Goal: Transaction & Acquisition: Purchase product/service

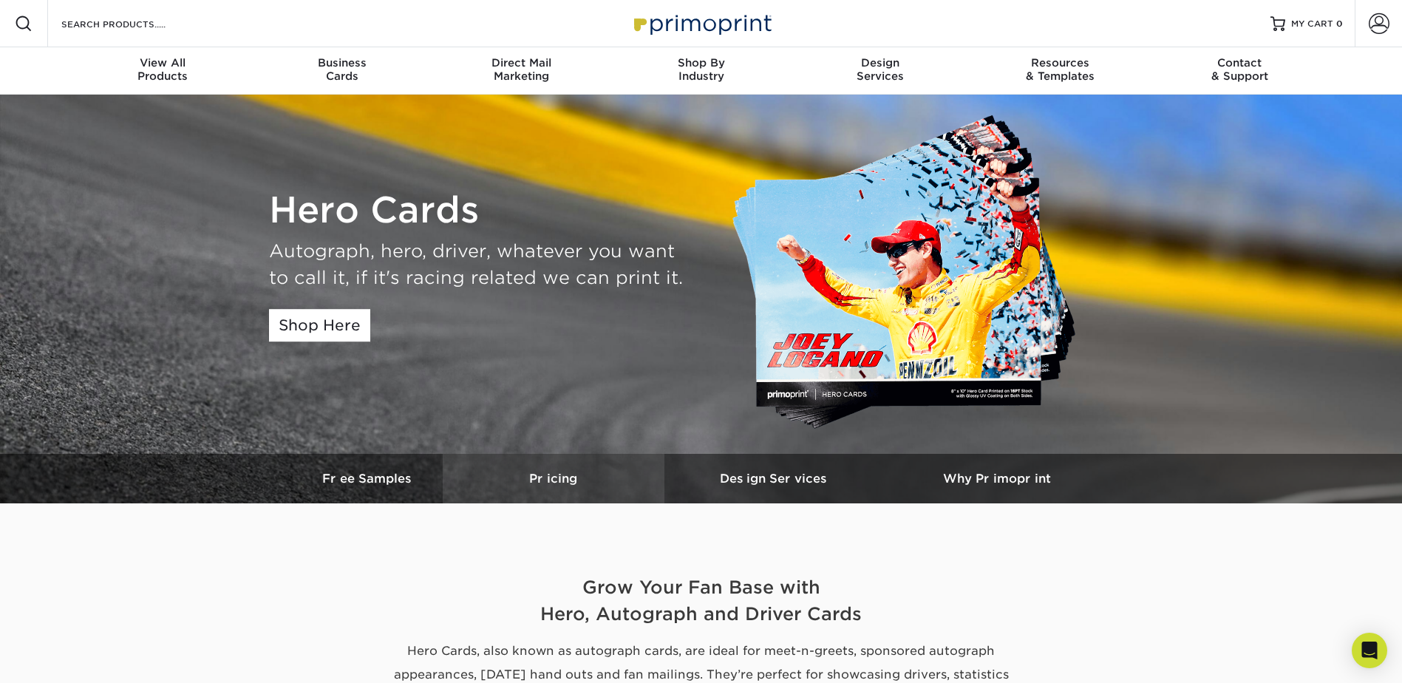
click at [540, 470] on link "Pricing" at bounding box center [554, 479] width 222 height 50
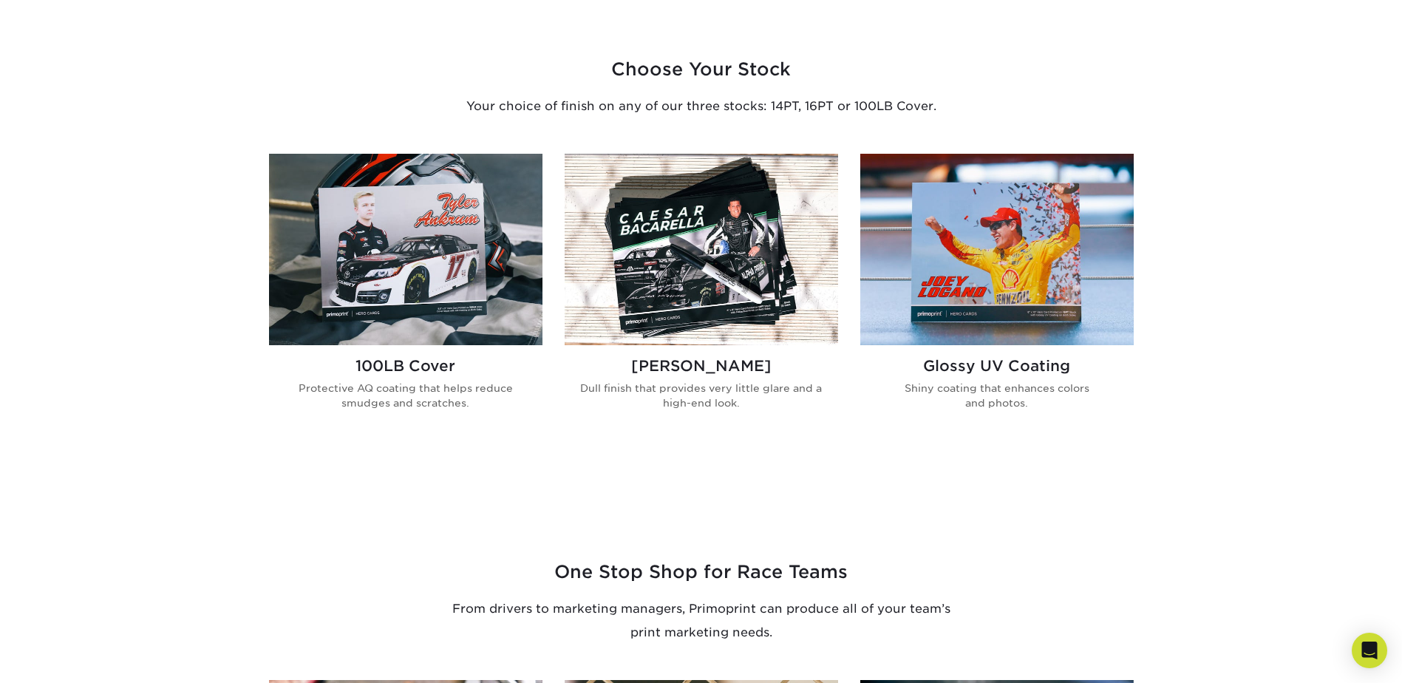
scroll to position [813, 0]
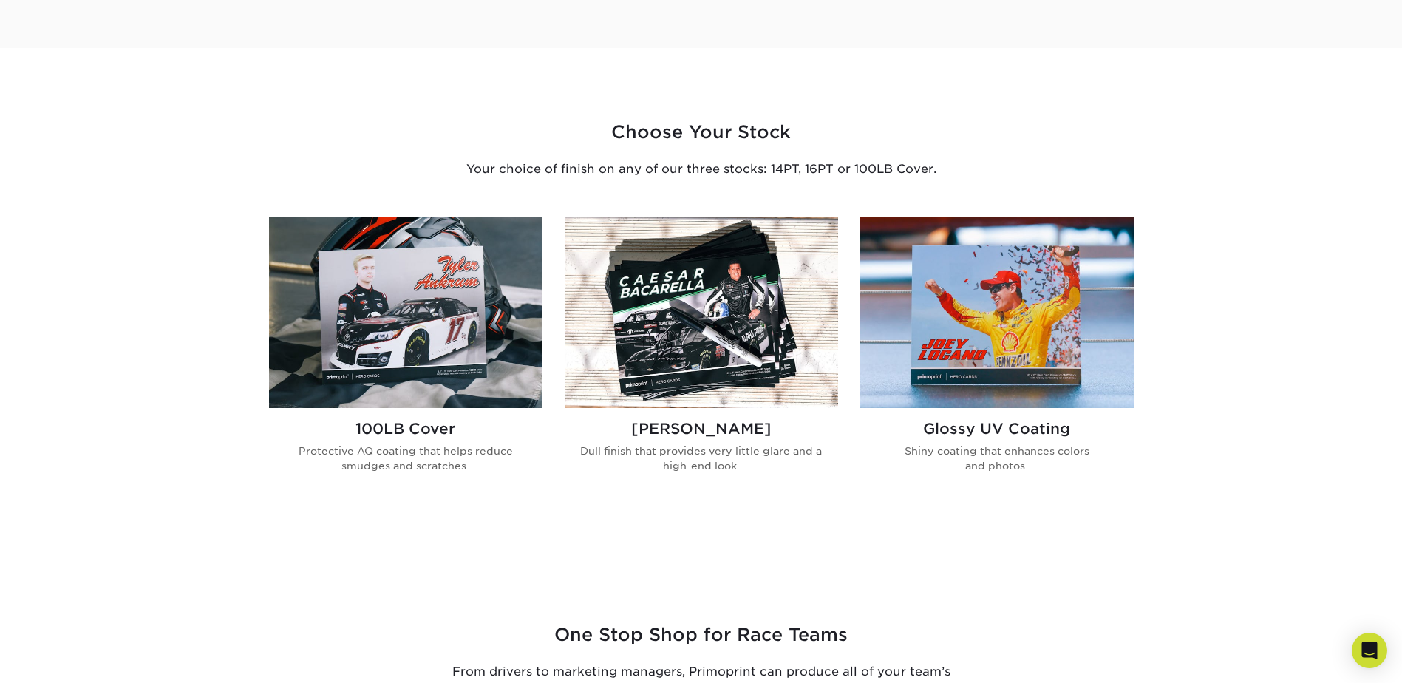
click at [664, 367] on img at bounding box center [701, 312] width 273 height 191
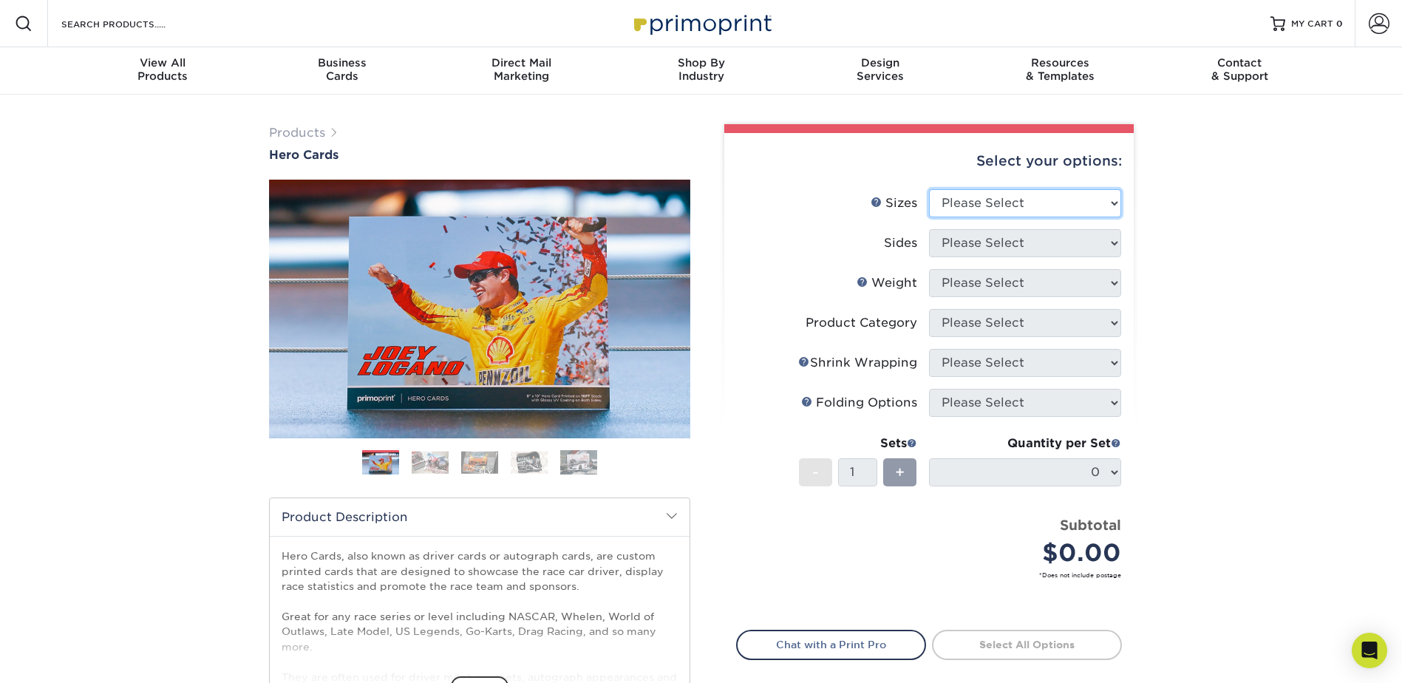
click at [971, 194] on select "Please Select 1.5" x 7" 4" x 6" 5" x 7" 6" x 8" 6" x 8.5" 6" x 9" 7" x 8.5" 7.5…" at bounding box center [1025, 203] width 192 height 28
select select "4.00x6.00"
click at [929, 189] on select "Please Select 1.5" x 7" 4" x 6" 5" x 7" 6" x 8" 6" x 8.5" 6" x 9" 7" x 8.5" 7.5…" at bounding box center [1025, 203] width 192 height 28
click at [1018, 245] on select "Please Select Print Both Sides Print Front Only" at bounding box center [1025, 243] width 192 height 28
select select "13abbda7-1d64-4f25-8bb2-c179b224825d"
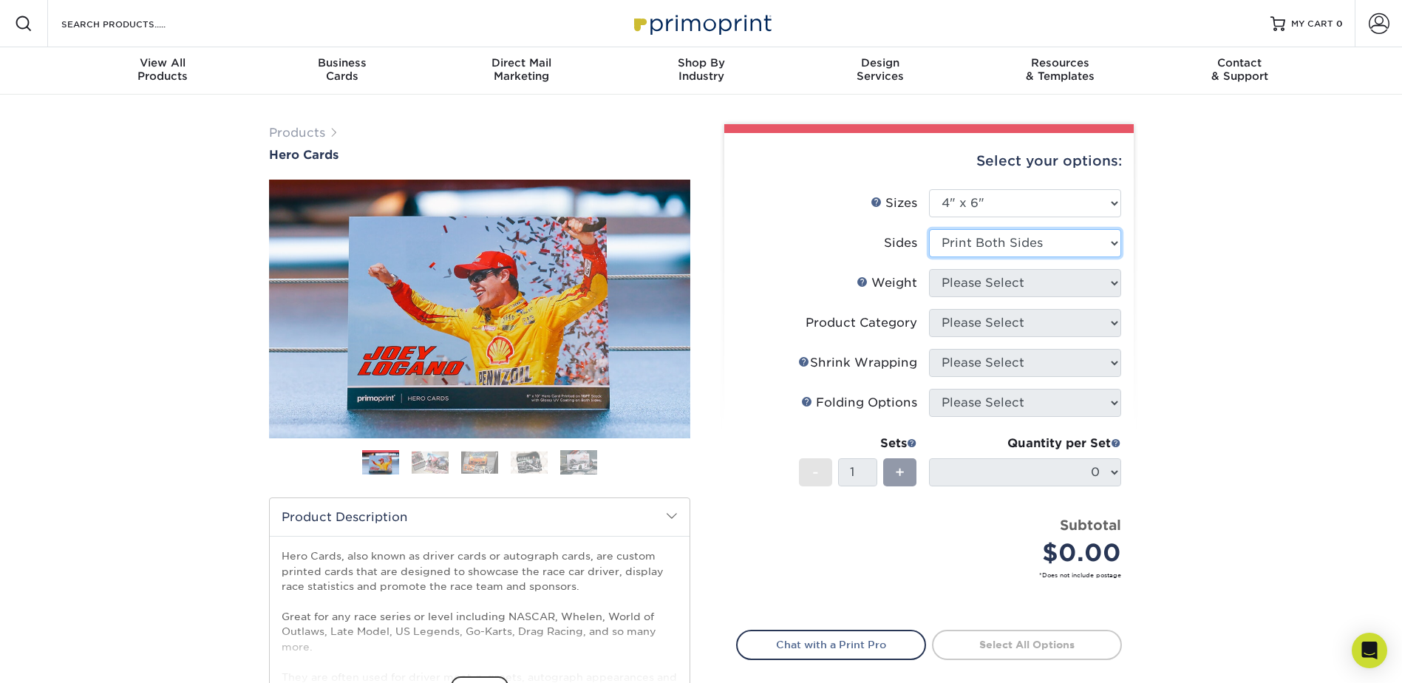
click at [929, 229] on select "Please Select Print Both Sides Print Front Only" at bounding box center [1025, 243] width 192 height 28
click at [1040, 282] on select "Please Select 14PT 100LB 16PT" at bounding box center [1025, 283] width 192 height 28
click at [929, 269] on select "Please Select 14PT 100LB 16PT" at bounding box center [1025, 283] width 192 height 28
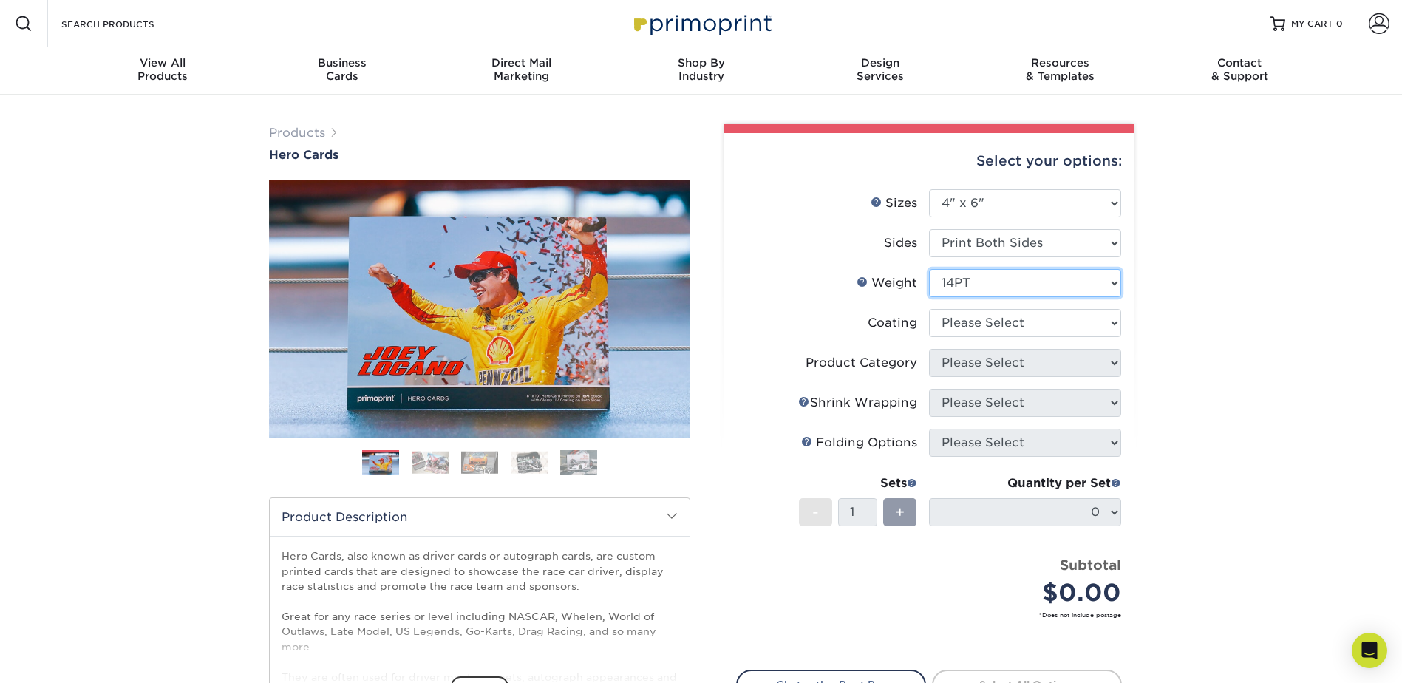
click at [1027, 287] on select "Please Select 14PT 100LB 16PT" at bounding box center [1025, 283] width 192 height 28
select select "100LB"
click at [929, 269] on select "Please Select 14PT 100LB 16PT" at bounding box center [1025, 283] width 192 height 28
click at [1012, 317] on select at bounding box center [1025, 323] width 192 height 28
select select "3e7618de-abca-4bda-9f97-8b9129e913d8"
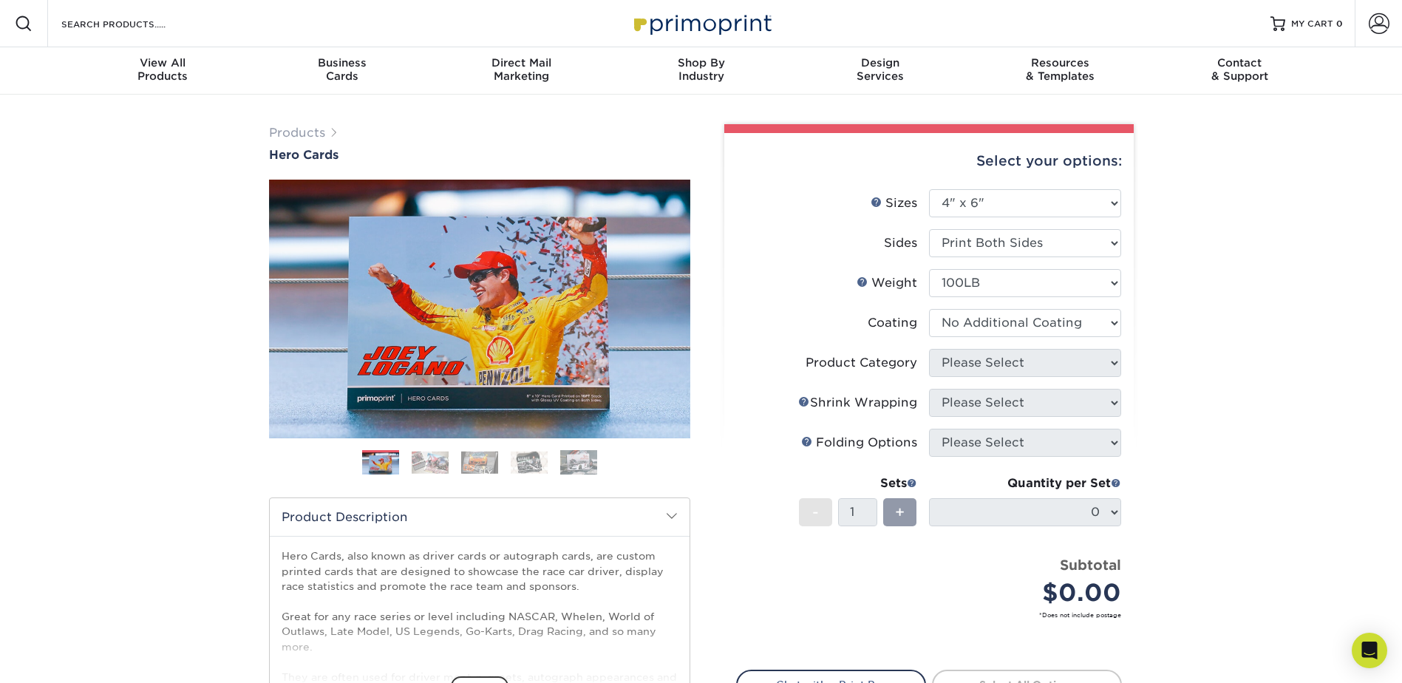
click at [929, 309] on select at bounding box center [1025, 323] width 192 height 28
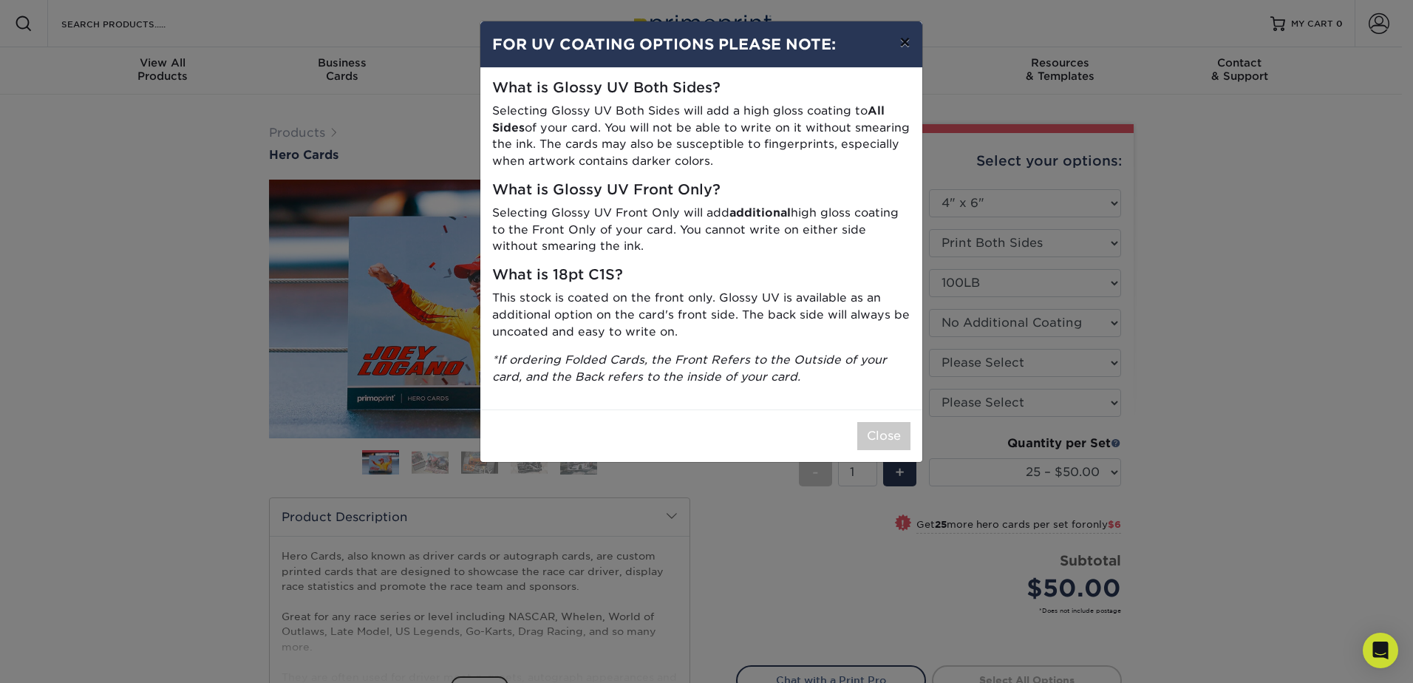
click at [902, 40] on button "×" at bounding box center [904, 41] width 34 height 41
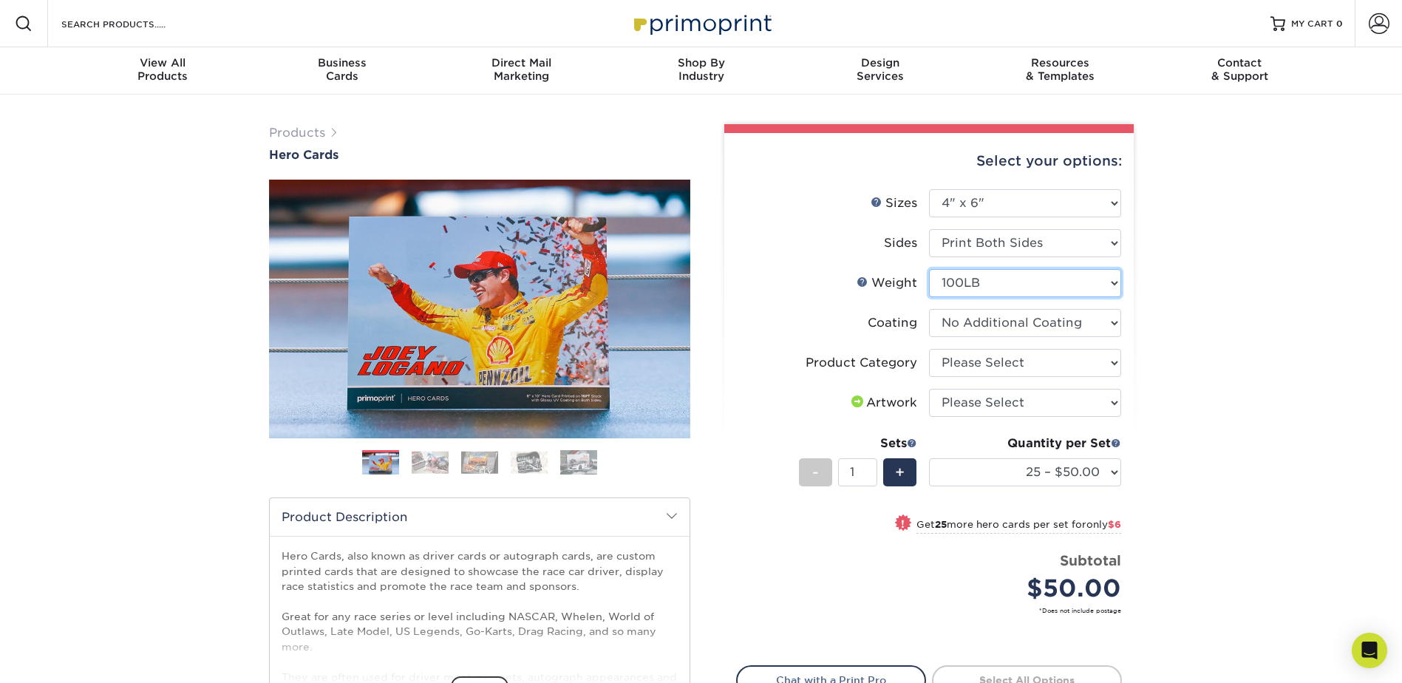
click at [1009, 281] on select "Please Select 14PT 100LB 16PT" at bounding box center [1025, 283] width 192 height 28
select select "14PT"
click at [929, 269] on select "Please Select 14PT 100LB 16PT" at bounding box center [1025, 283] width 192 height 28
select select
drag, startPoint x: 995, startPoint y: 299, endPoint x: 972, endPoint y: 327, distance: 36.8
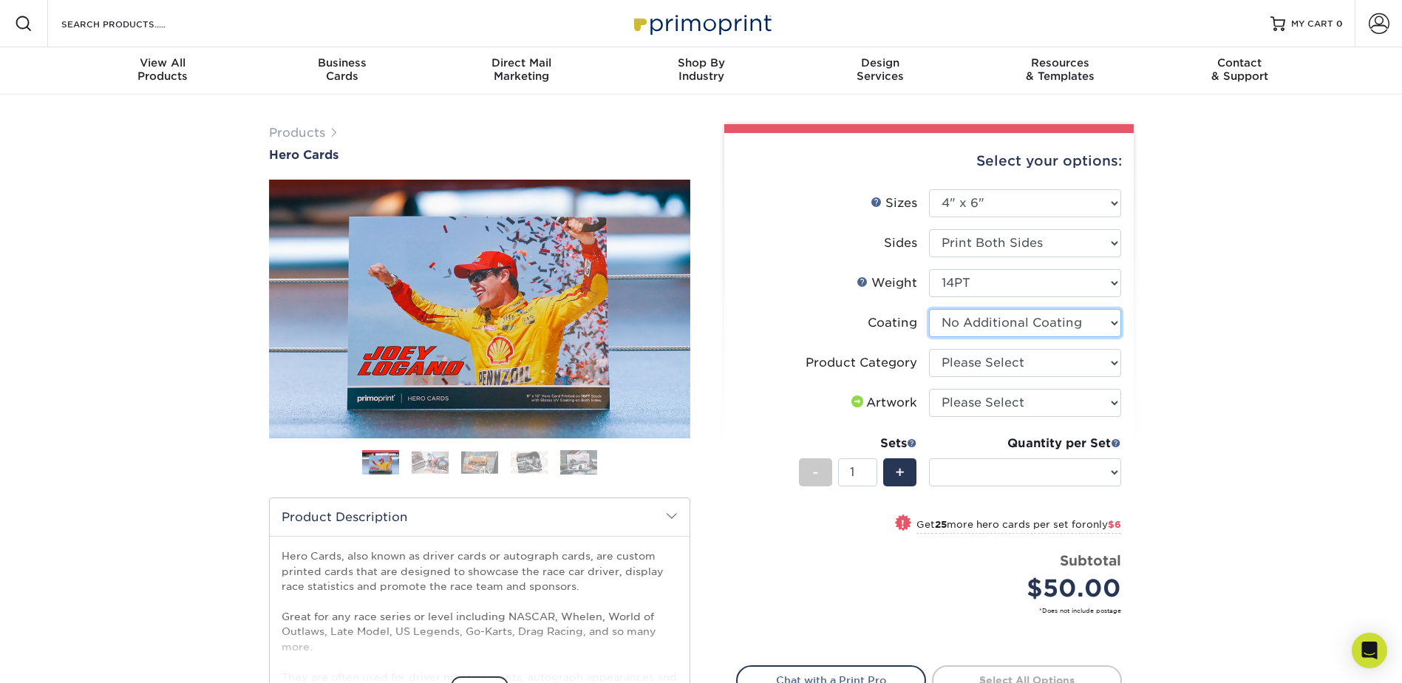
click at [972, 327] on select at bounding box center [1025, 323] width 192 height 28
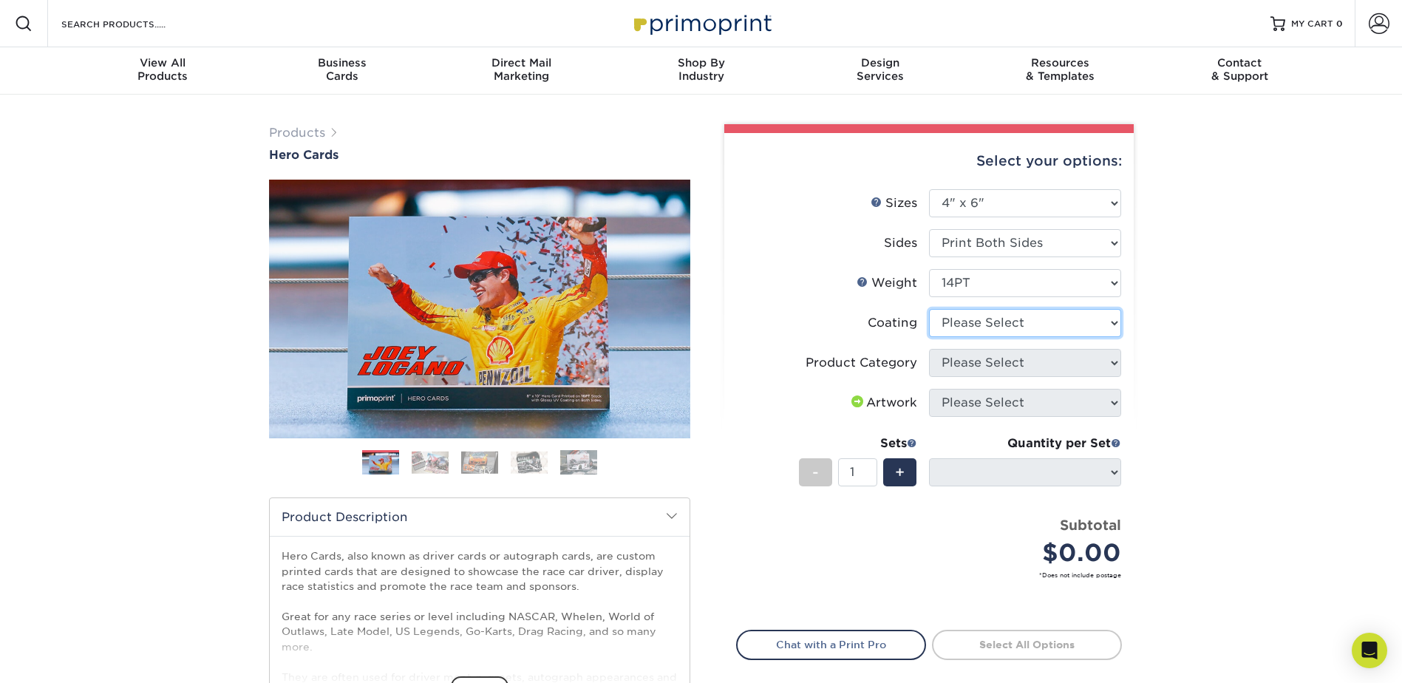
select select "121bb7b5-3b4d-429f-bd8d-bbf80e953313"
click at [929, 309] on select at bounding box center [1025, 323] width 192 height 28
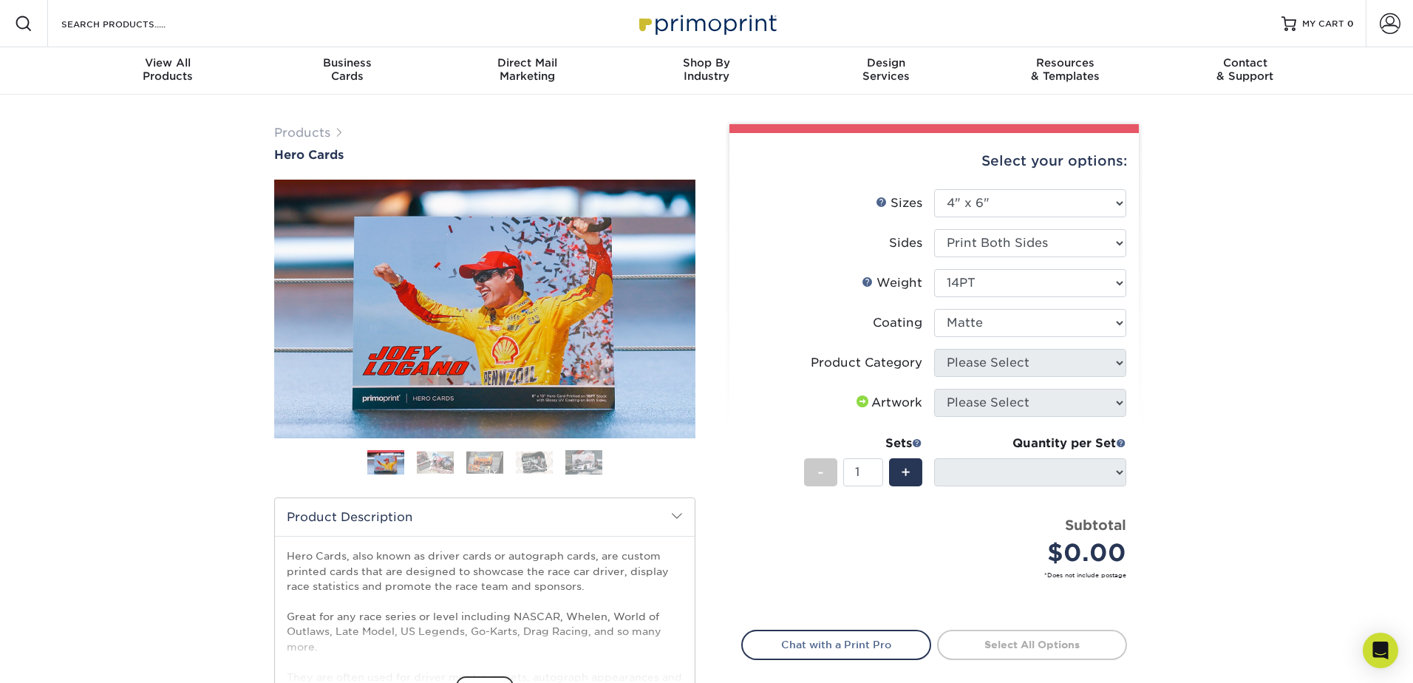
select select "-1"
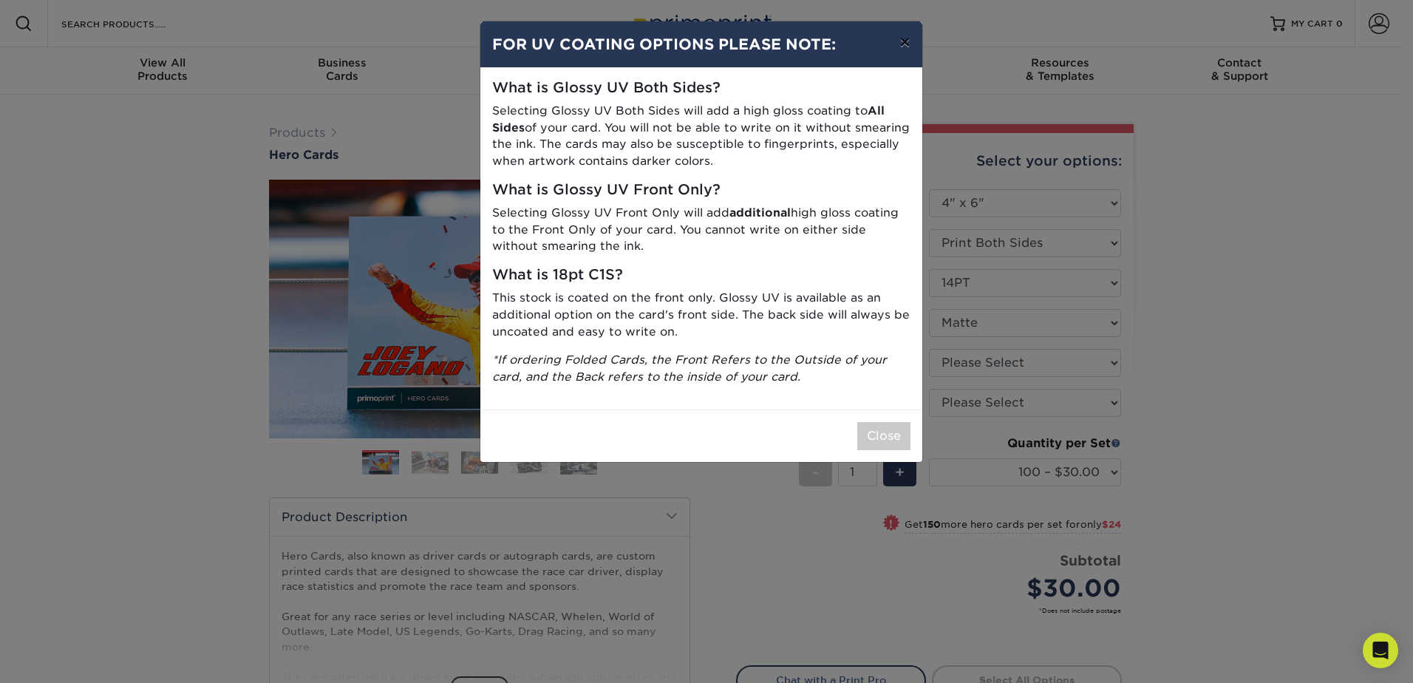
click at [905, 50] on button "×" at bounding box center [904, 41] width 34 height 41
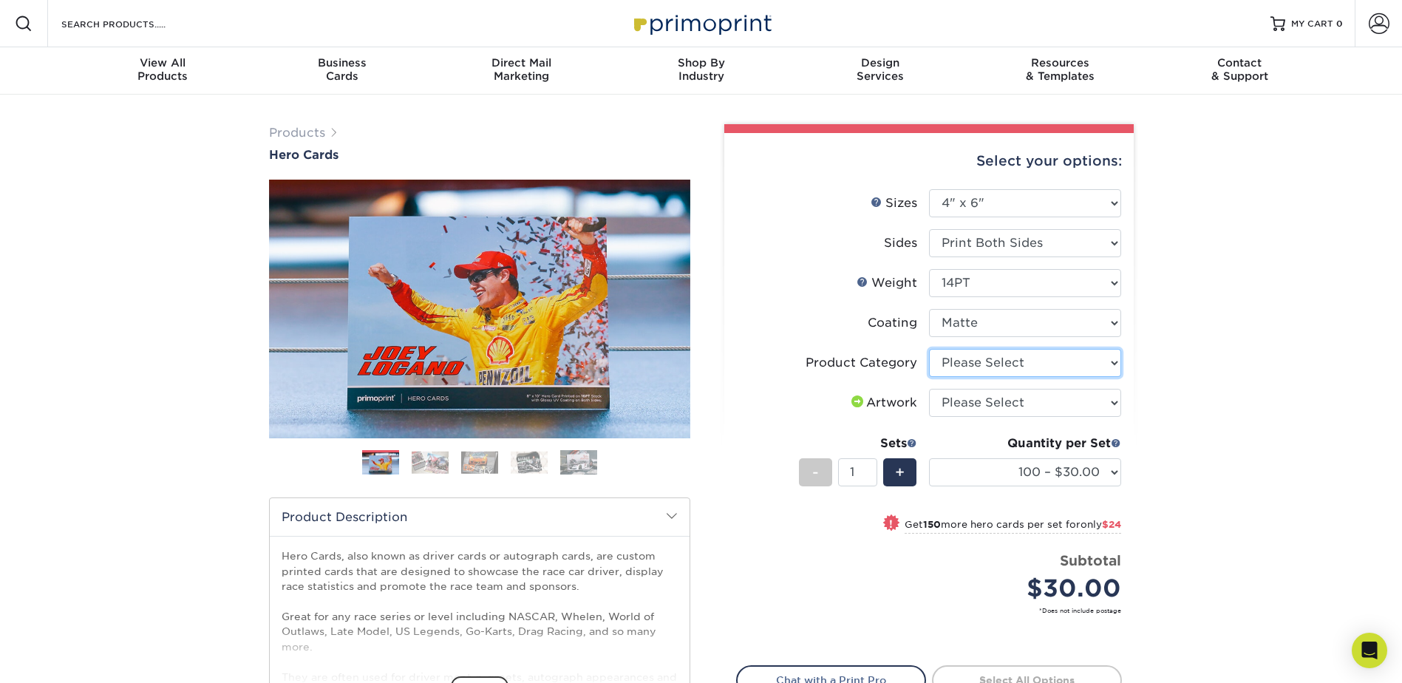
click at [1011, 359] on select "Please Select Postcards" at bounding box center [1025, 363] width 192 height 28
select select "9b7272e0-d6c8-4c3c-8e97-d3a1bcdab858"
click at [929, 349] on select "Please Select Postcards" at bounding box center [1025, 363] width 192 height 28
click at [1012, 401] on select "Please Select I will upload files I need a design - $150" at bounding box center [1025, 403] width 192 height 28
select select "upload"
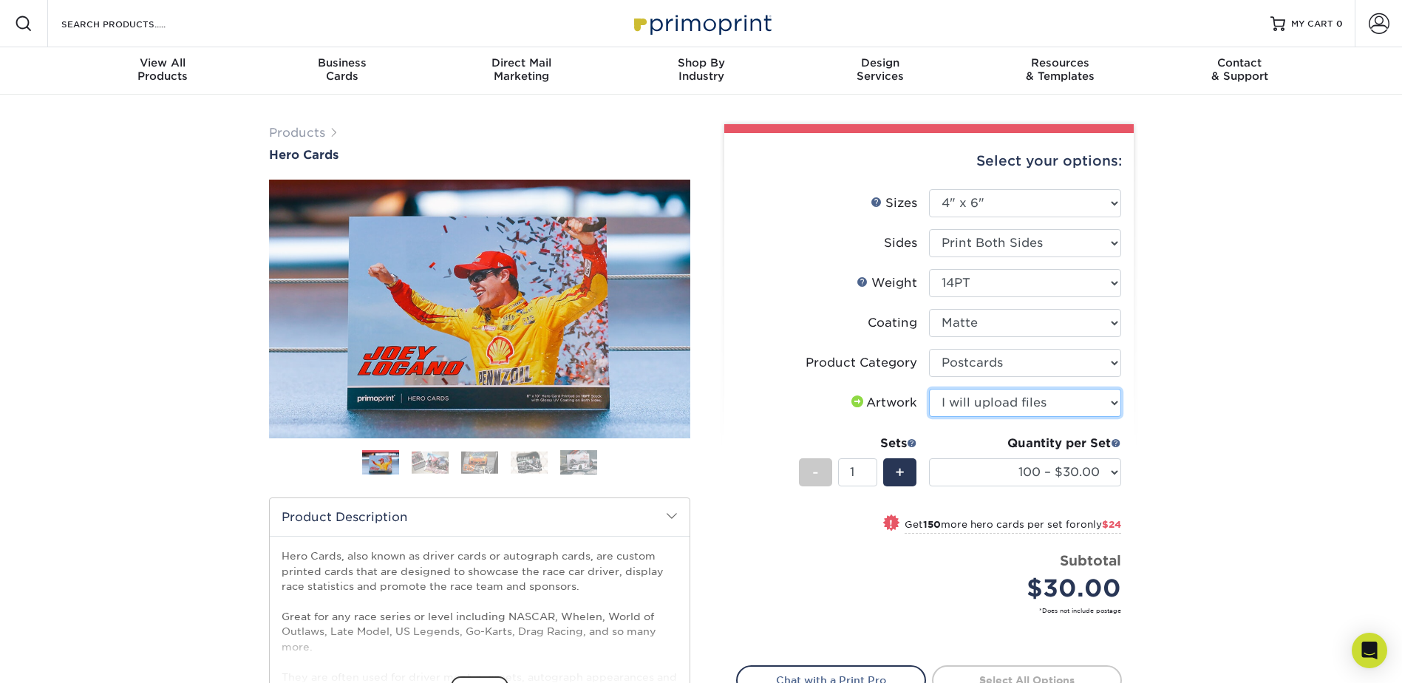
click at [929, 389] on select "Please Select I will upload files I need a design - $150" at bounding box center [1025, 403] width 192 height 28
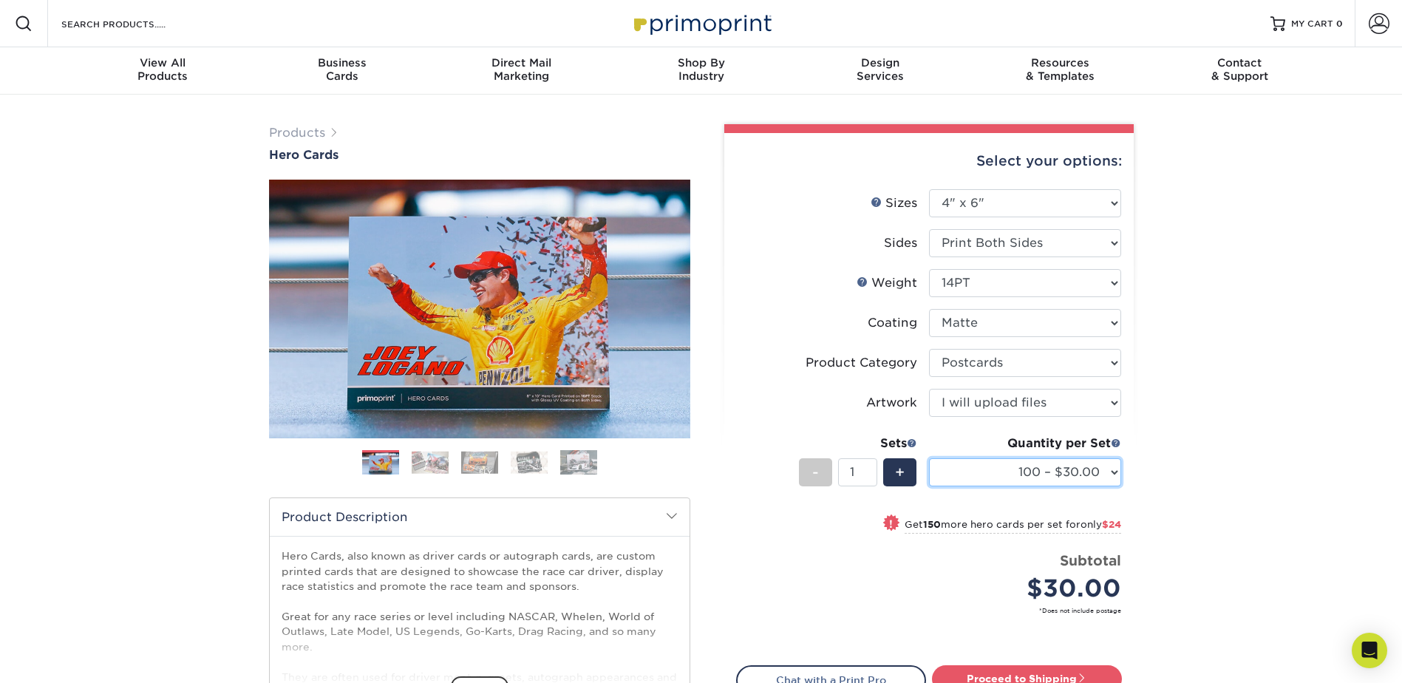
click at [993, 476] on select "100 – $30.00 250 – $54.00 500 – $64.00 1000 – $73.00 2500 – $149.00 5000 – $222…" at bounding box center [1025, 472] width 192 height 28
click at [929, 458] on select "100 – $30.00 250 – $54.00 500 – $64.00 1000 – $73.00 2500 – $149.00 5000 – $222…" at bounding box center [1025, 472] width 192 height 28
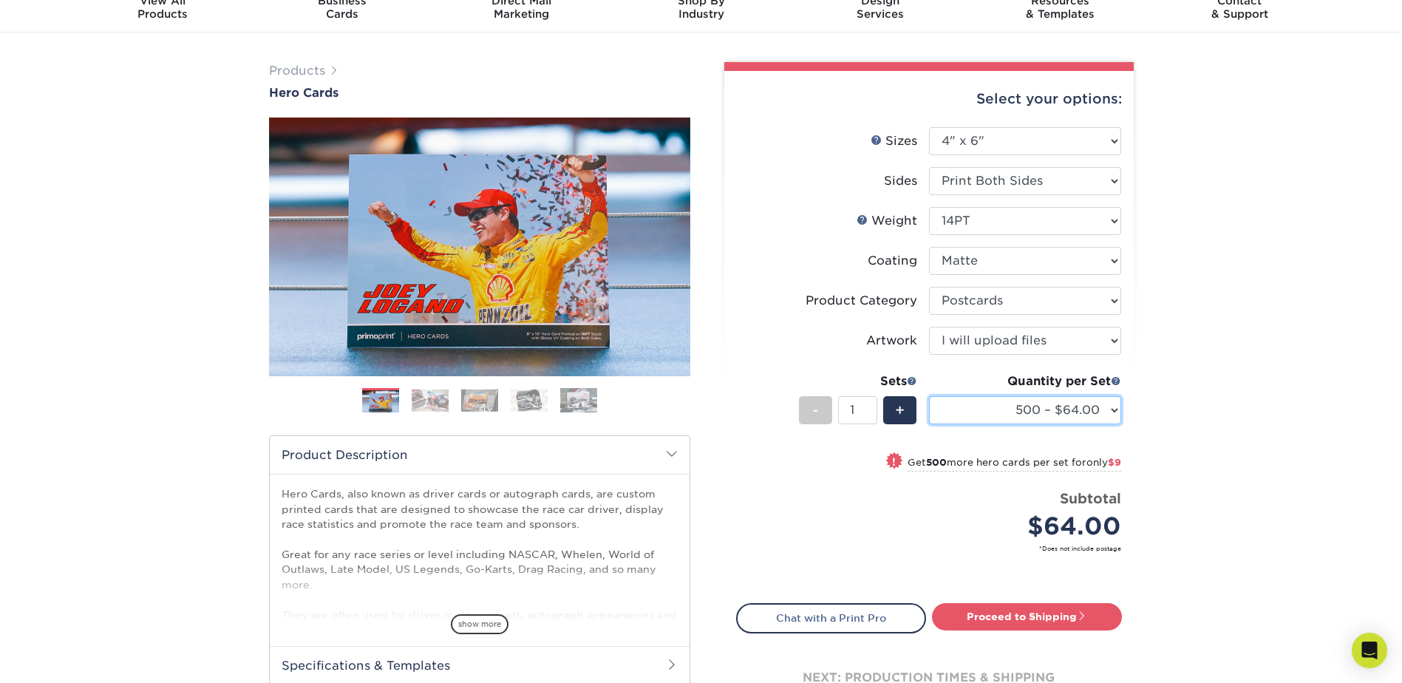
scroll to position [148, 0]
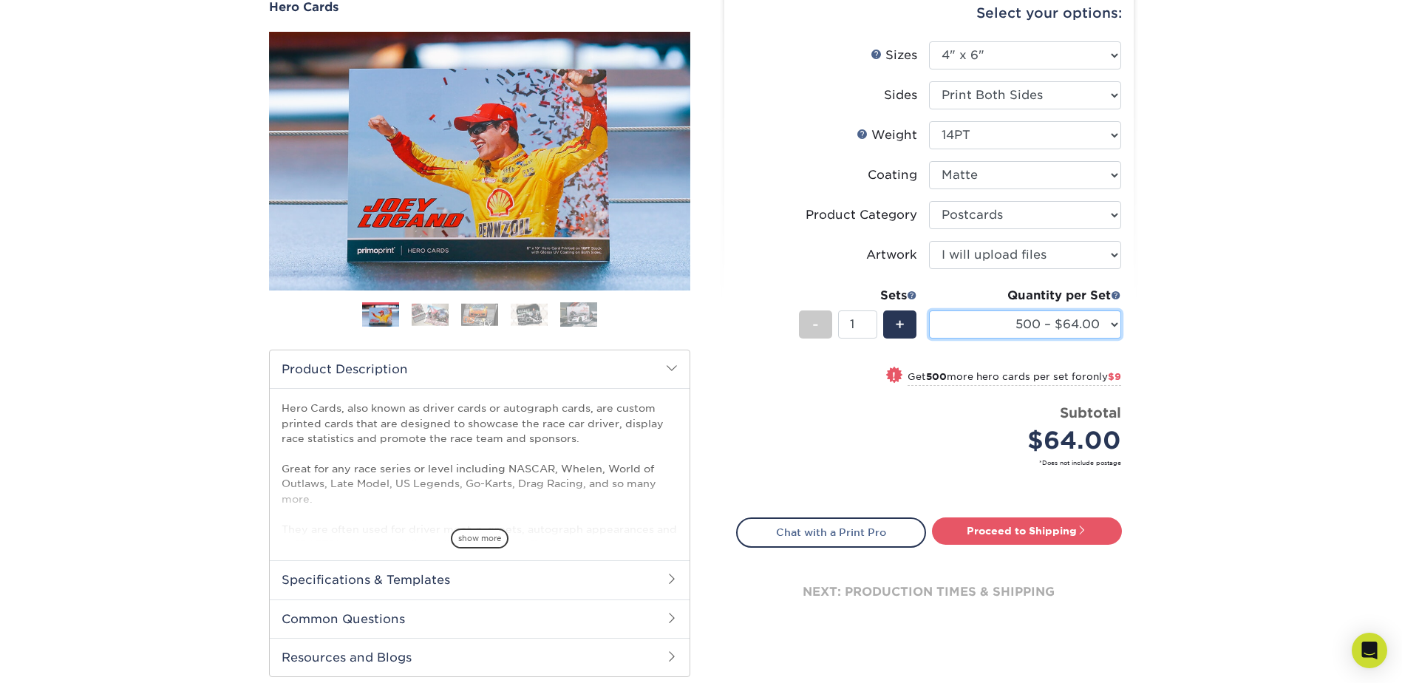
click at [1054, 327] on select "100 – $30.00 250 – $54.00 500 – $64.00 1000 – $73.00 2500 – $149.00 5000 – $222…" at bounding box center [1025, 324] width 192 height 28
select select "1000 – $73.00"
click at [929, 310] on select "100 – $30.00 250 – $54.00 500 – $64.00 1000 – $73.00 2500 – $149.00 5000 – $222…" at bounding box center [1025, 324] width 192 height 28
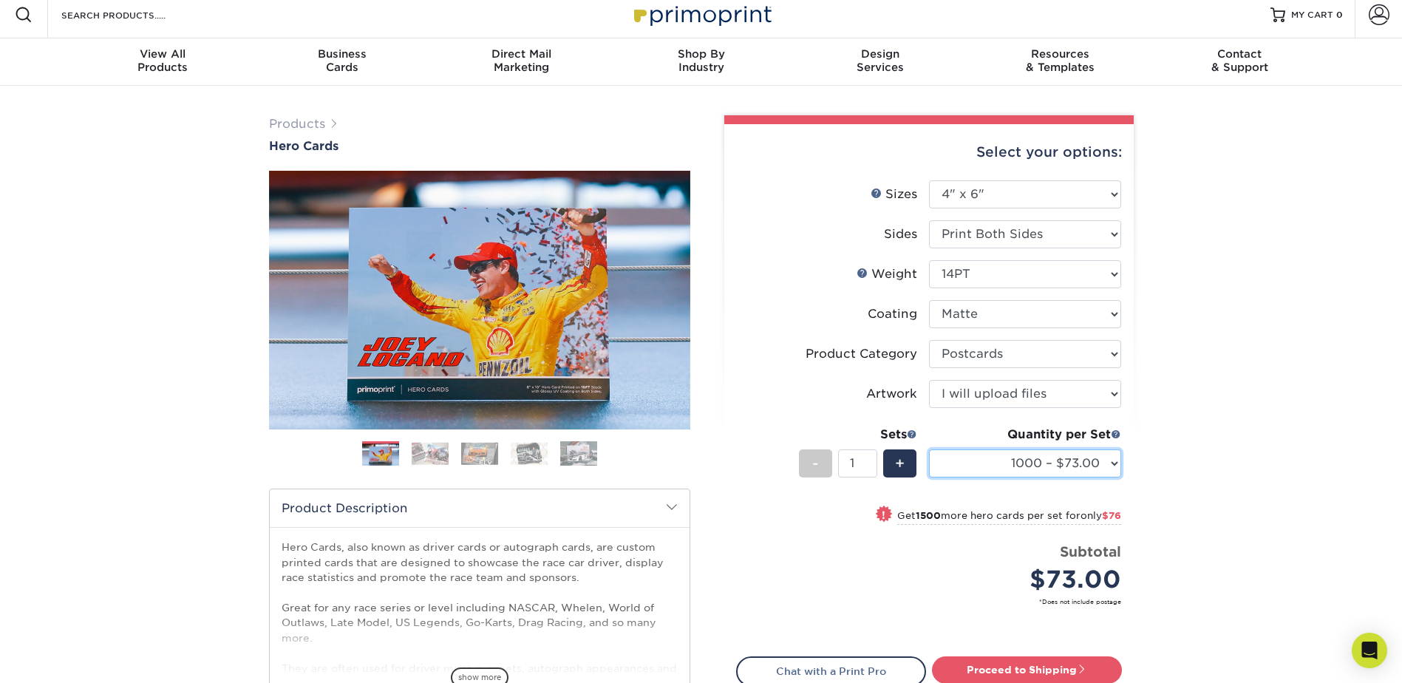
scroll to position [0, 0]
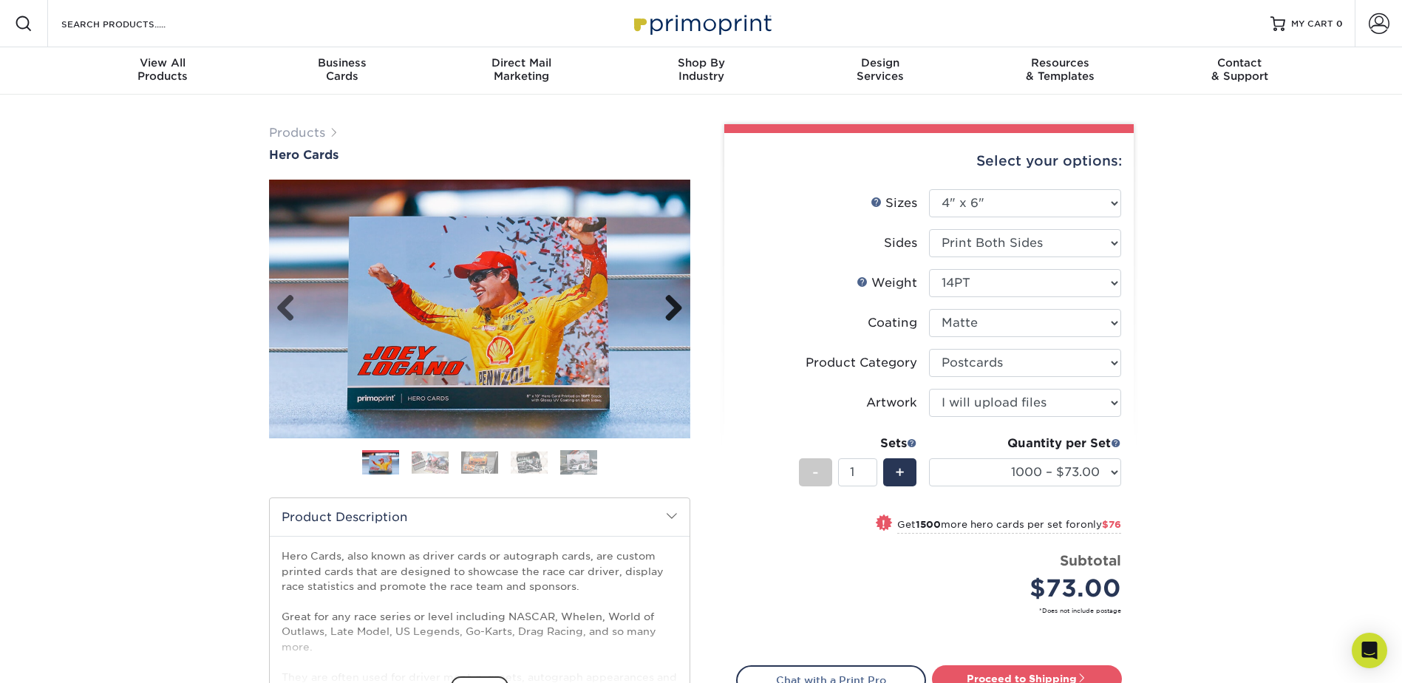
click at [678, 308] on link "Next" at bounding box center [668, 309] width 30 height 30
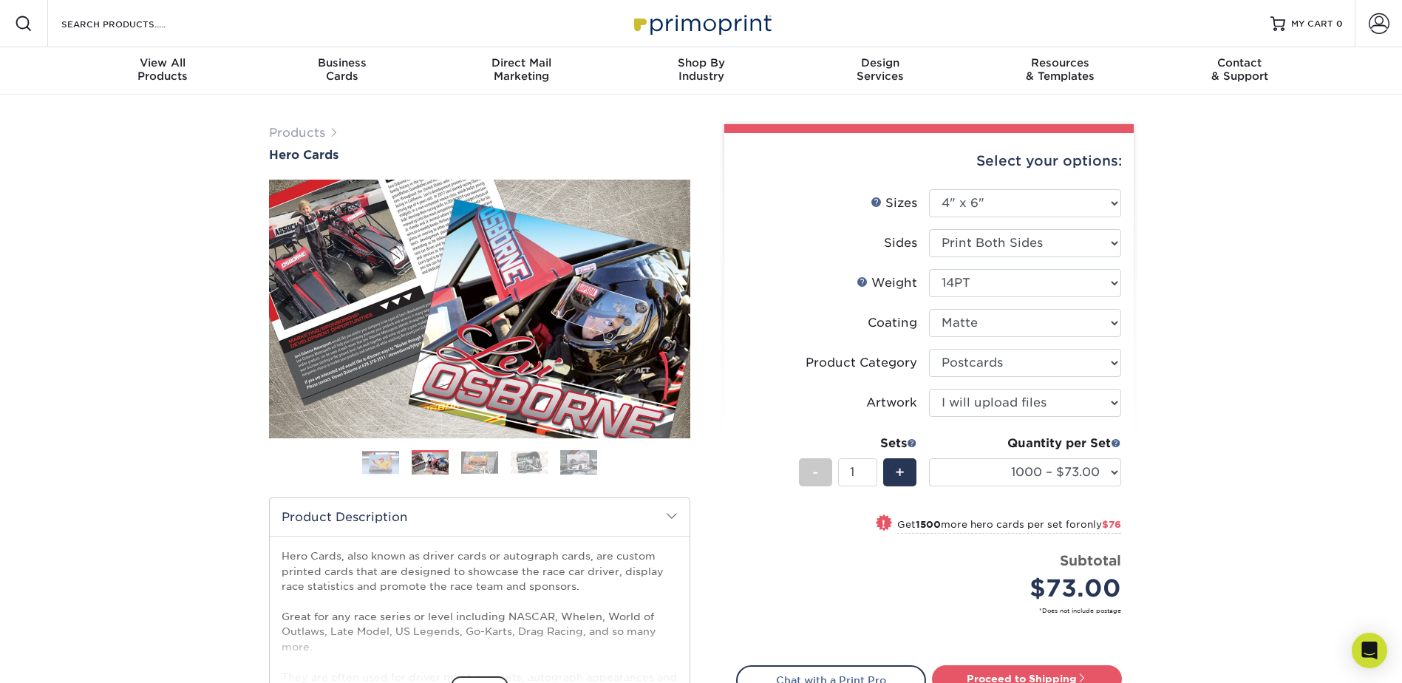
click at [678, 308] on link "Next" at bounding box center [668, 309] width 30 height 30
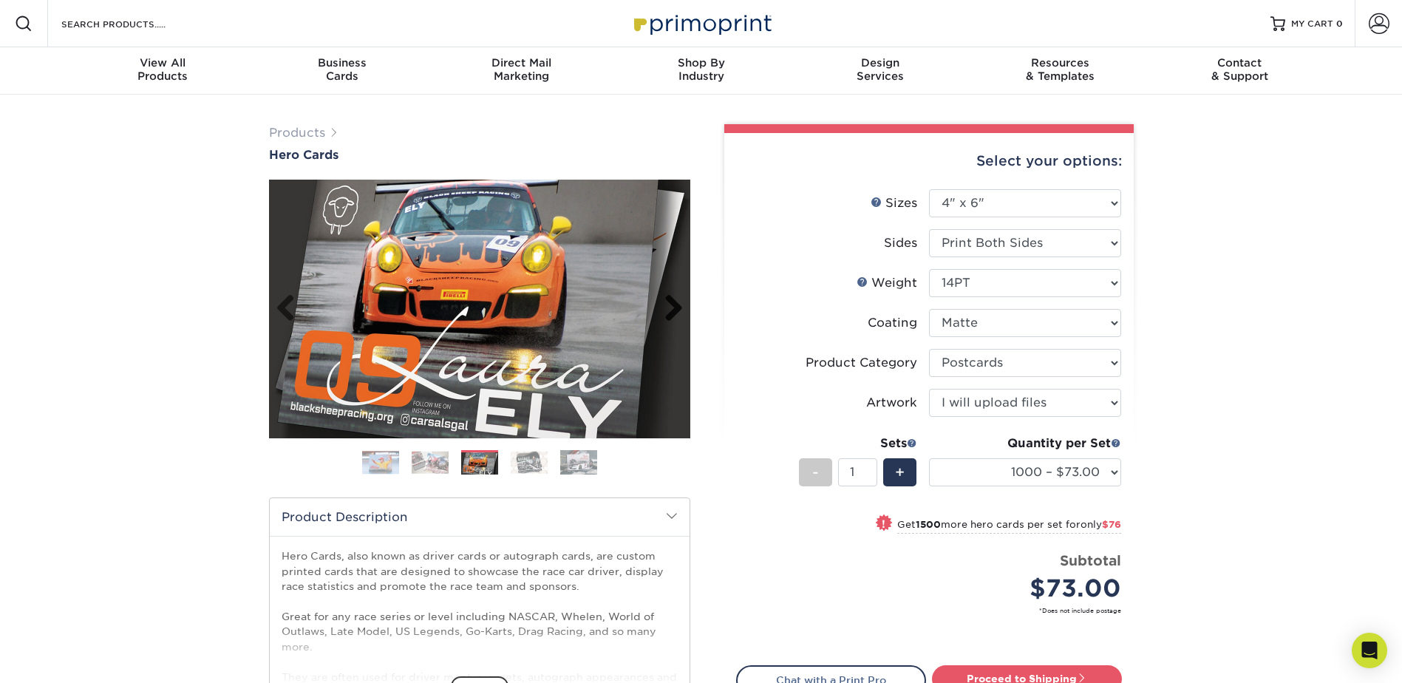
click at [678, 308] on link "Next" at bounding box center [668, 309] width 30 height 30
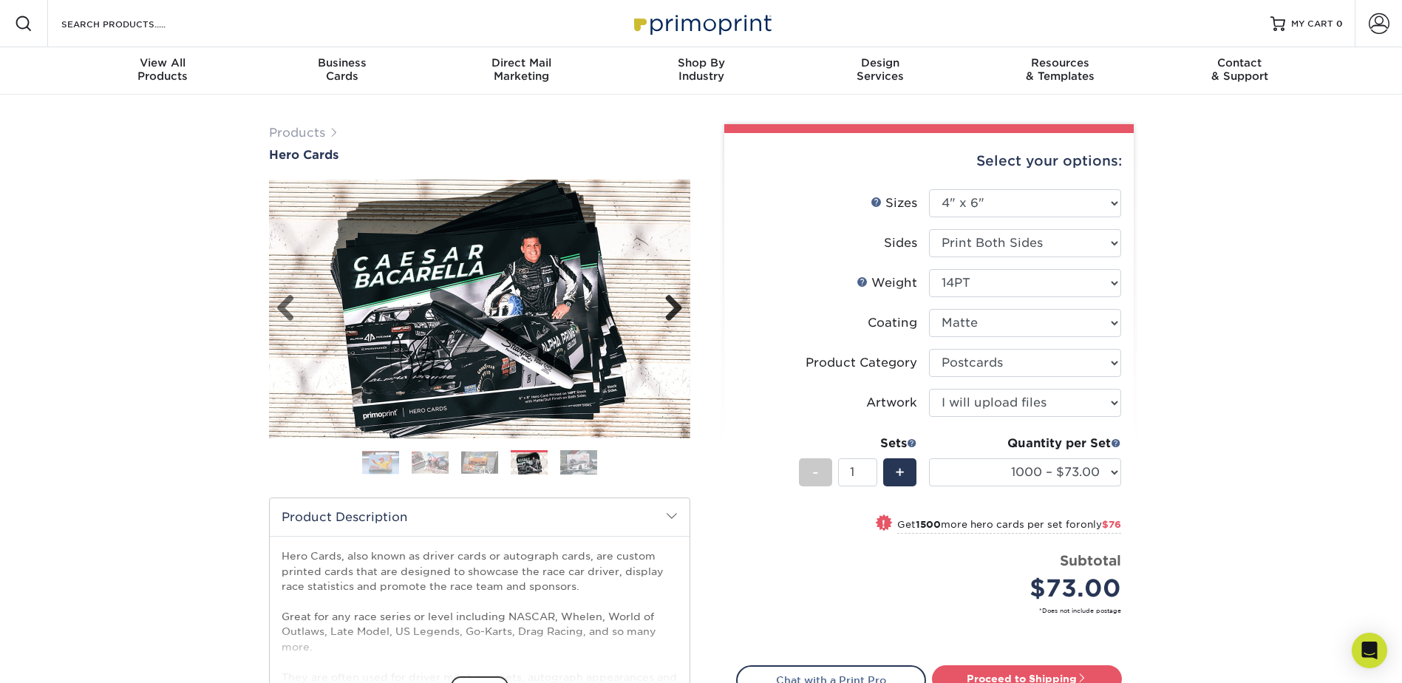
click at [678, 308] on link "Next" at bounding box center [668, 309] width 30 height 30
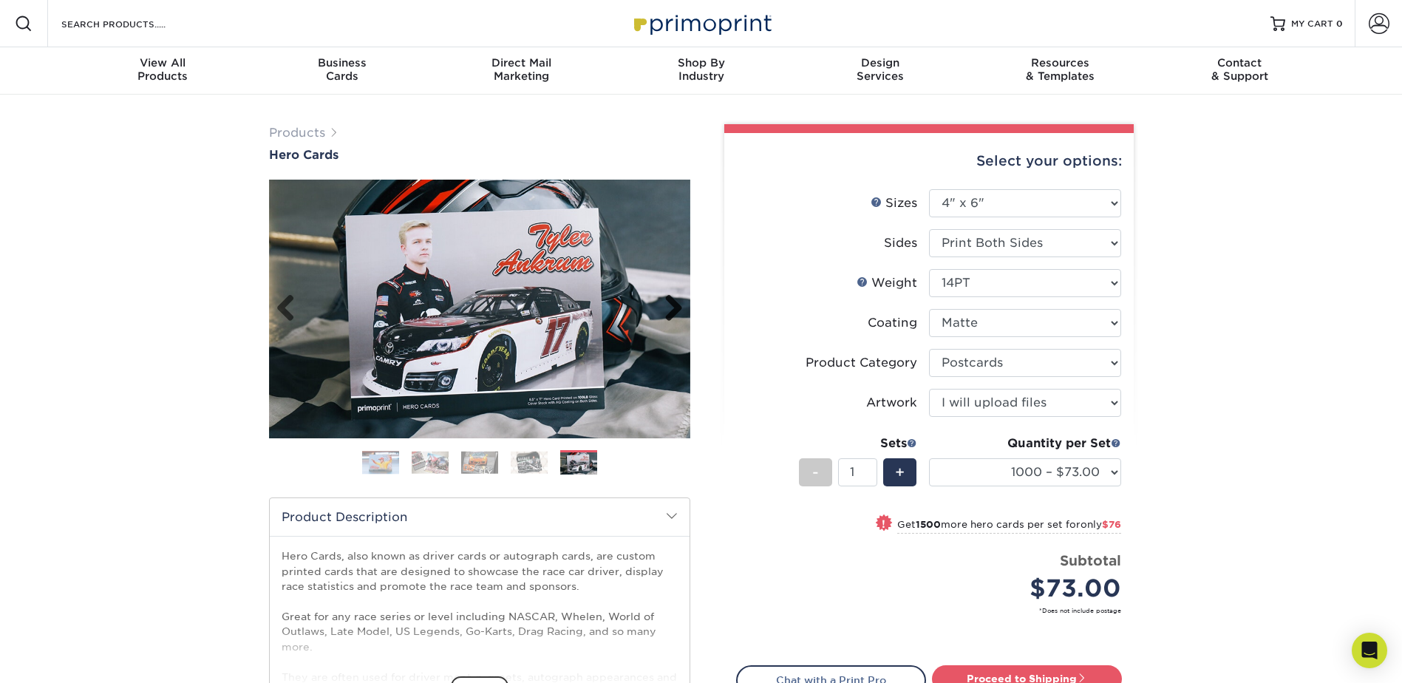
click at [678, 308] on link "Next" at bounding box center [668, 309] width 30 height 30
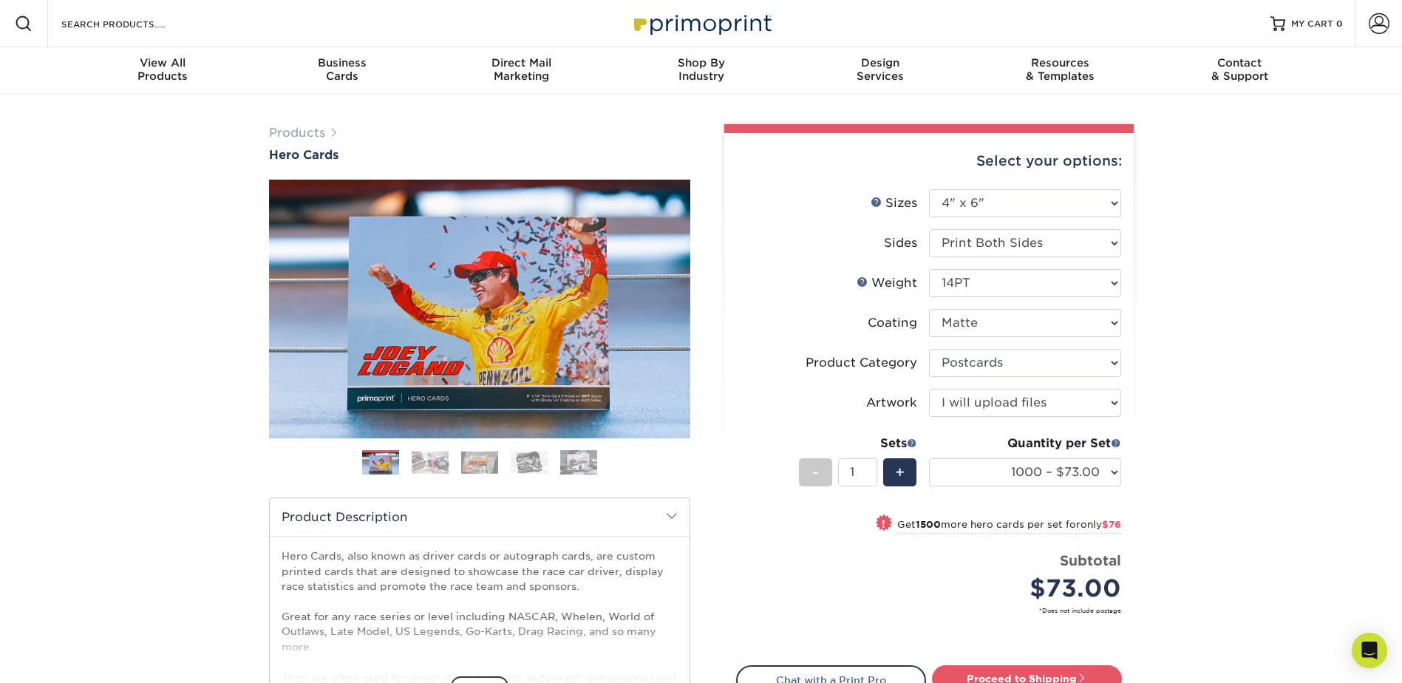
click at [430, 463] on img at bounding box center [430, 462] width 37 height 23
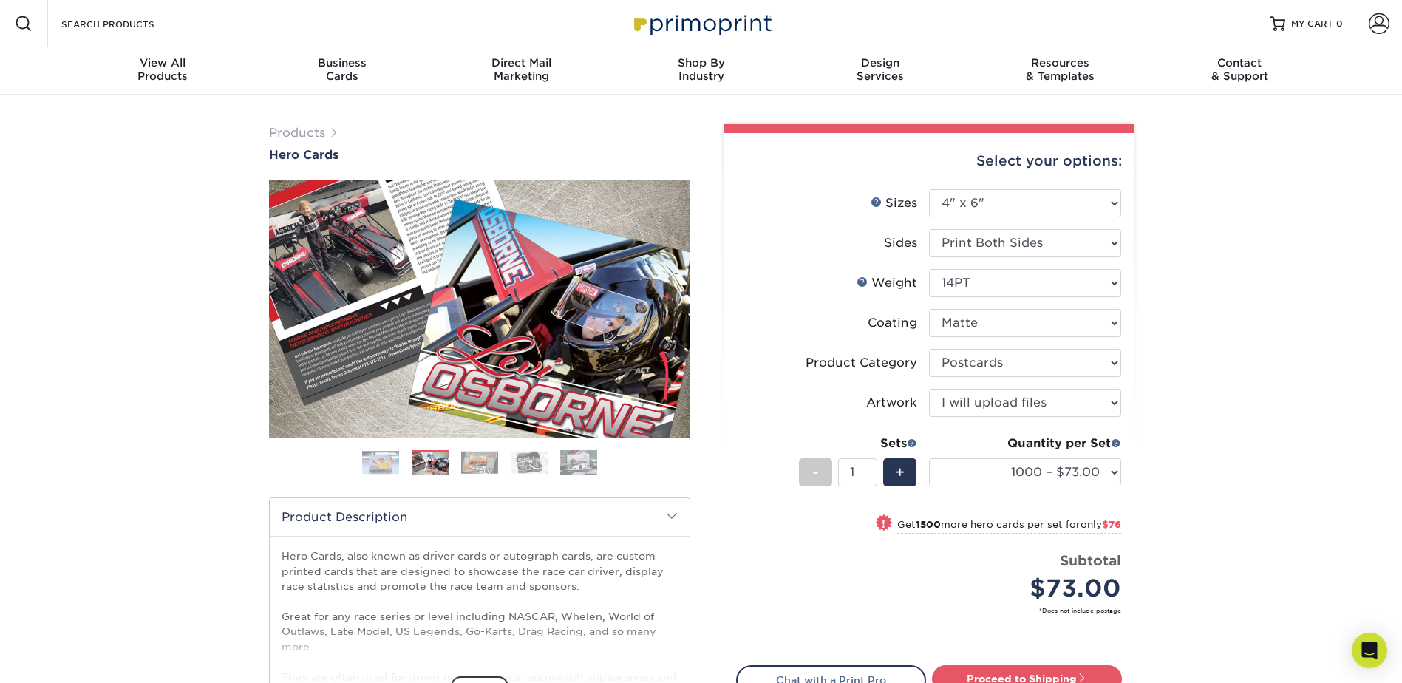
click at [488, 467] on img at bounding box center [479, 462] width 37 height 23
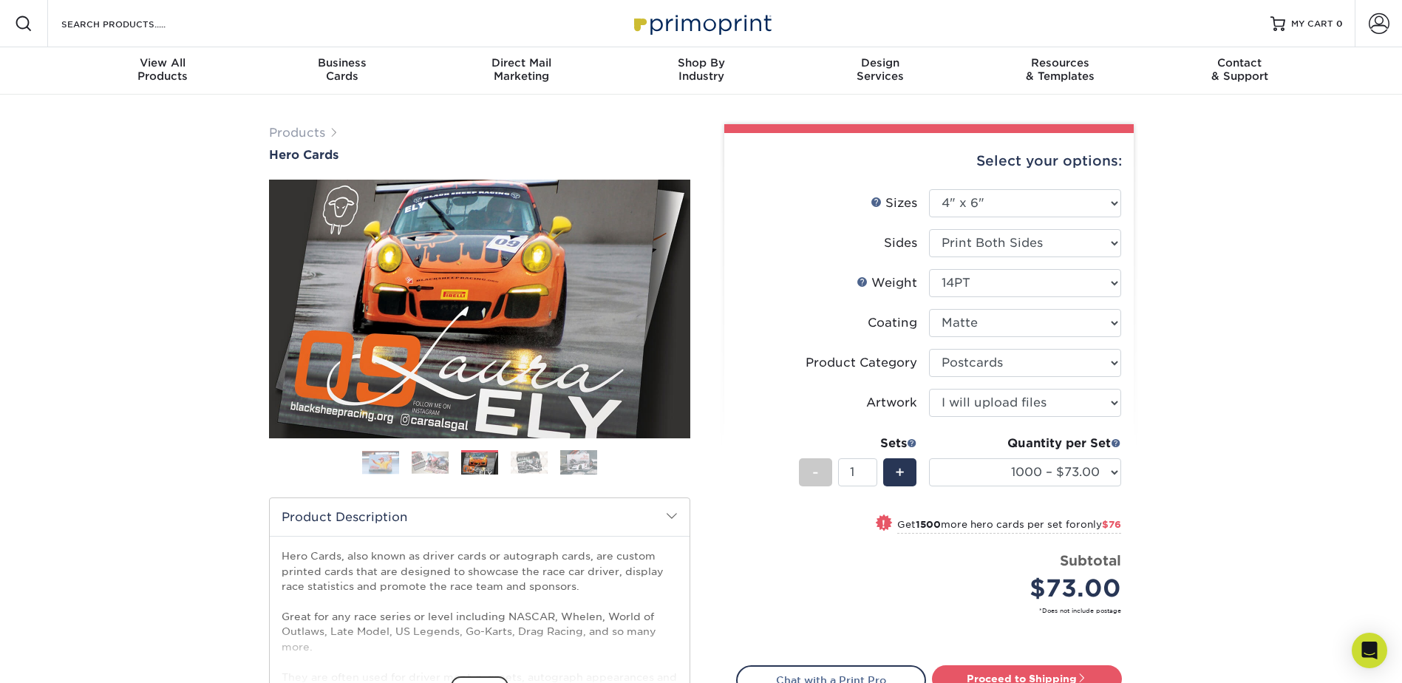
click at [534, 465] on img at bounding box center [529, 462] width 37 height 23
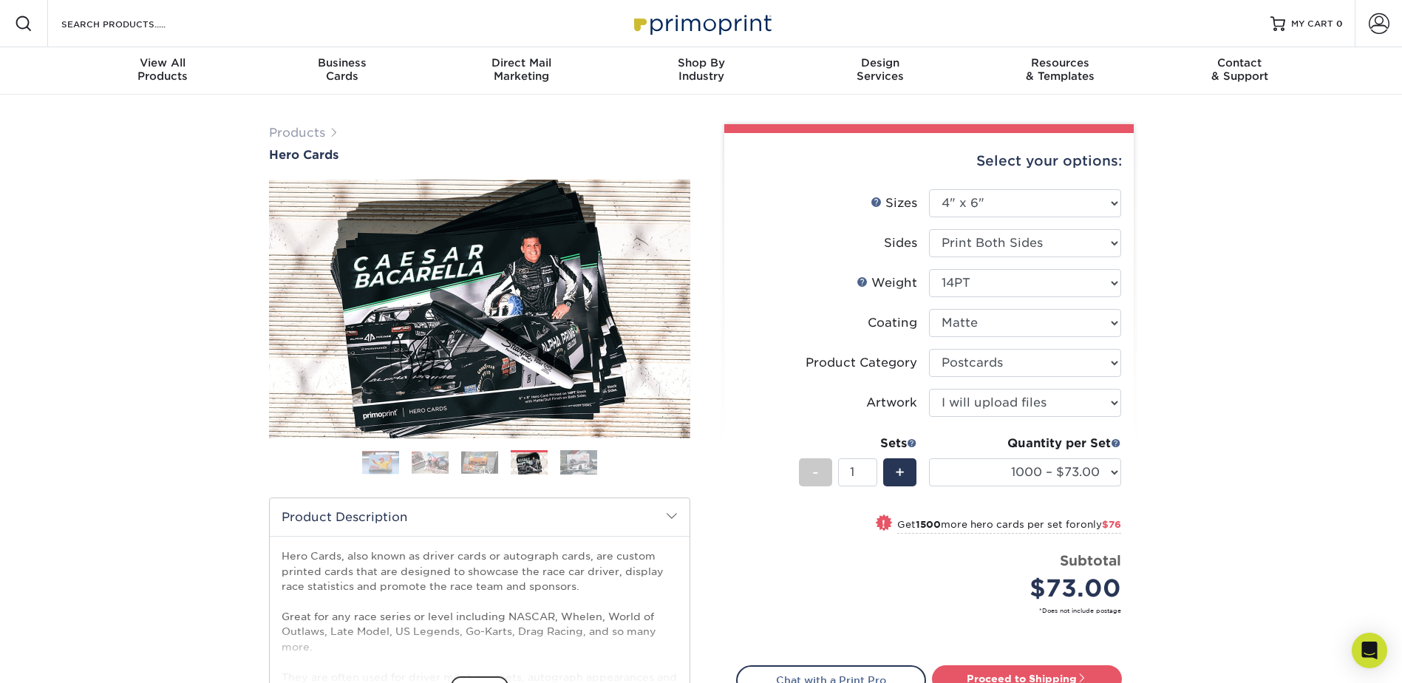
click at [578, 468] on img at bounding box center [578, 462] width 37 height 26
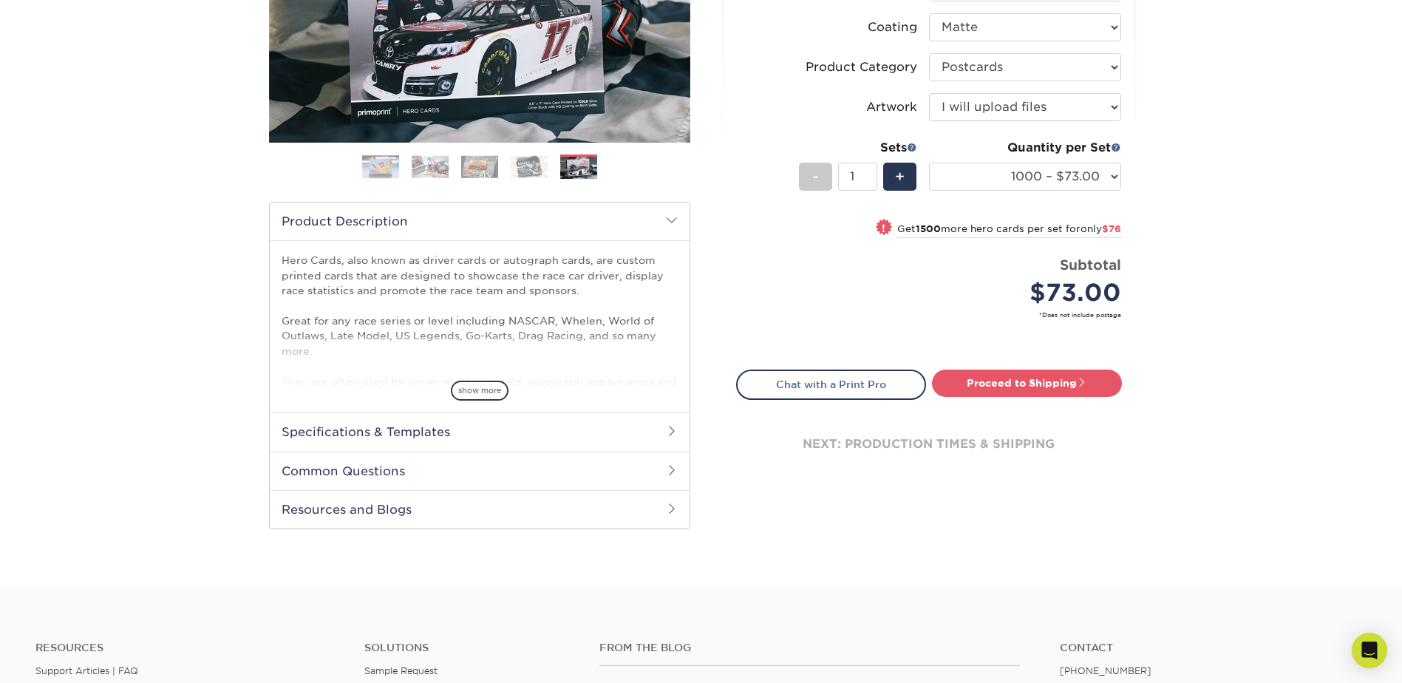
scroll to position [222, 0]
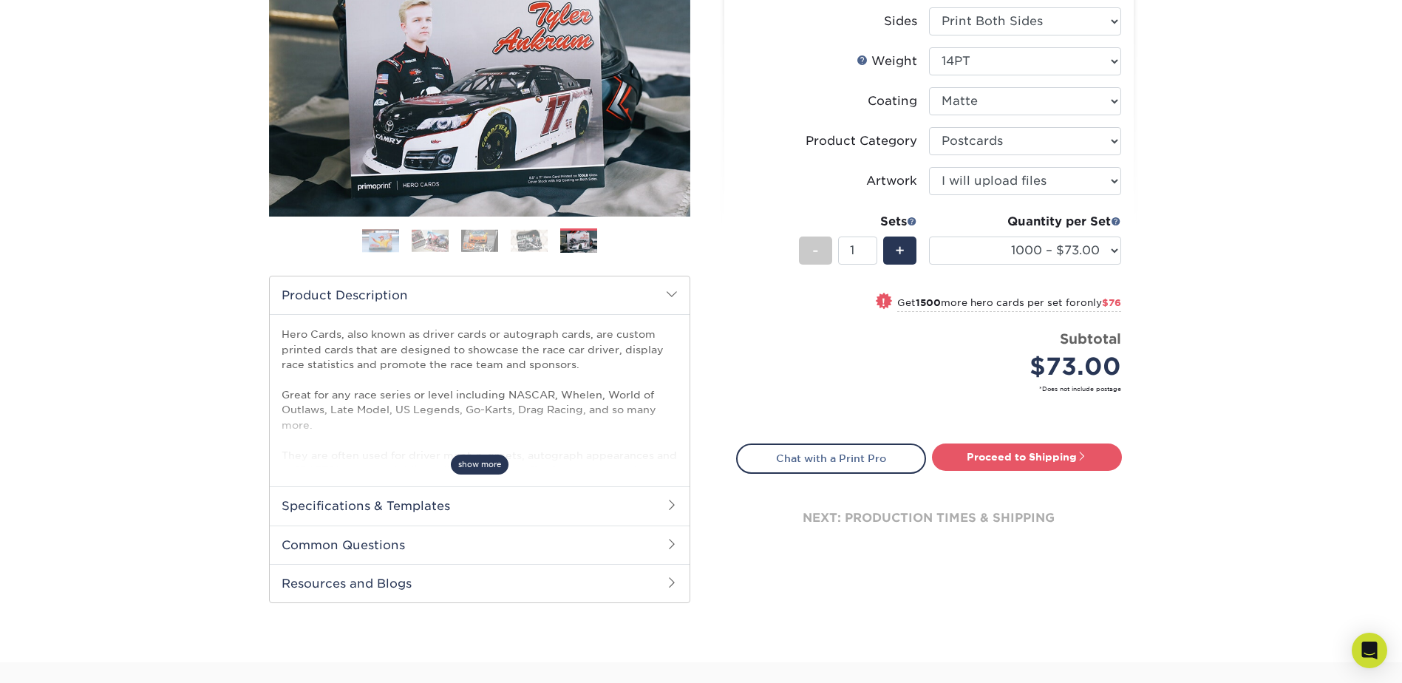
click at [464, 464] on span "show more" at bounding box center [480, 464] width 58 height 20
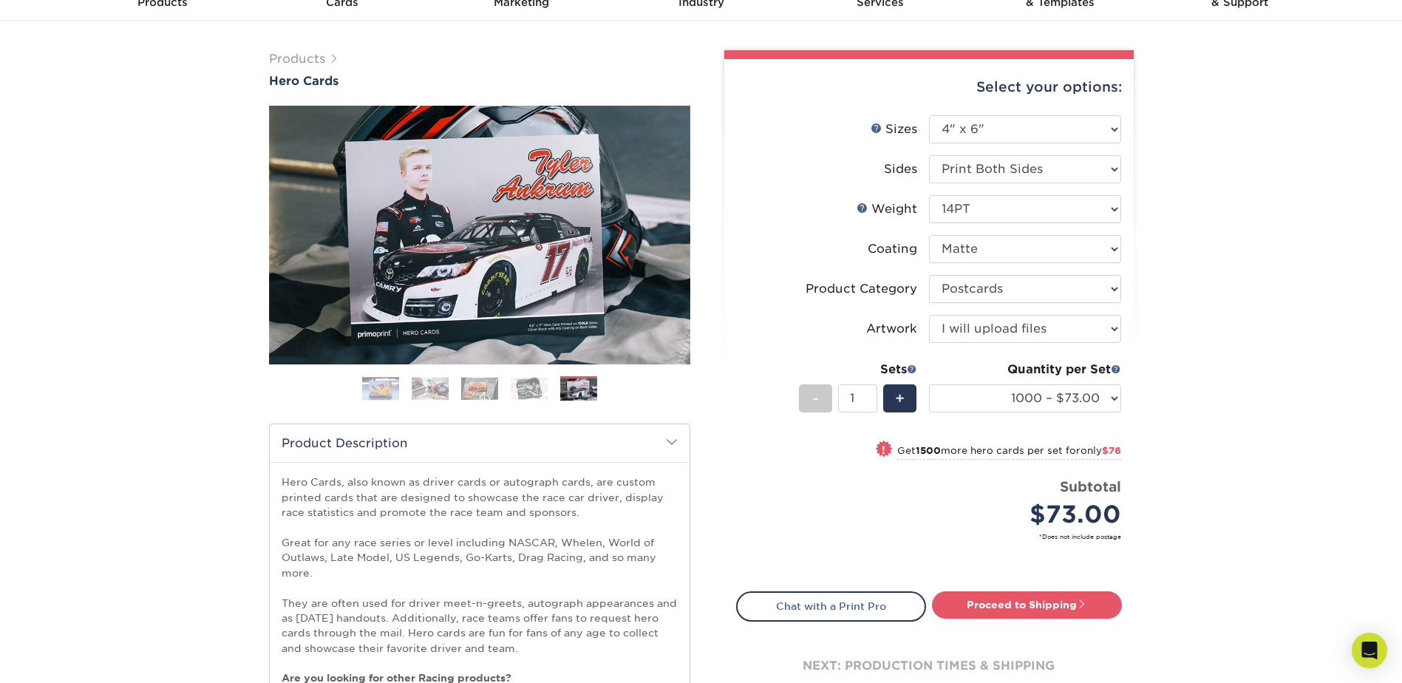
scroll to position [0, 0]
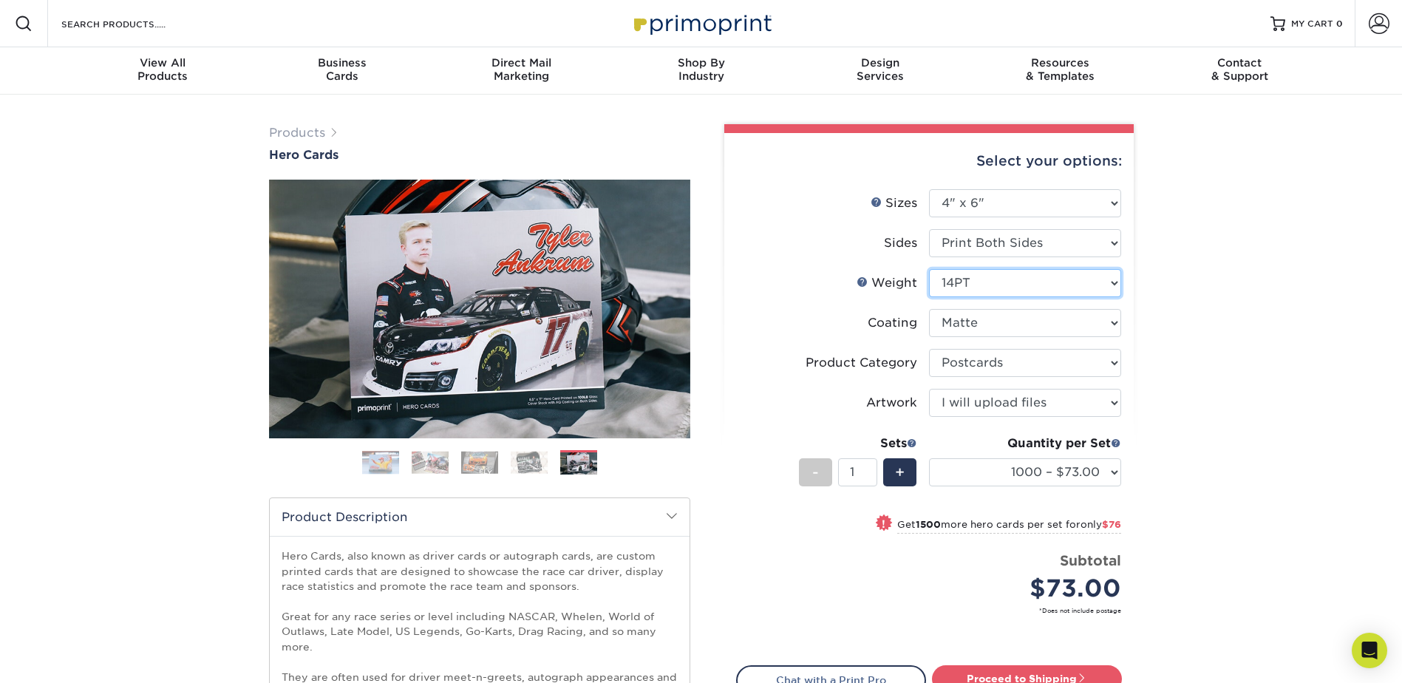
click at [1008, 284] on select "Please Select 14PT 100LB 16PT" at bounding box center [1025, 283] width 192 height 28
select select "16PT"
click at [929, 269] on select "Please Select 14PT 100LB 16PT" at bounding box center [1025, 283] width 192 height 28
select select "-1"
select select
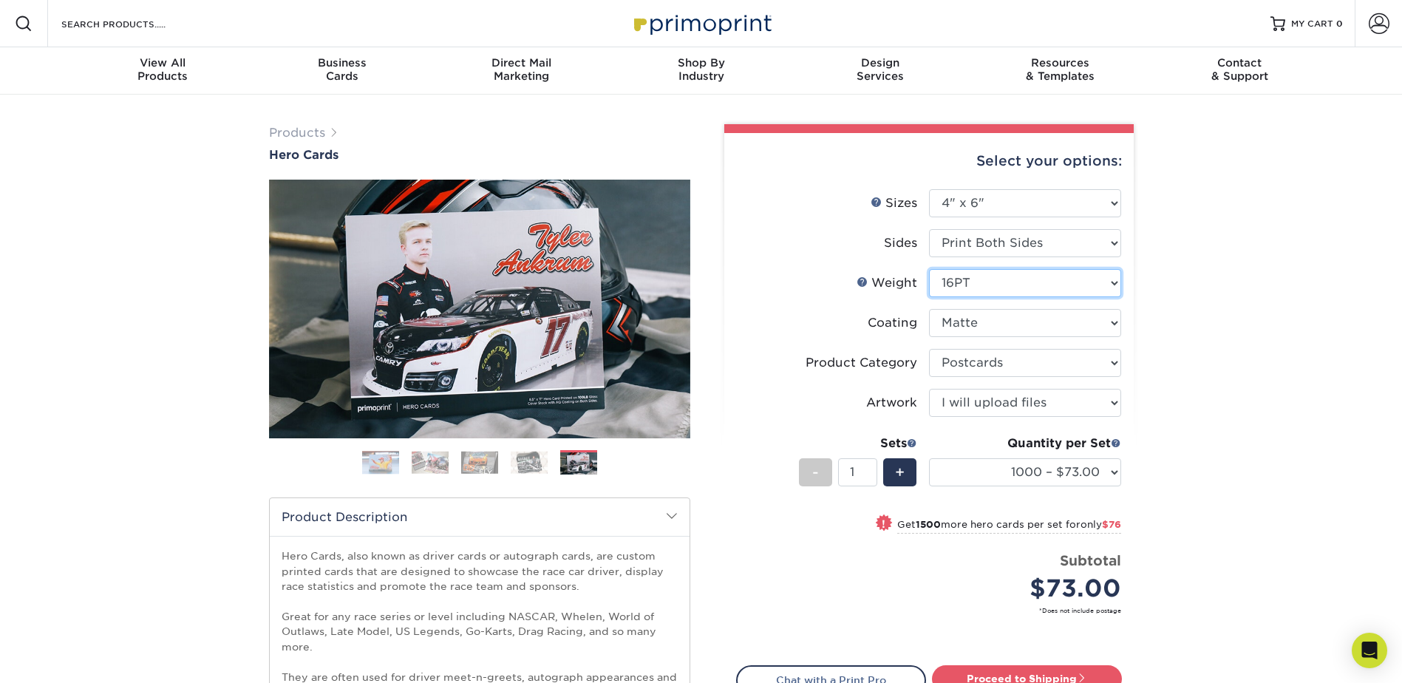
select select "-1"
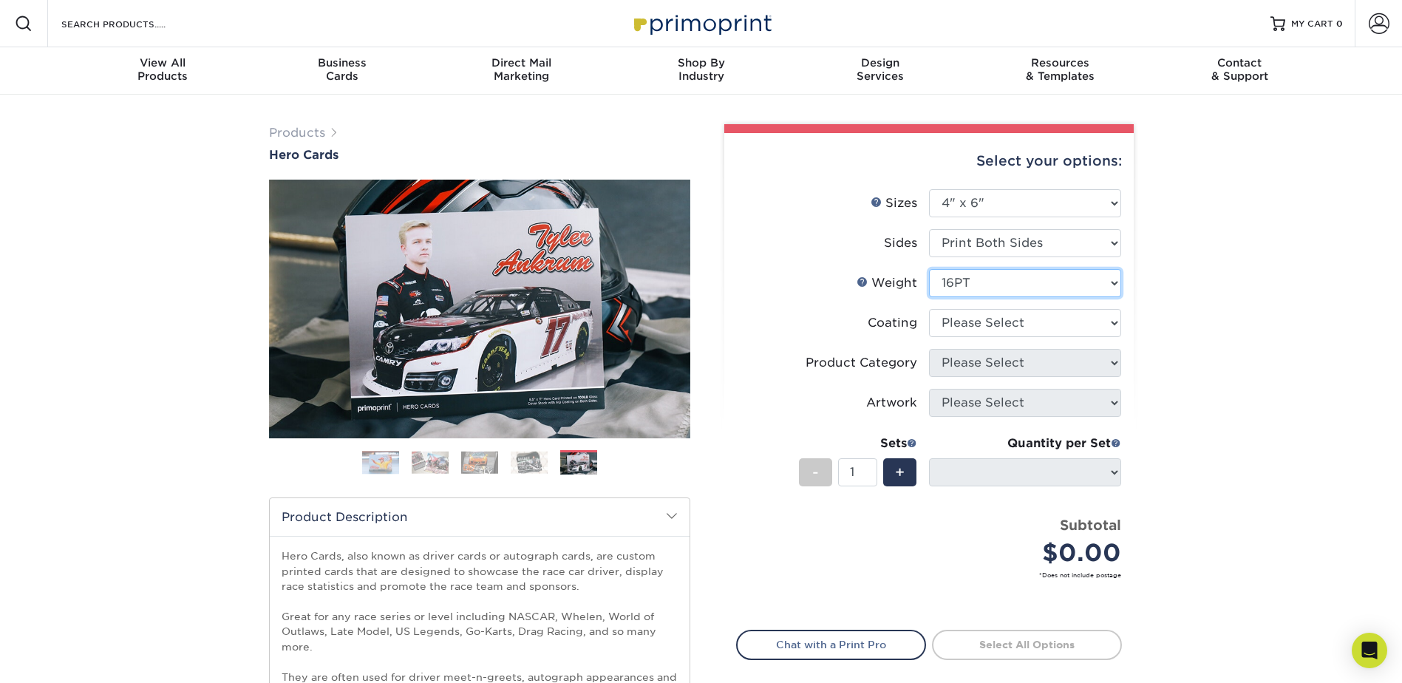
click at [989, 290] on select "Please Select 14PT 100LB 16PT" at bounding box center [1025, 283] width 192 height 28
select select "14PT"
click at [929, 269] on select "Please Select 14PT 100LB 16PT" at bounding box center [1025, 283] width 192 height 28
select select
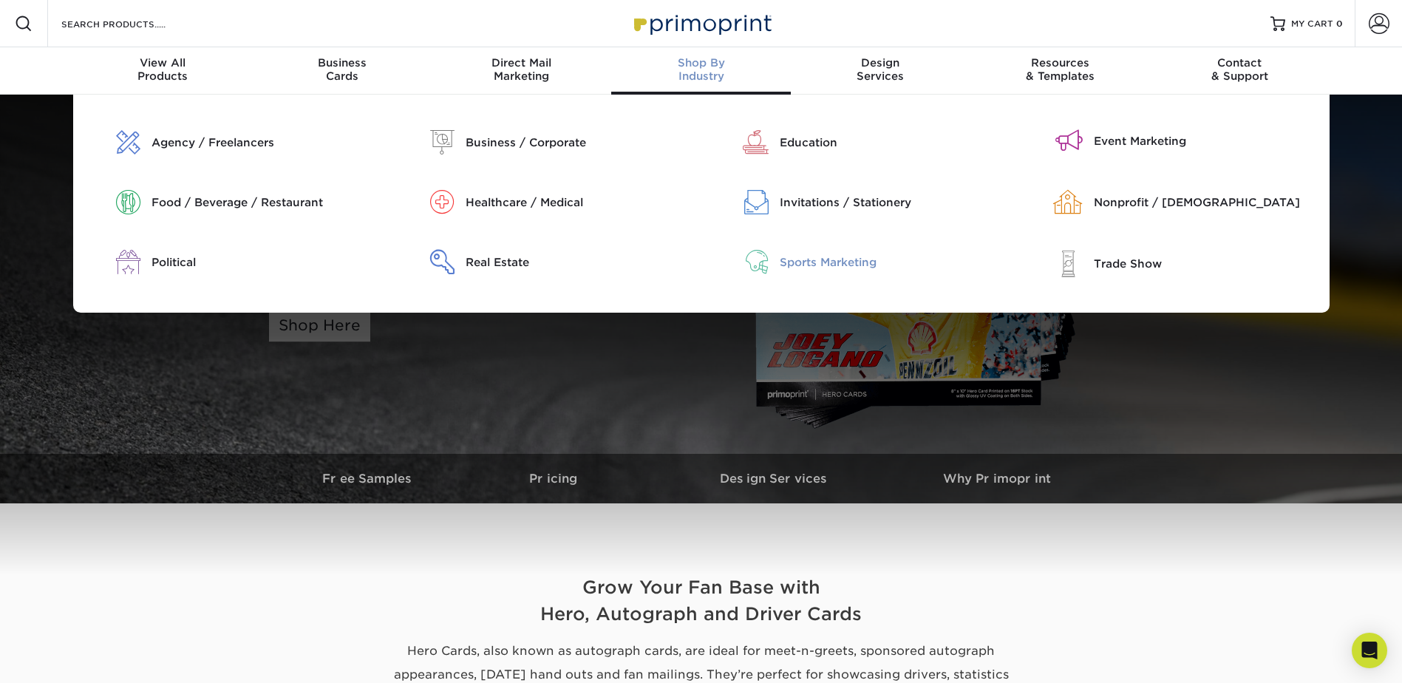
click at [784, 265] on div "Sports Marketing" at bounding box center [892, 262] width 225 height 16
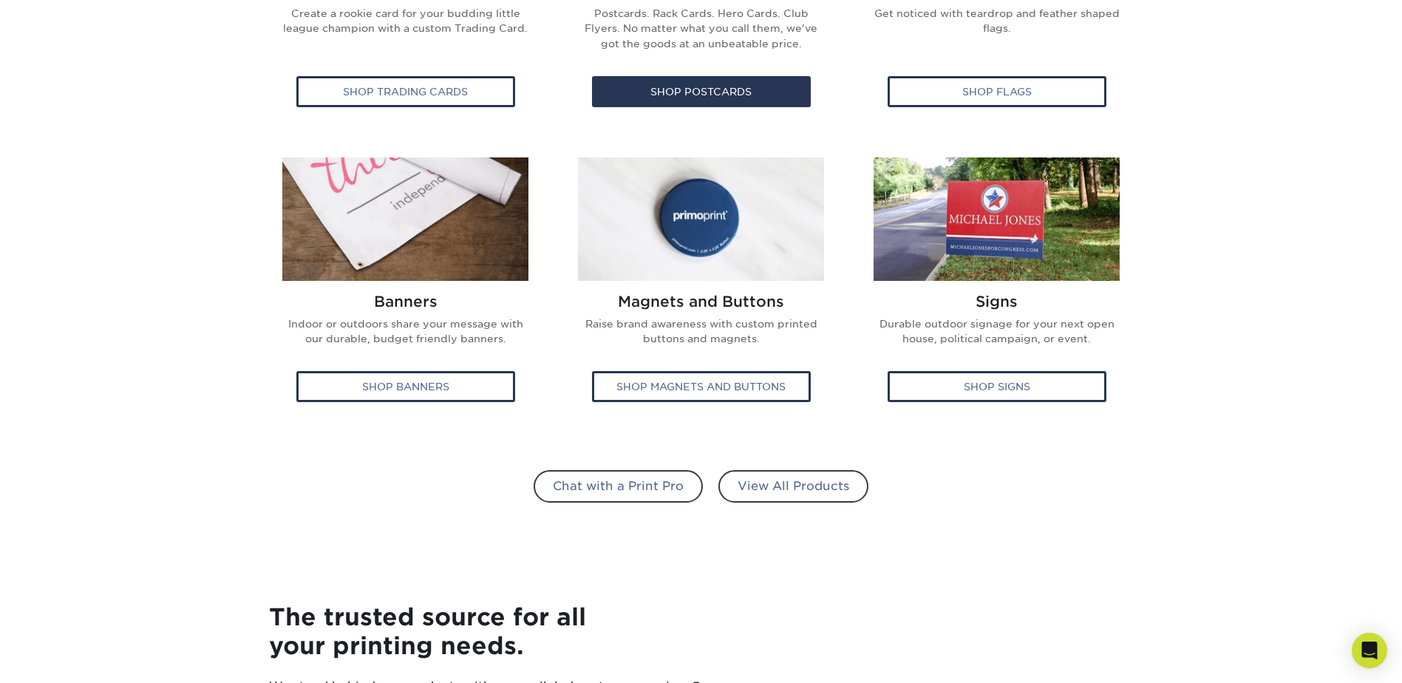
scroll to position [665, 0]
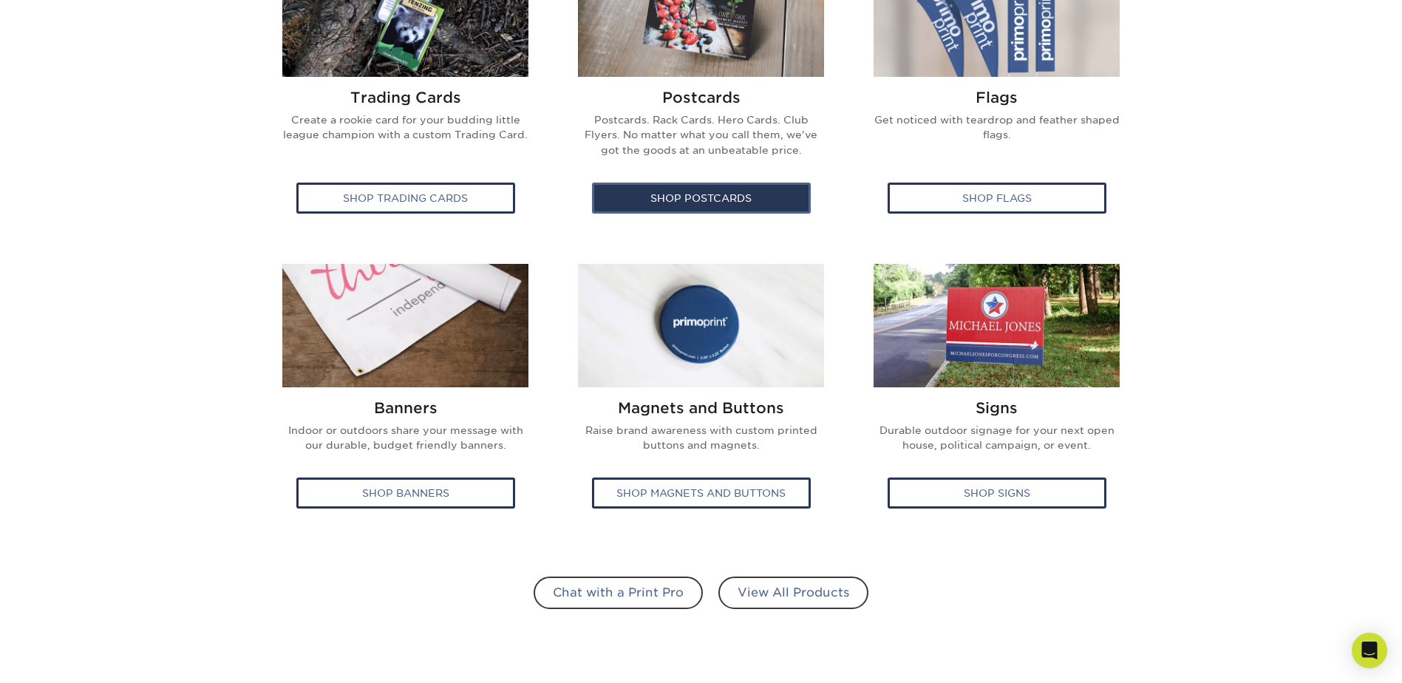
click at [695, 209] on div "Shop Postcards" at bounding box center [701, 198] width 219 height 31
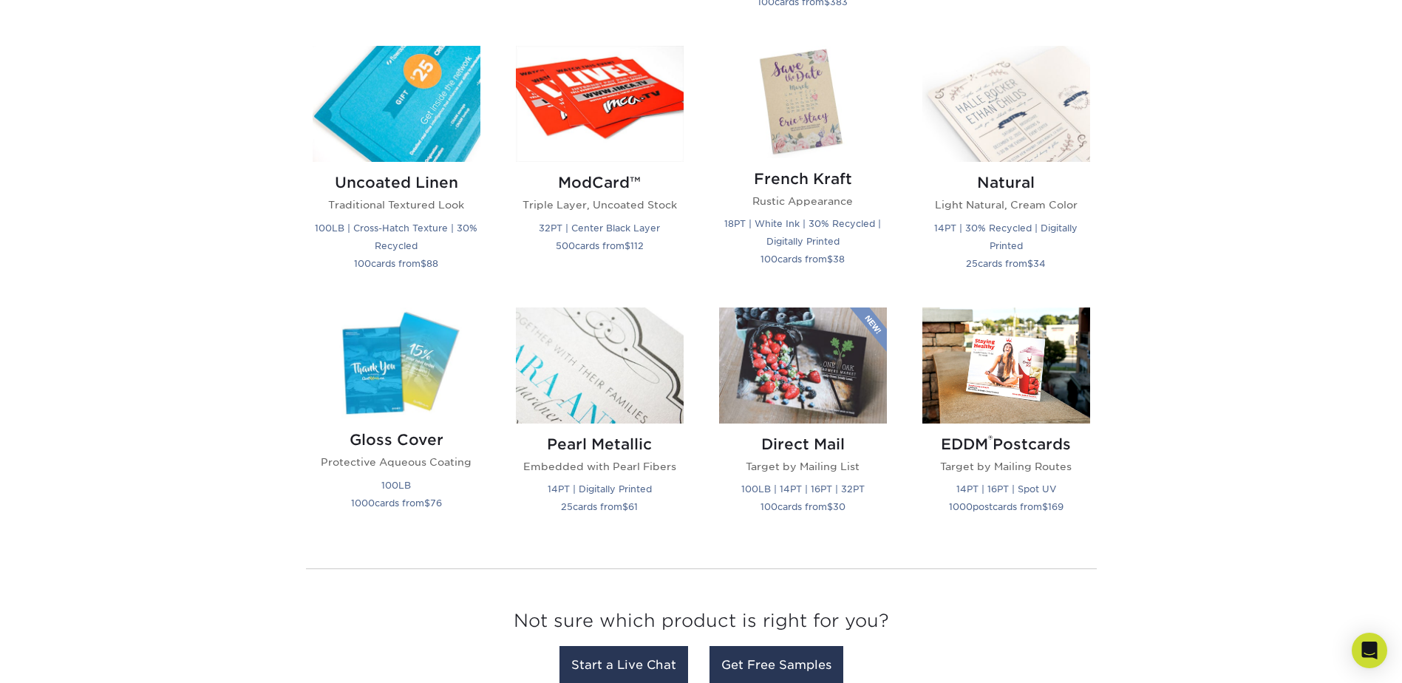
scroll to position [1773, 0]
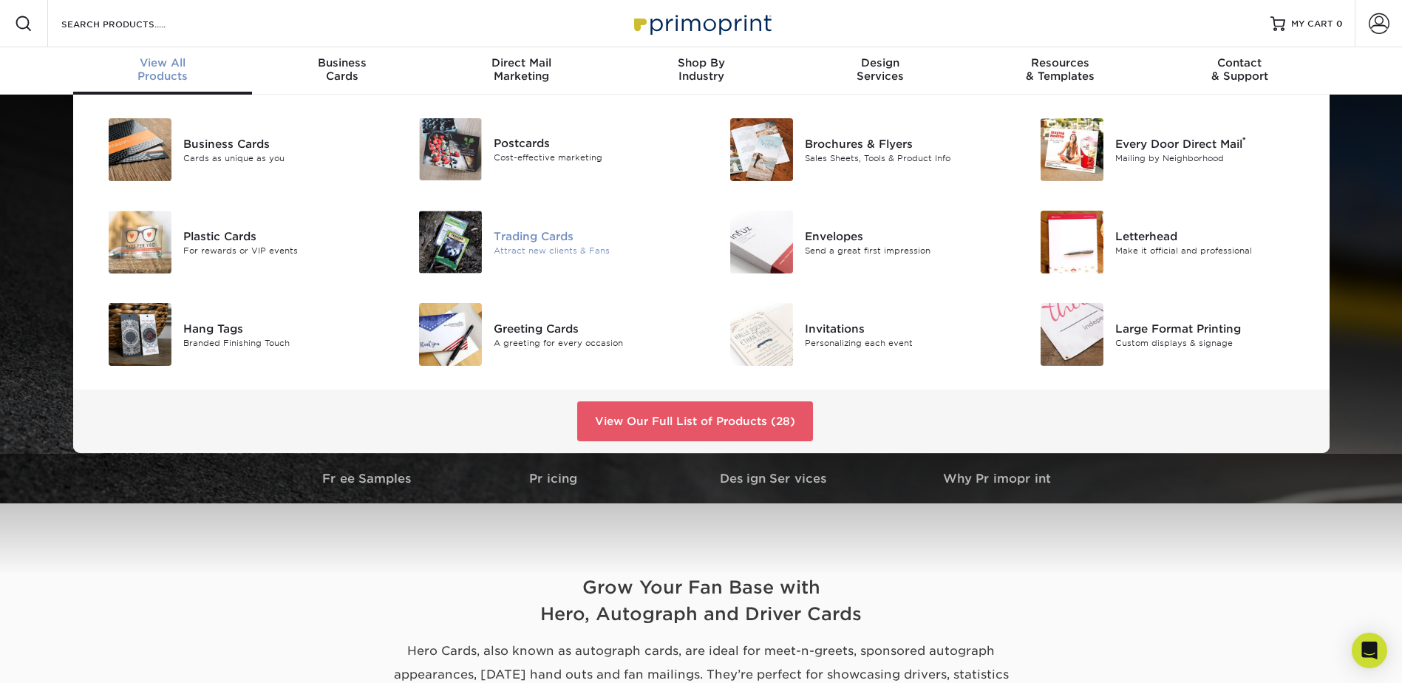
click at [521, 236] on div "Trading Cards" at bounding box center [592, 236] width 196 height 16
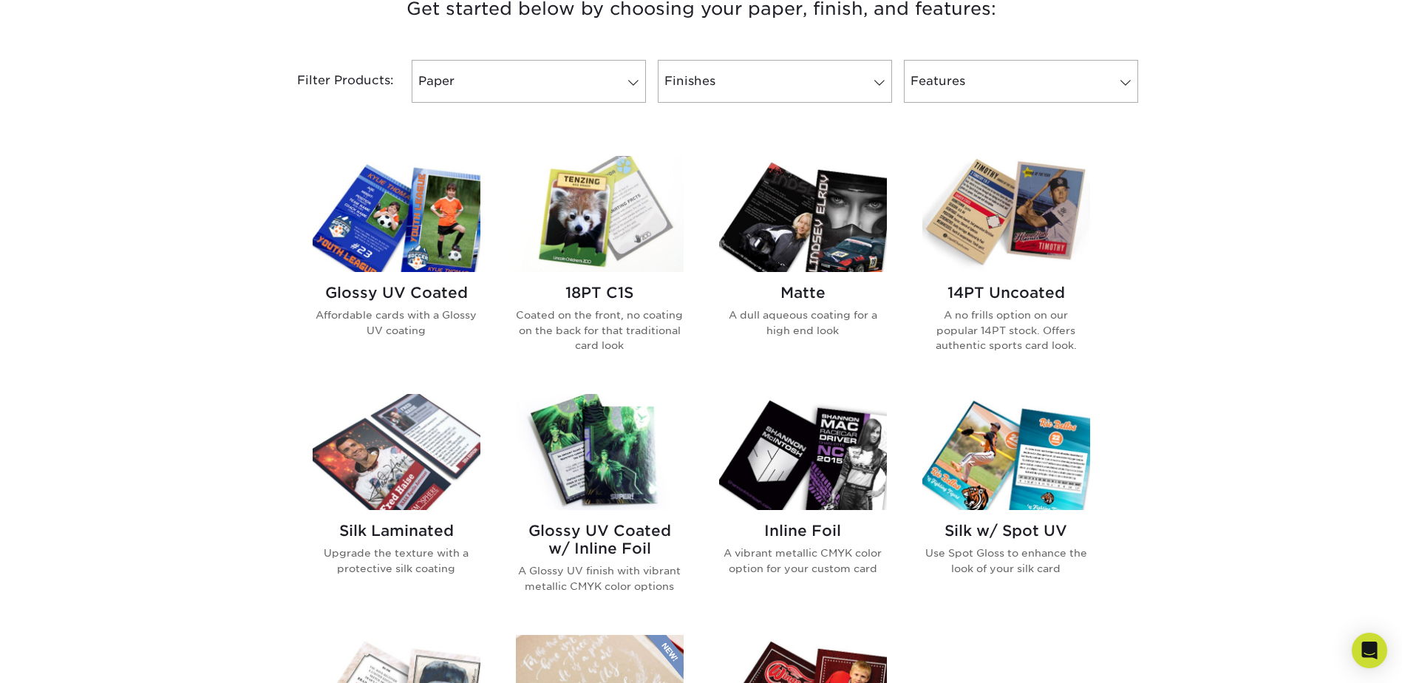
scroll to position [443, 0]
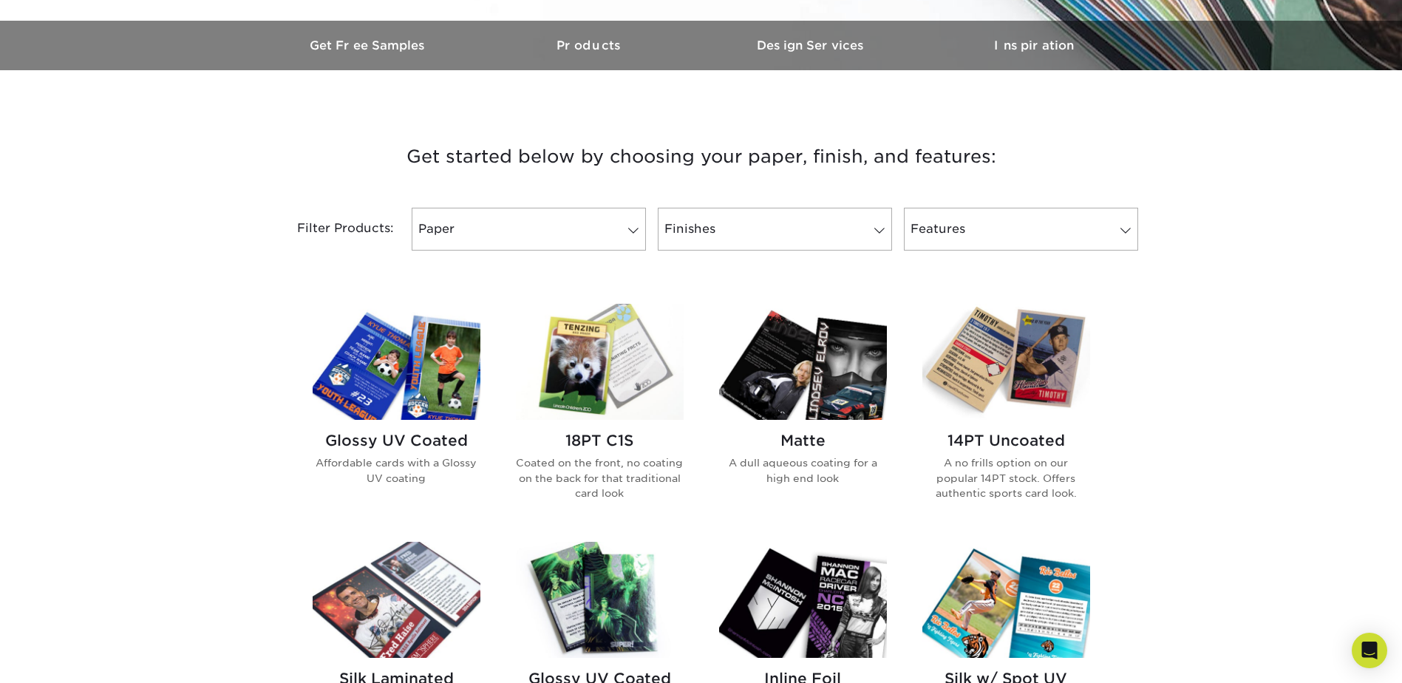
click at [817, 378] on img at bounding box center [803, 362] width 168 height 116
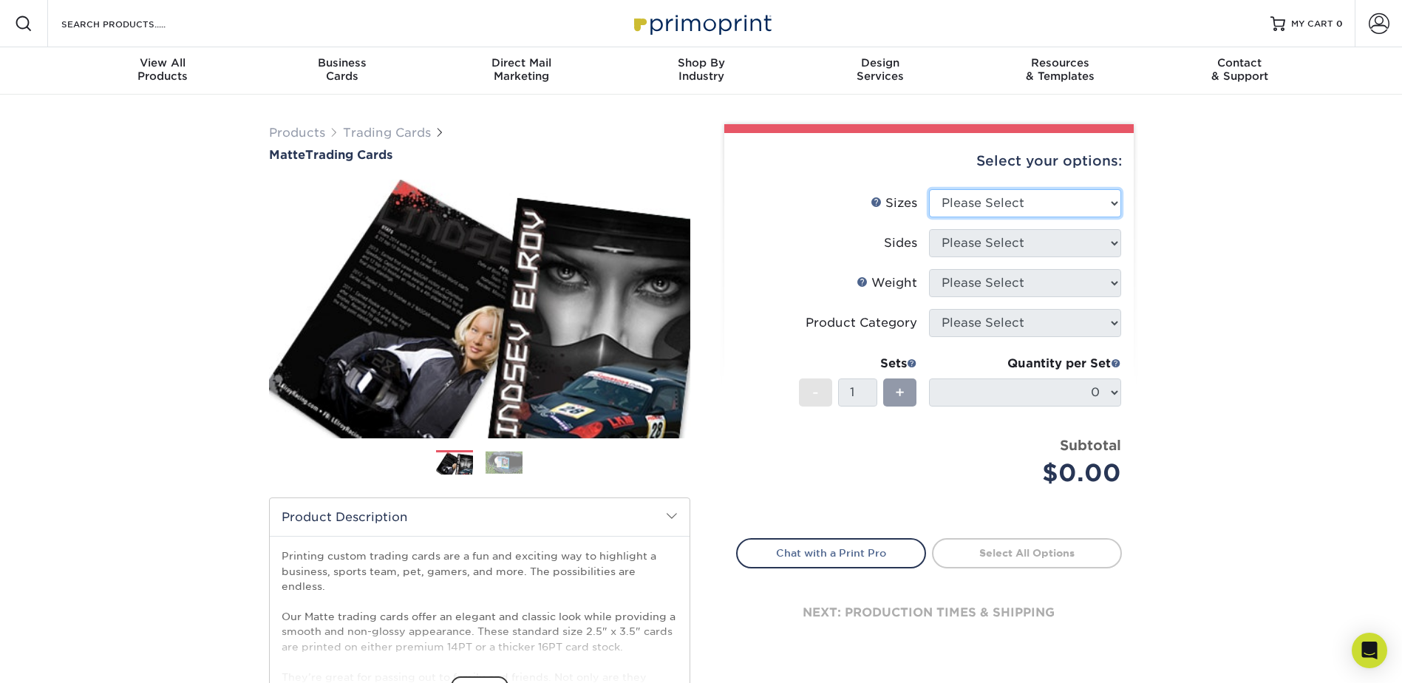
click at [998, 199] on select "Please Select 2.5" x 3.5"" at bounding box center [1025, 203] width 192 height 28
click at [1026, 199] on select "Please Select 2.5" x 3.5"" at bounding box center [1025, 203] width 192 height 28
select select "2.50x3.50"
click at [929, 189] on select "Please Select 2.5" x 3.5"" at bounding box center [1025, 203] width 192 height 28
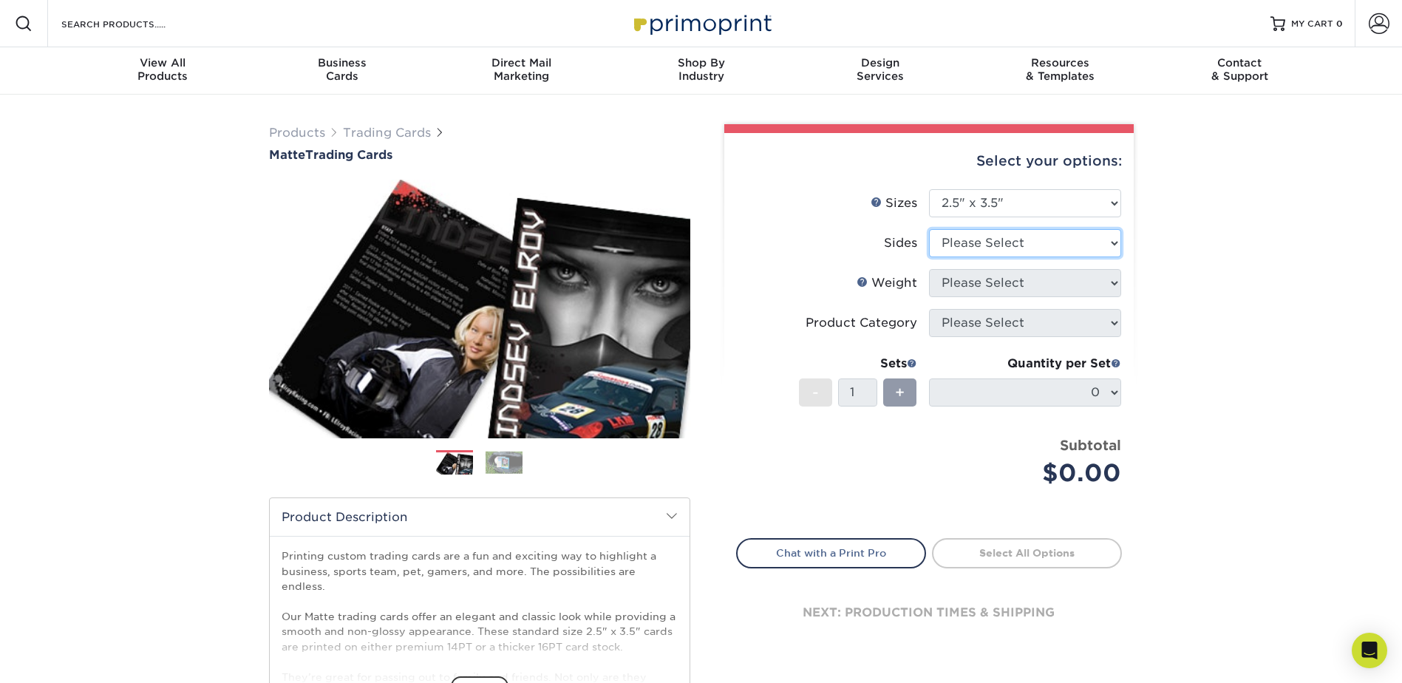
click at [1045, 242] on select "Please Select Print Both Sides Print Front Only" at bounding box center [1025, 243] width 192 height 28
select select "13abbda7-1d64-4f25-8bb2-c179b224825d"
click at [929, 229] on select "Please Select Print Both Sides Print Front Only" at bounding box center [1025, 243] width 192 height 28
click at [1028, 279] on select "Please Select 16PT 14PT" at bounding box center [1025, 283] width 192 height 28
select select "14PT"
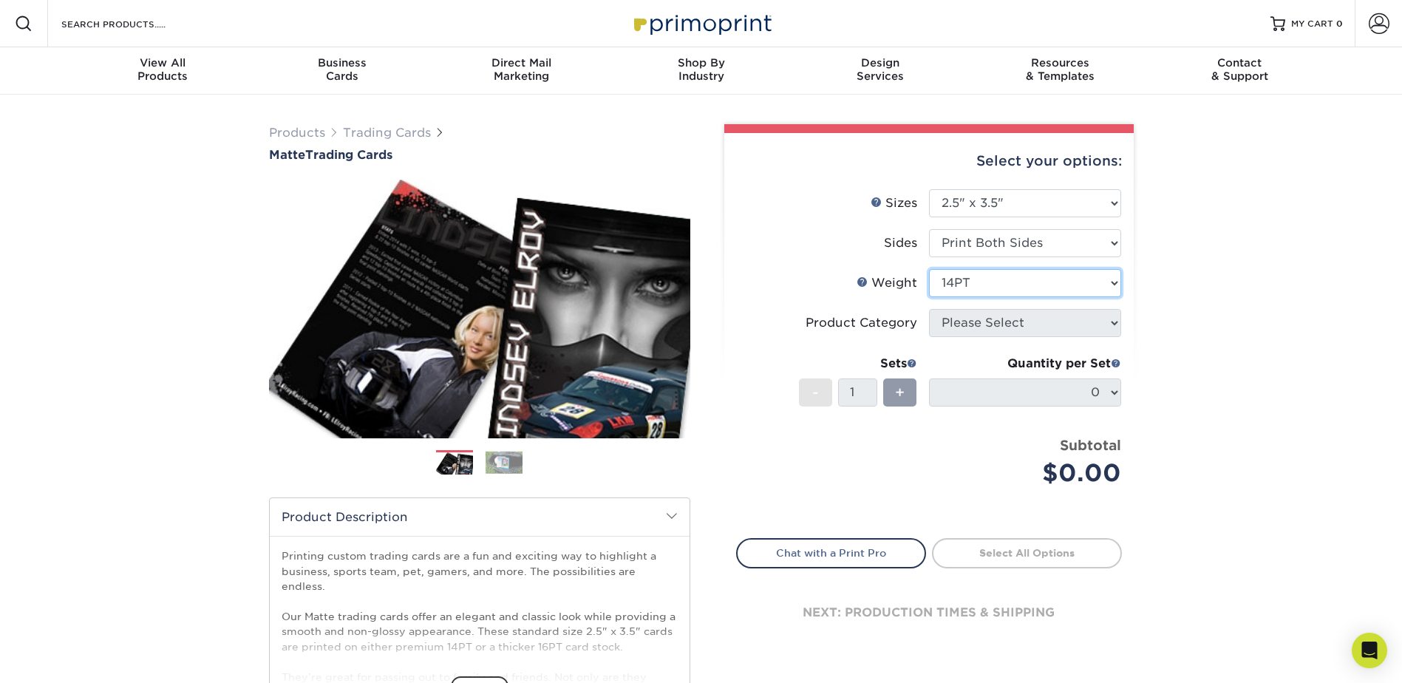
click at [929, 269] on select "Please Select 16PT 14PT" at bounding box center [1025, 283] width 192 height 28
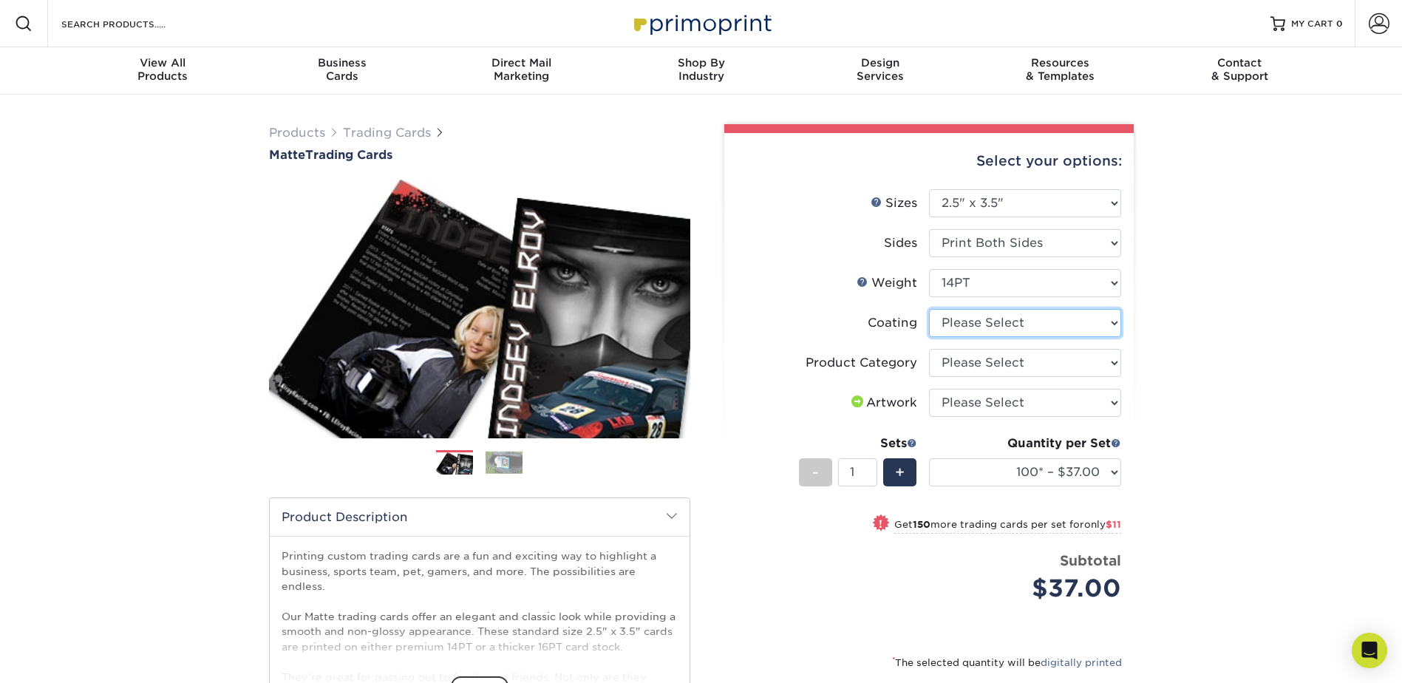
click at [988, 327] on select at bounding box center [1025, 323] width 192 height 28
select select "121bb7b5-3b4d-429f-bd8d-bbf80e953313"
click at [929, 309] on select at bounding box center [1025, 323] width 192 height 28
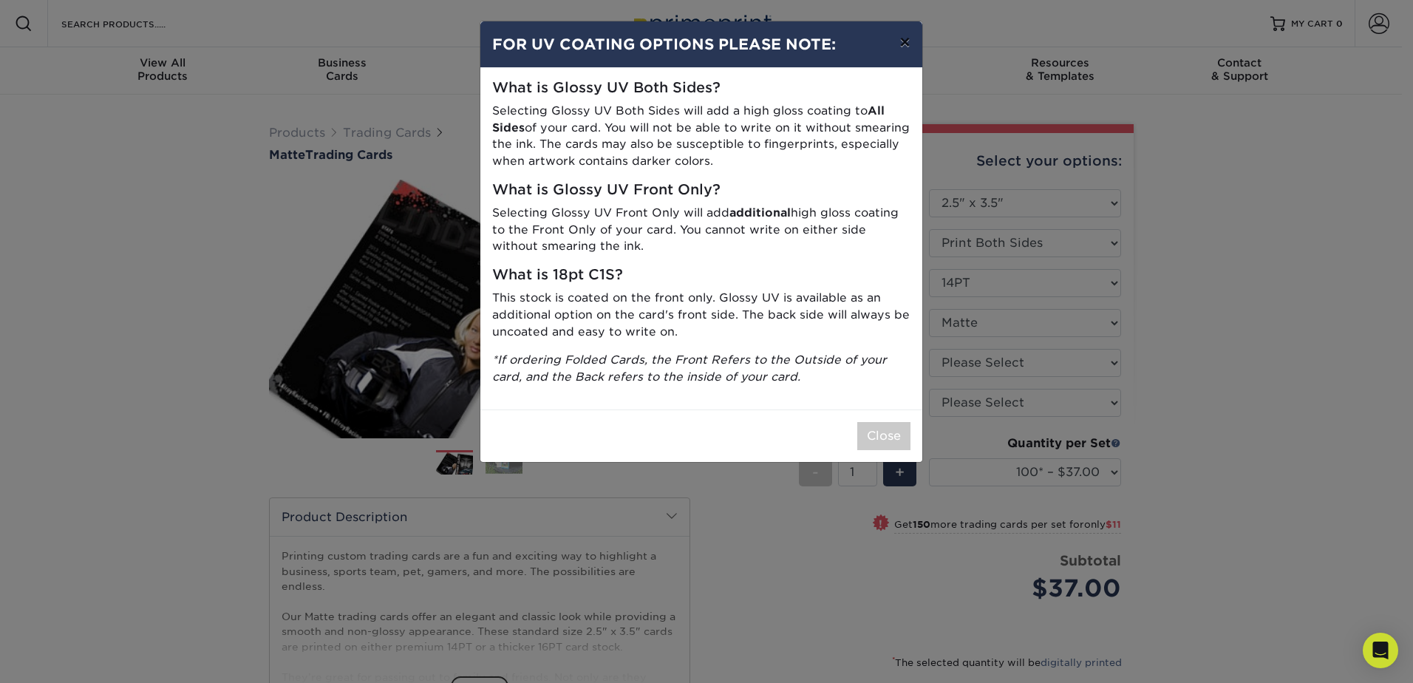
click at [905, 46] on button "×" at bounding box center [904, 41] width 34 height 41
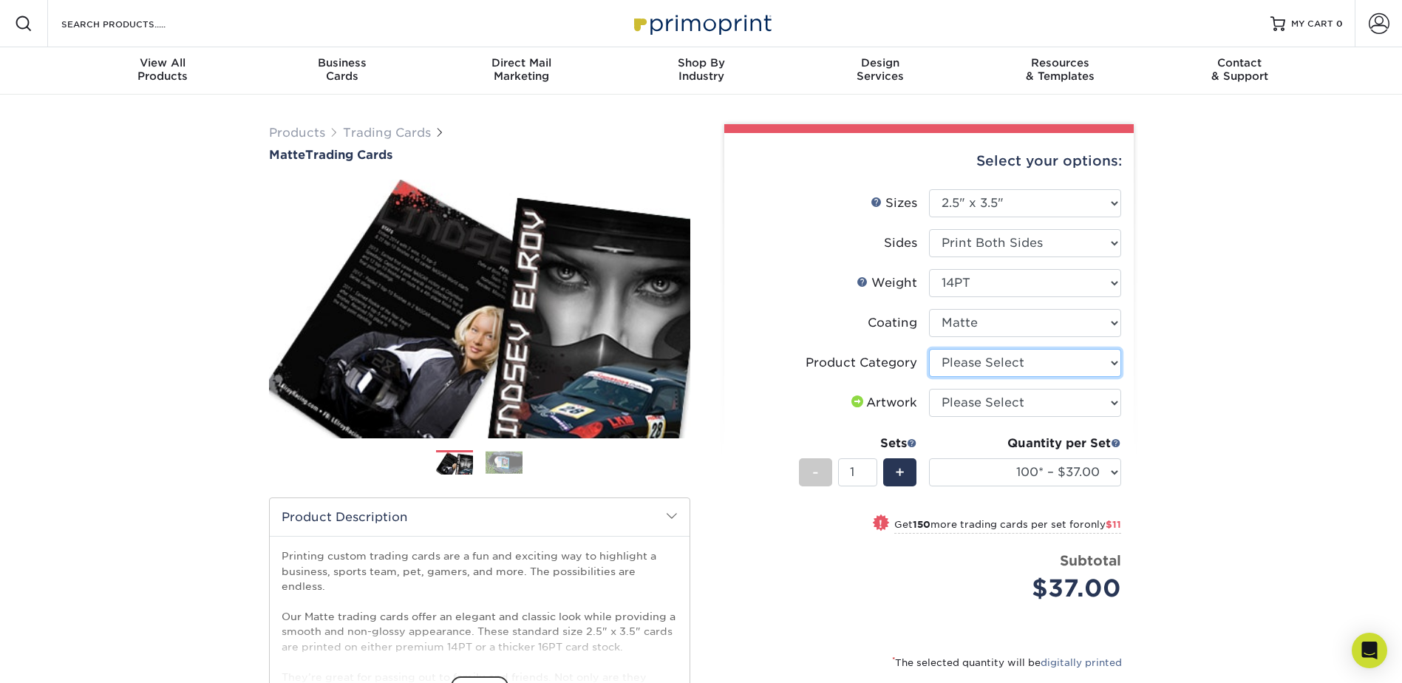
click at [980, 369] on select "Please Select Trading Cards" at bounding box center [1025, 363] width 192 height 28
select select "c2f9bce9-36c2-409d-b101-c29d9d031e18"
click at [929, 349] on select "Please Select Trading Cards" at bounding box center [1025, 363] width 192 height 28
click at [975, 403] on select "Please Select I will upload files I need a design - $100" at bounding box center [1025, 403] width 192 height 28
select select "upload"
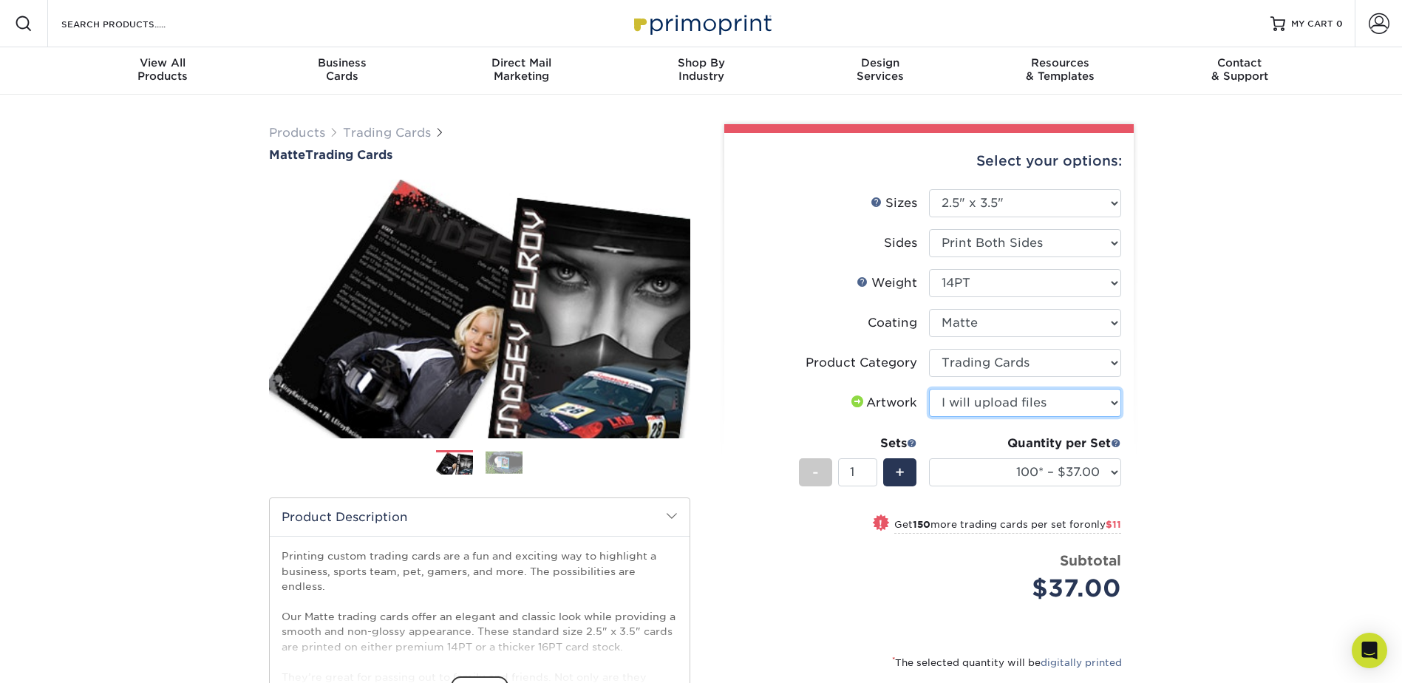
click at [929, 389] on select "Please Select I will upload files I need a design - $100" at bounding box center [1025, 403] width 192 height 28
click at [965, 475] on select "100* – $37.00 250* – $48.00 500* – $59.00 1000 – $72.00 2500 – $144.00 5000 – $…" at bounding box center [1025, 472] width 192 height 28
select select "1000 – $72.00"
click at [929, 458] on select "100* – $37.00 250* – $48.00 500* – $59.00 1000 – $72.00 2500 – $144.00 5000 – $…" at bounding box center [1025, 472] width 192 height 28
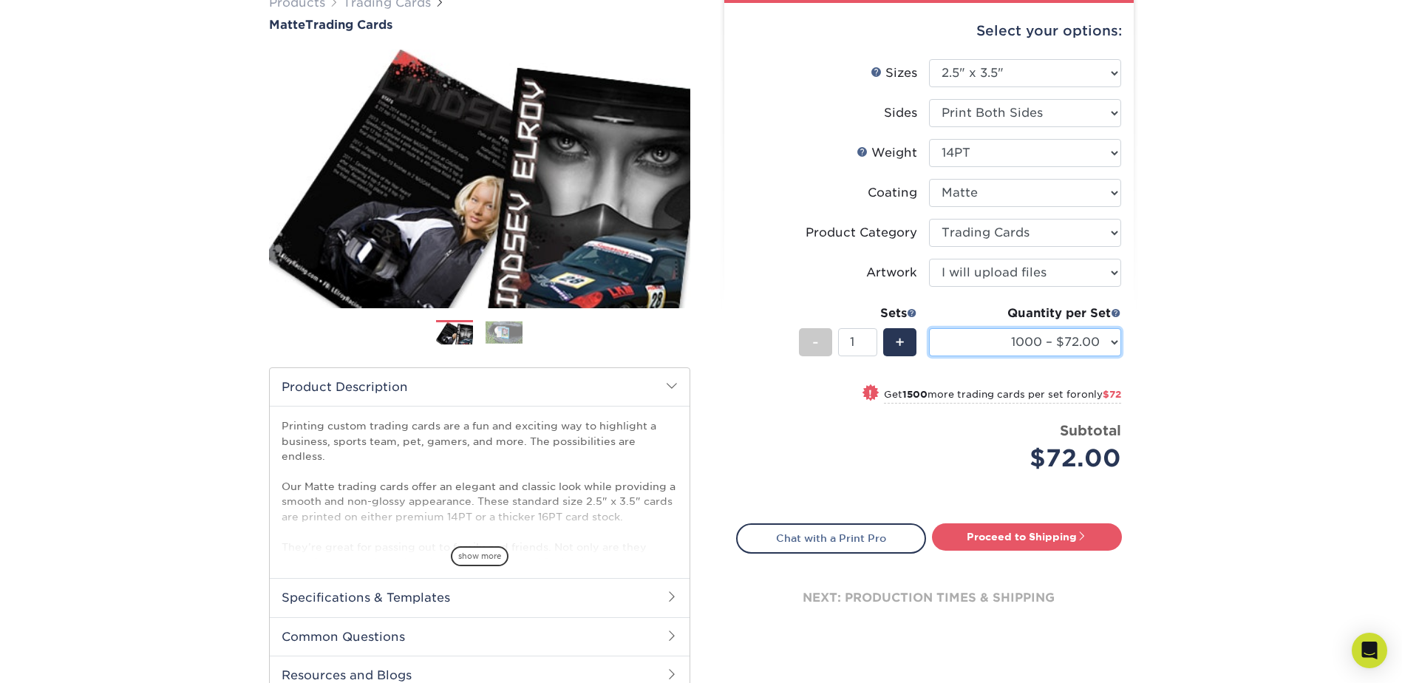
scroll to position [148, 0]
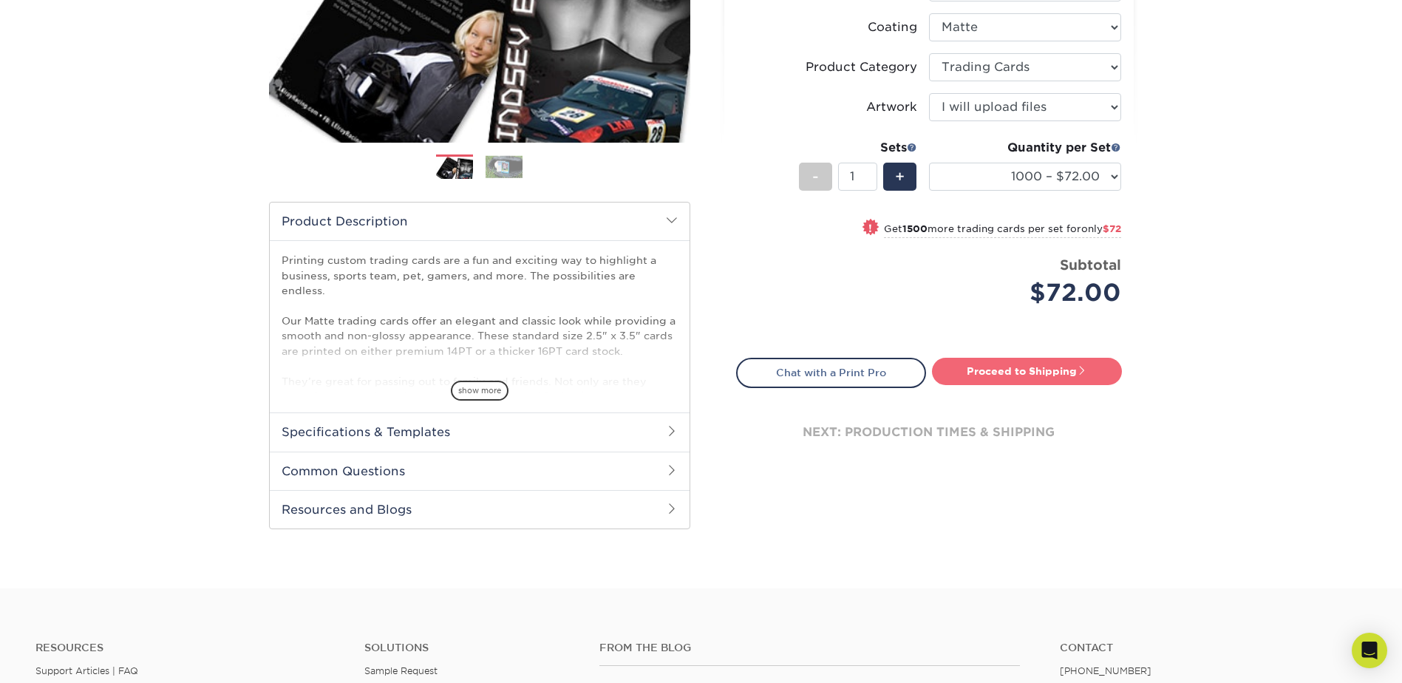
click at [986, 372] on link "Proceed to Shipping" at bounding box center [1027, 371] width 190 height 27
type input "Set 1"
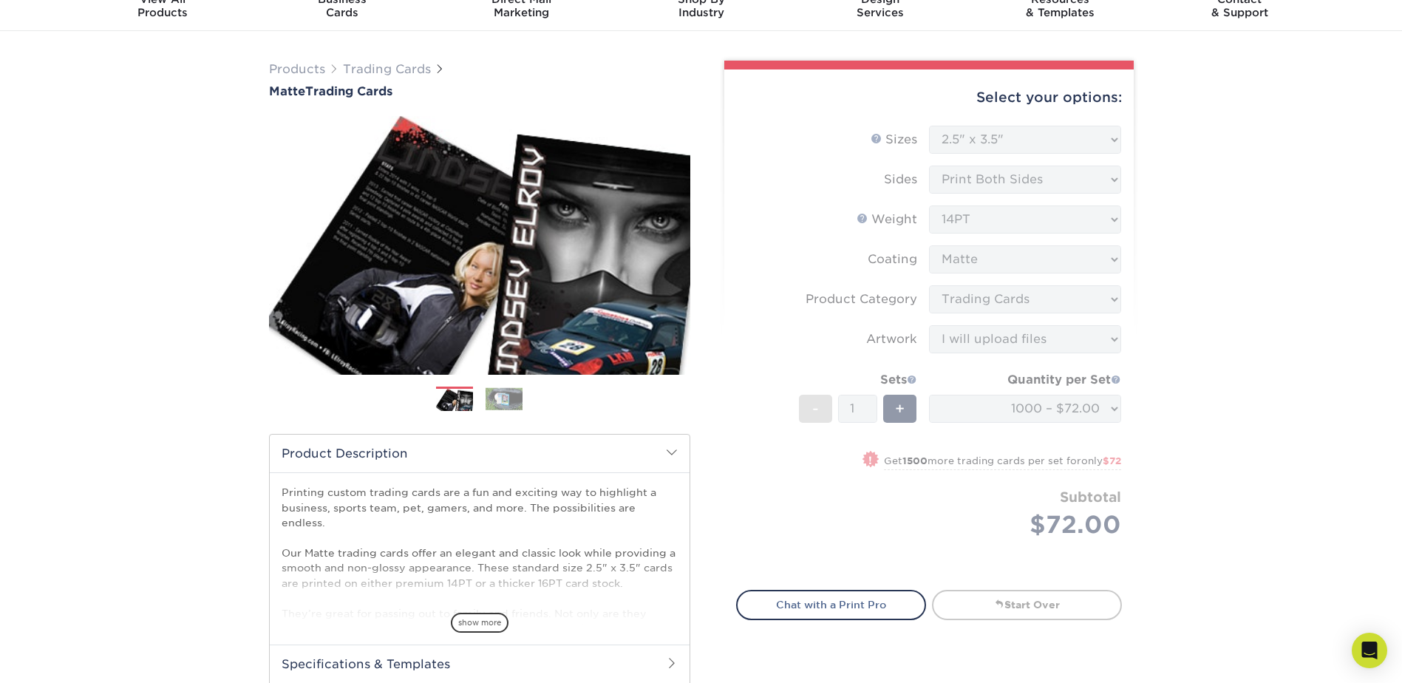
scroll to position [0, 0]
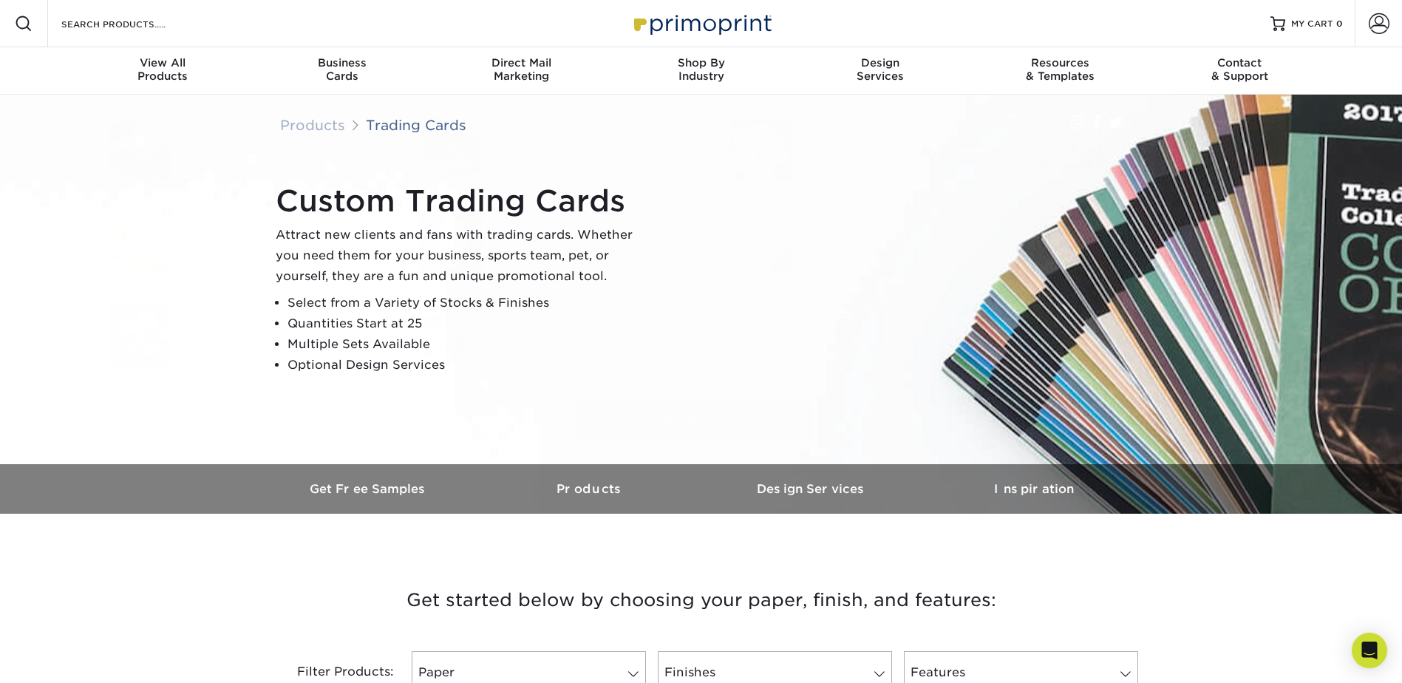
click at [245, 37] on div "Resources Menu Search Products Account SIGN IN CREATE AN ACCOUNT forgot passwor…" at bounding box center [701, 23] width 1402 height 47
click at [248, 29] on div "Resources Menu Search Products Account SIGN IN CREATE AN ACCOUNT forgot passwor…" at bounding box center [701, 23] width 1402 height 47
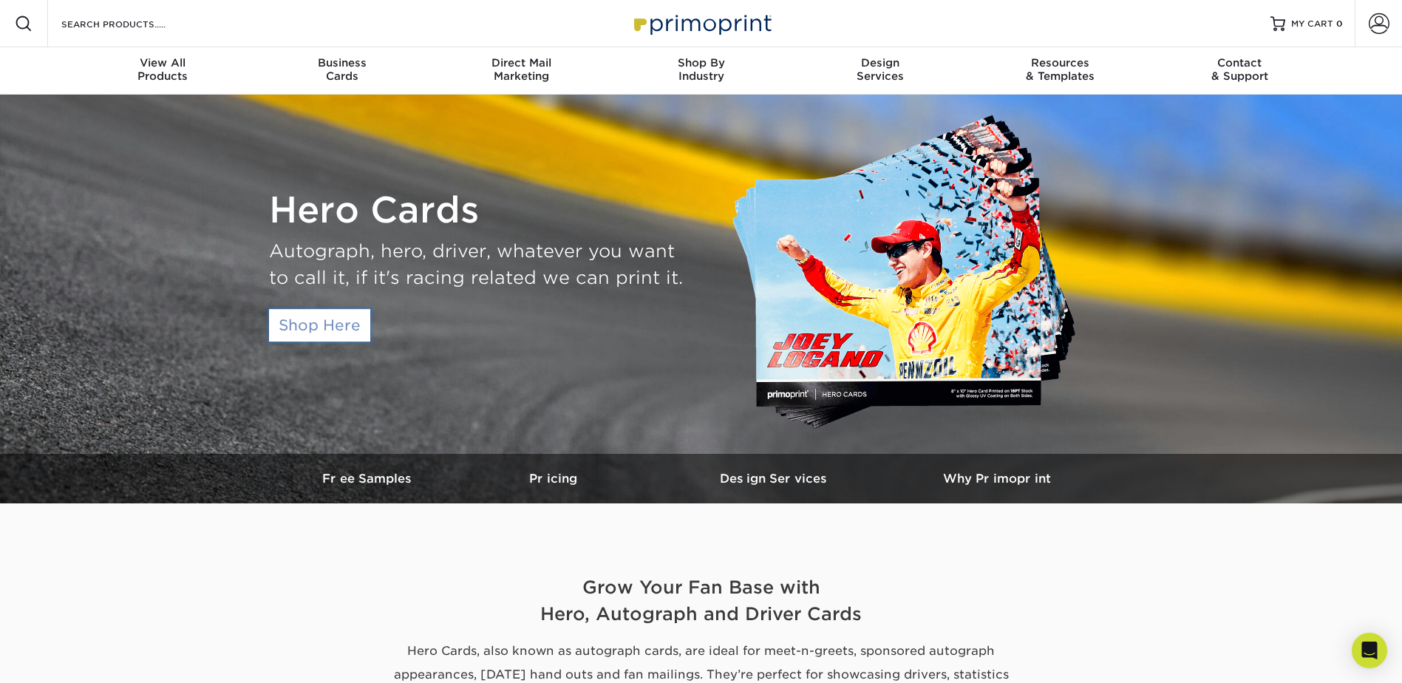
click at [307, 333] on link "Shop Here" at bounding box center [319, 325] width 101 height 33
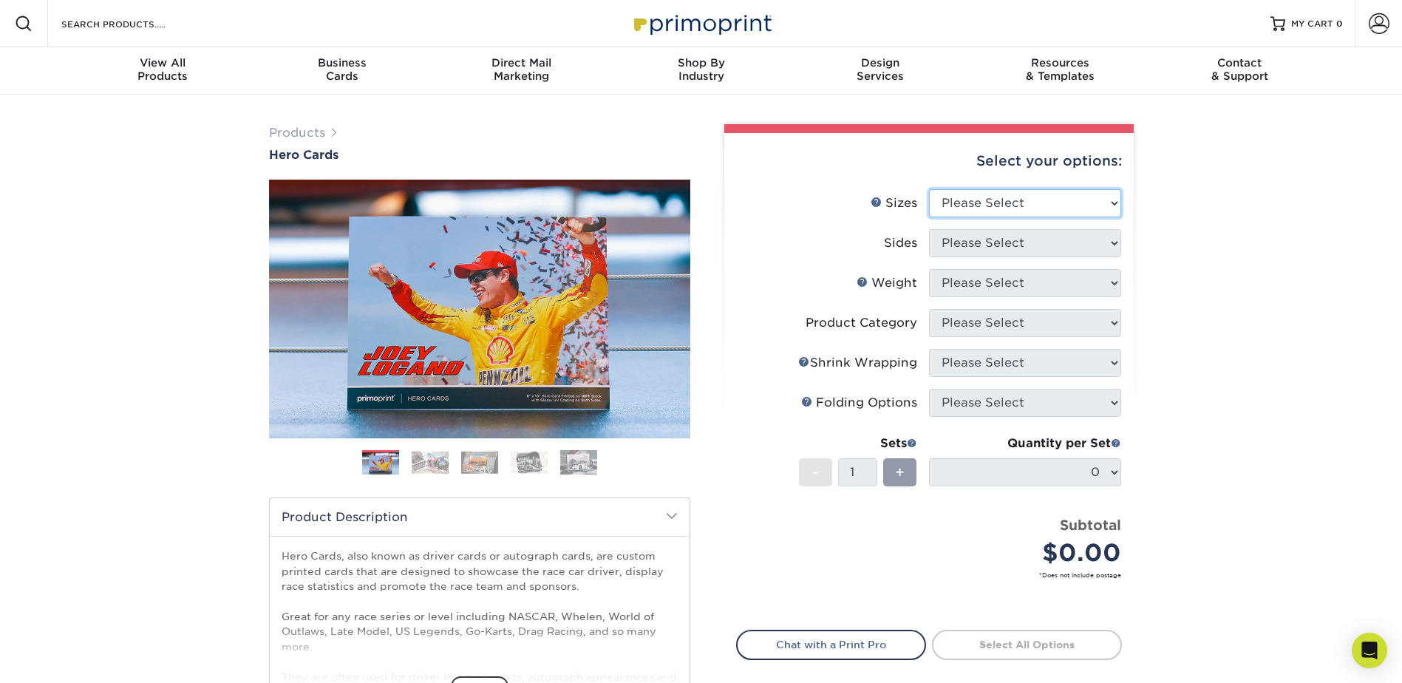
click at [1060, 200] on select "Please Select 1.5" x 7" 4" x 6" 5" x 7" 6" x 8" 6" x 8.5" 6" x 9" 7" x 8.5" 7.5…" at bounding box center [1025, 203] width 192 height 28
click at [929, 189] on select "Please Select 1.5" x 7" 4" x 6" 5" x 7" 6" x 8" 6" x 8.5" 6" x 9" 7" x 8.5" 7.5…" at bounding box center [1025, 203] width 192 height 28
click at [1040, 203] on select "Please Select 1.5" x 7" 4" x 6" 5" x 7" 6" x 8" 6" x 8.5" 6" x 9" 7" x 8.5" 7.5…" at bounding box center [1025, 203] width 192 height 28
select select "4.00x6.00"
click at [929, 189] on select "Please Select 1.5" x 7" 4" x 6" 5" x 7" 6" x 8" 6" x 8.5" 6" x 9" 7" x 8.5" 7.5…" at bounding box center [1025, 203] width 192 height 28
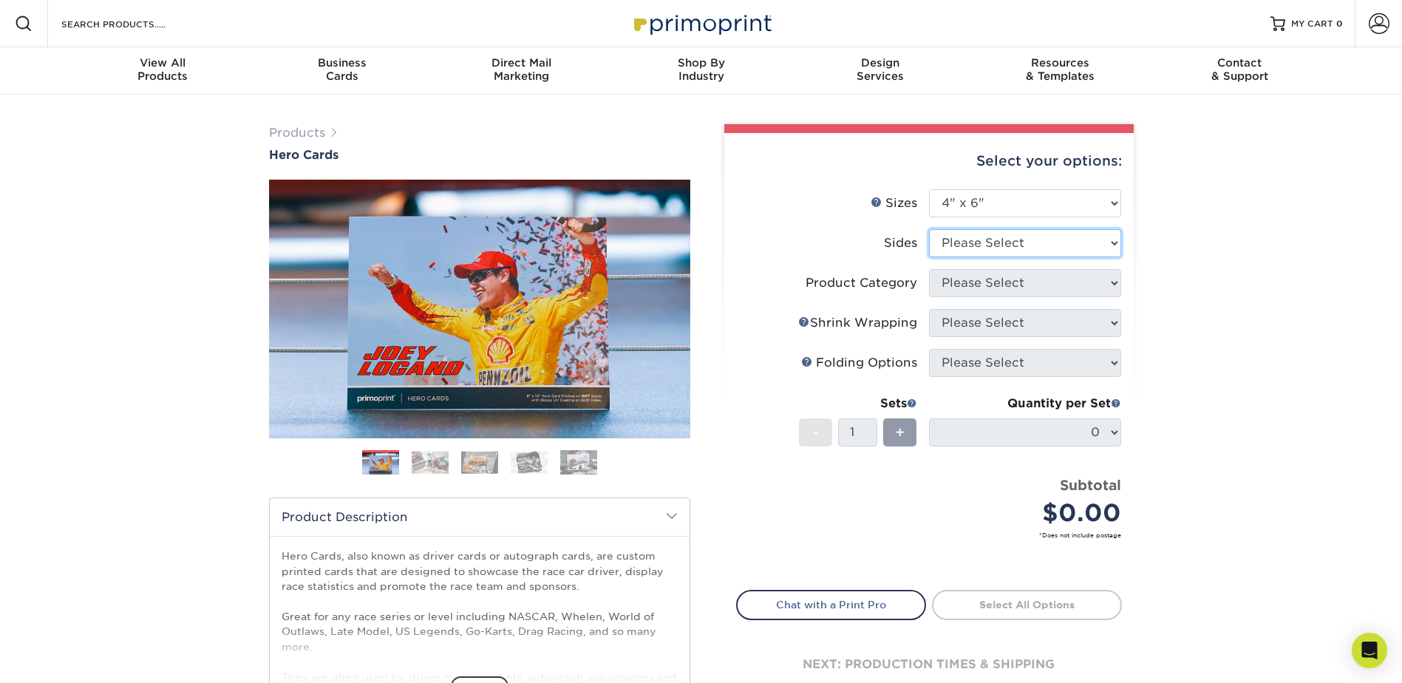
click at [1021, 249] on select "Please Select Print Both Sides Print Front Only" at bounding box center [1025, 243] width 192 height 28
select select "13abbda7-1d64-4f25-8bb2-c179b224825d"
click at [929, 229] on select "Please Select Print Both Sides Print Front Only" at bounding box center [1025, 243] width 192 height 28
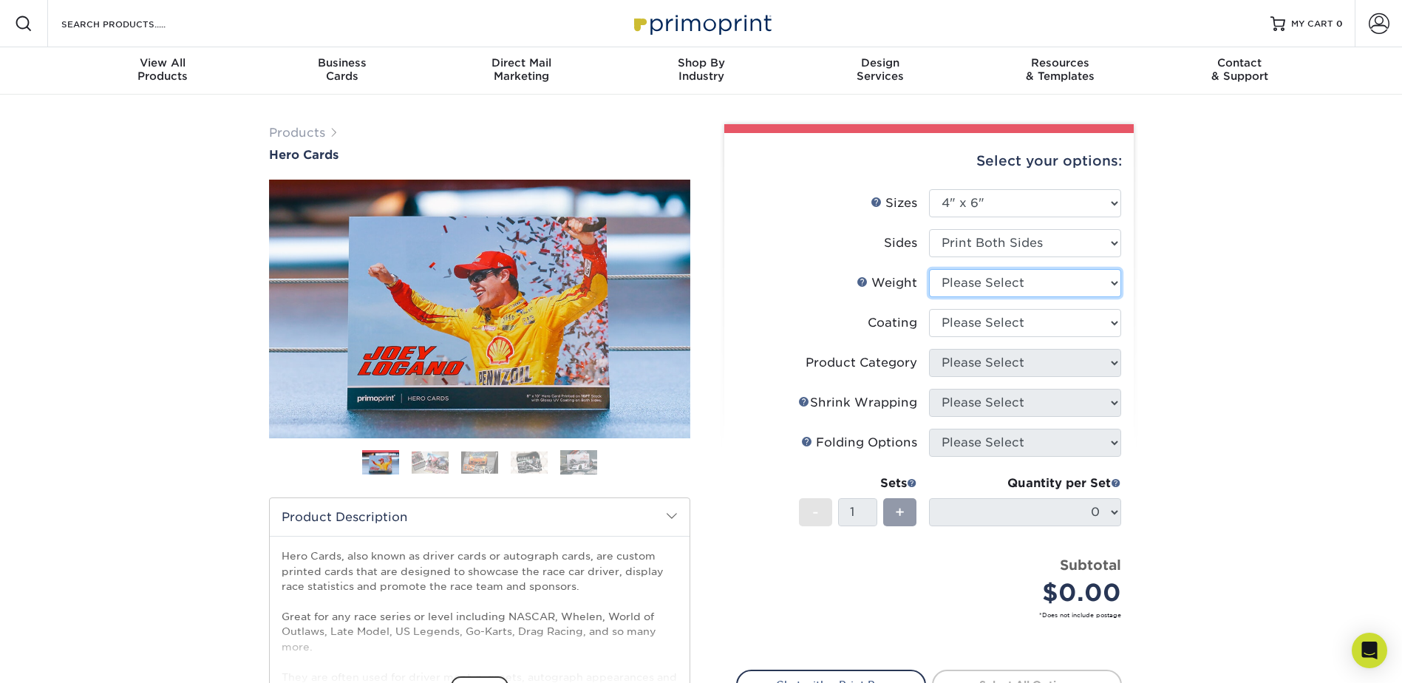
click at [1018, 276] on select "Please Select 14PT 100LB 16PT" at bounding box center [1025, 283] width 192 height 28
select select "14PT"
click at [929, 269] on select "Please Select 14PT 100LB 16PT" at bounding box center [1025, 283] width 192 height 28
click at [1012, 319] on select at bounding box center [1025, 323] width 192 height 28
select select "121bb7b5-3b4d-429f-bd8d-bbf80e953313"
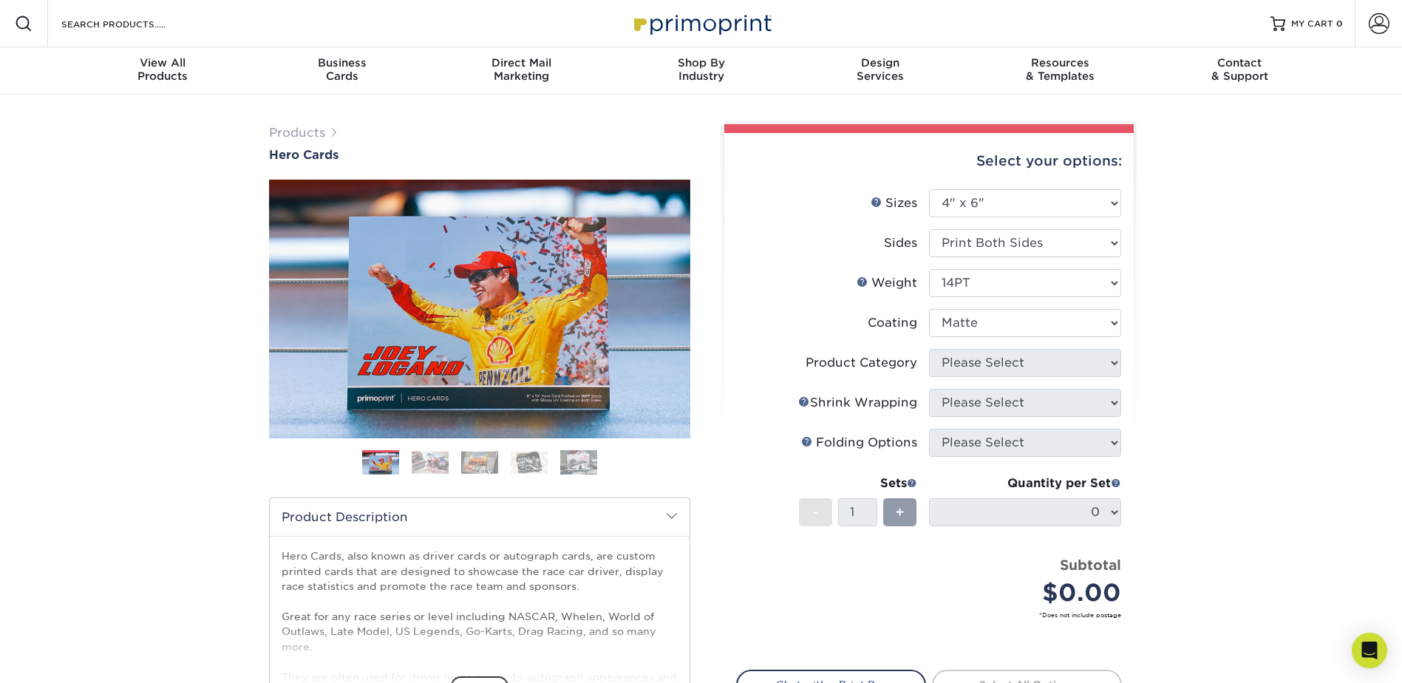
click at [929, 309] on select at bounding box center [1025, 323] width 192 height 28
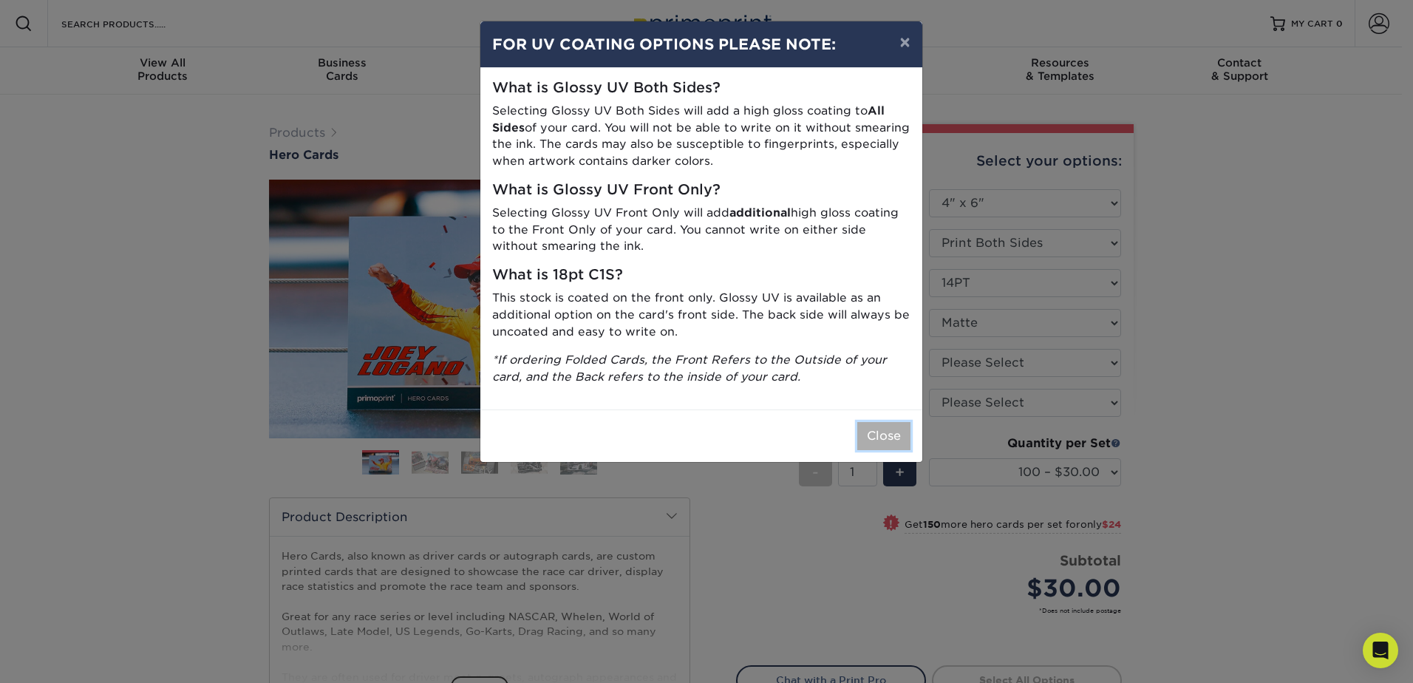
click at [879, 438] on button "Close" at bounding box center [883, 436] width 53 height 28
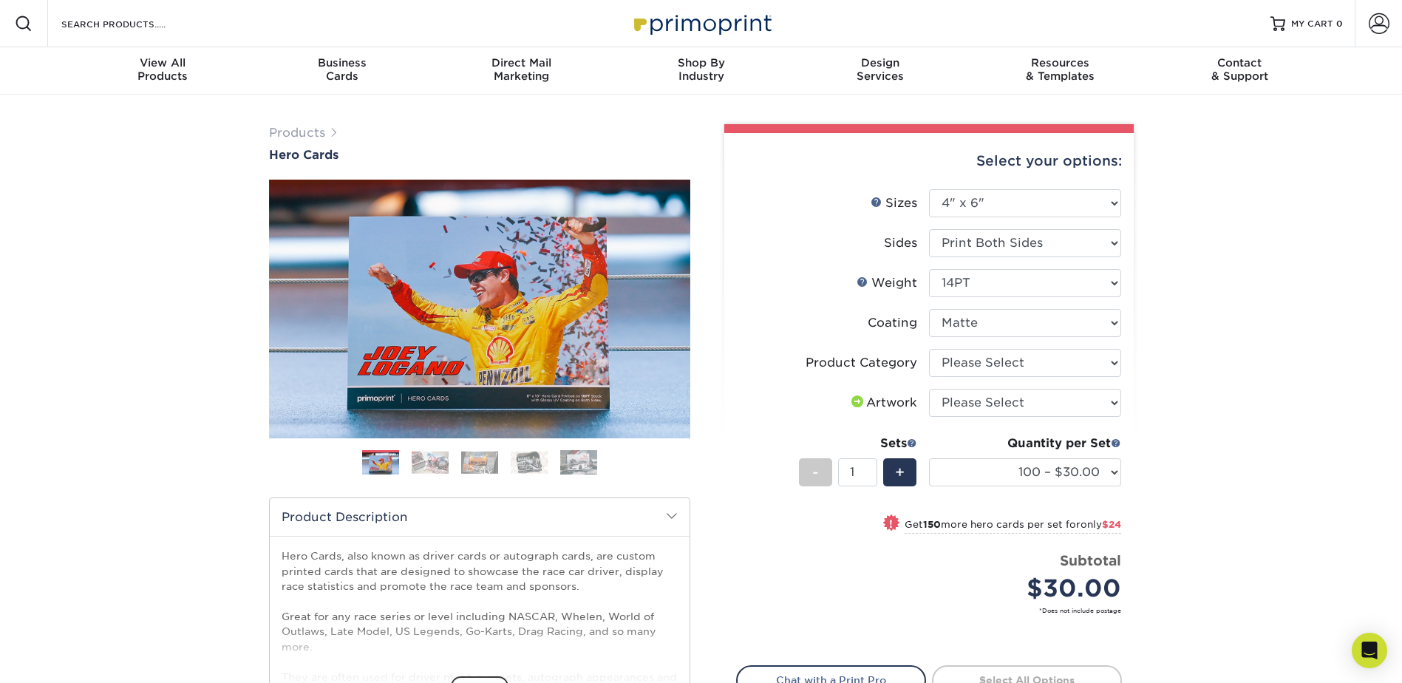
click at [977, 379] on li "Product Category Please Select Postcards" at bounding box center [929, 369] width 384 height 40
click at [981, 367] on select "Please Select Postcards" at bounding box center [1025, 363] width 192 height 28
select select "9b7272e0-d6c8-4c3c-8e97-d3a1bcdab858"
click at [929, 349] on select "Please Select Postcards" at bounding box center [1025, 363] width 192 height 28
click at [982, 404] on select "Please Select I will upload files I need a design - $150" at bounding box center [1025, 403] width 192 height 28
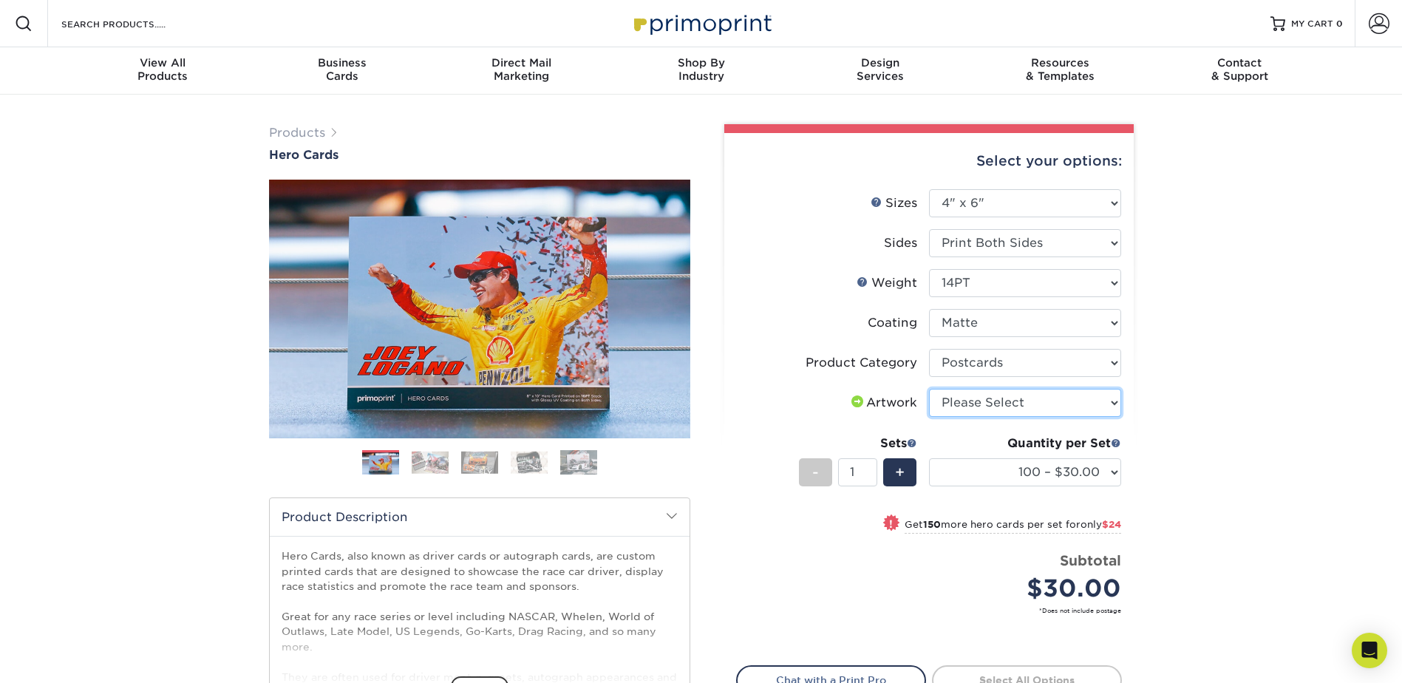
select select "upload"
click at [929, 389] on select "Please Select I will upload files I need a design - $150" at bounding box center [1025, 403] width 192 height 28
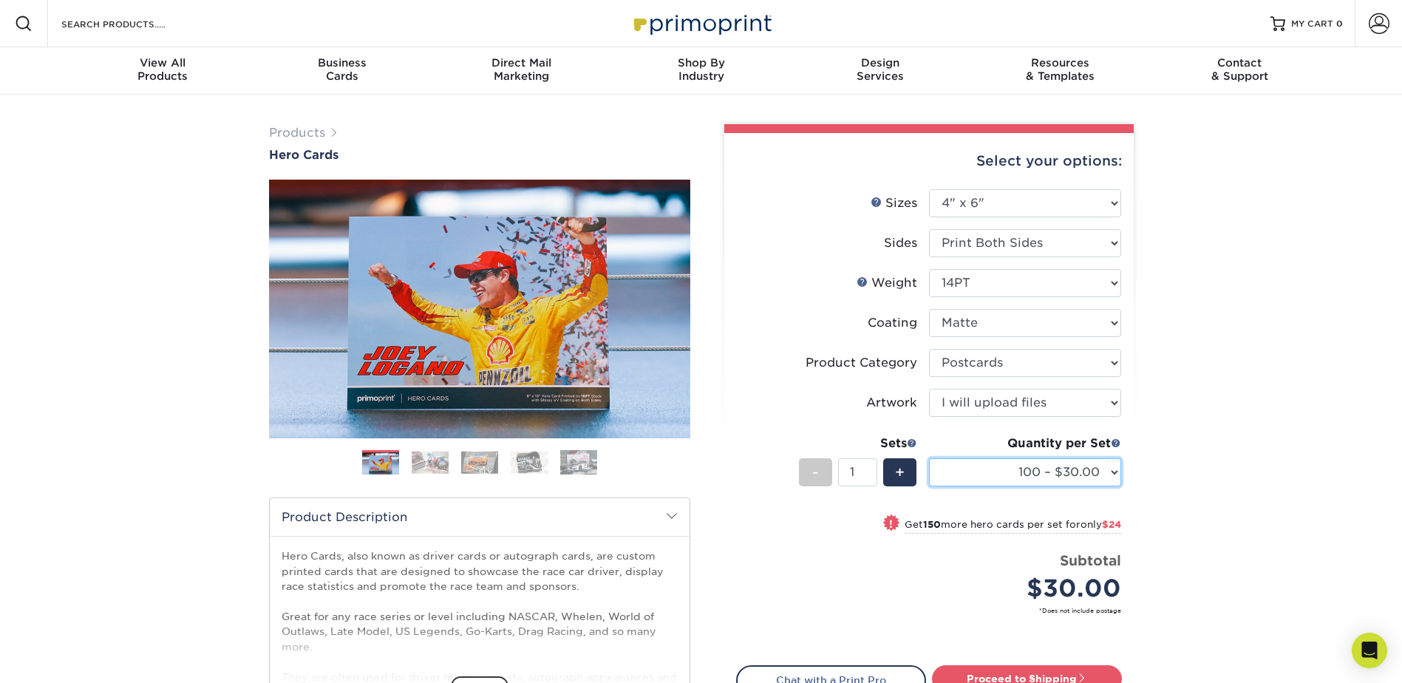
click at [995, 472] on select "100 – $30.00 250 – $54.00 500 – $64.00 1000 – $73.00 2500 – $149.00 5000 – $222…" at bounding box center [1025, 472] width 192 height 28
click at [929, 458] on select "100 – $30.00 250 – $54.00 500 – $64.00 1000 – $73.00 2500 – $149.00 5000 – $222…" at bounding box center [1025, 472] width 192 height 28
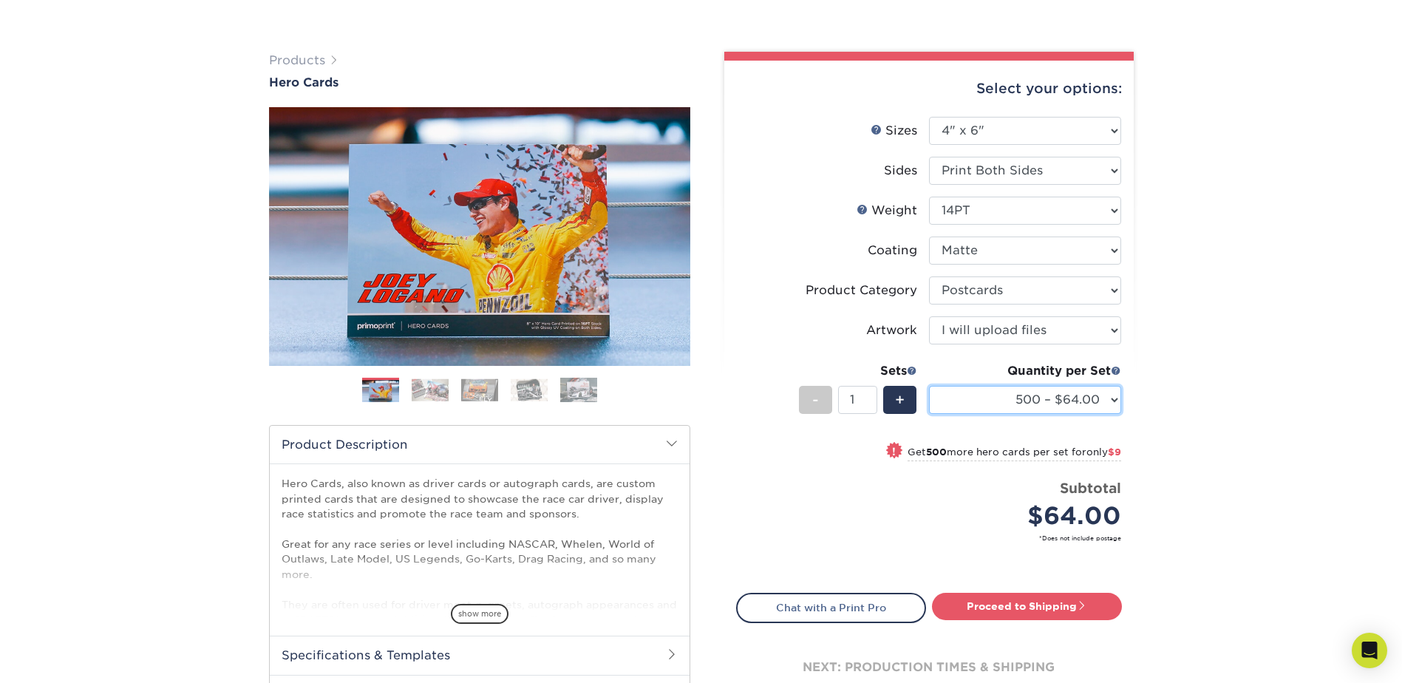
scroll to position [148, 0]
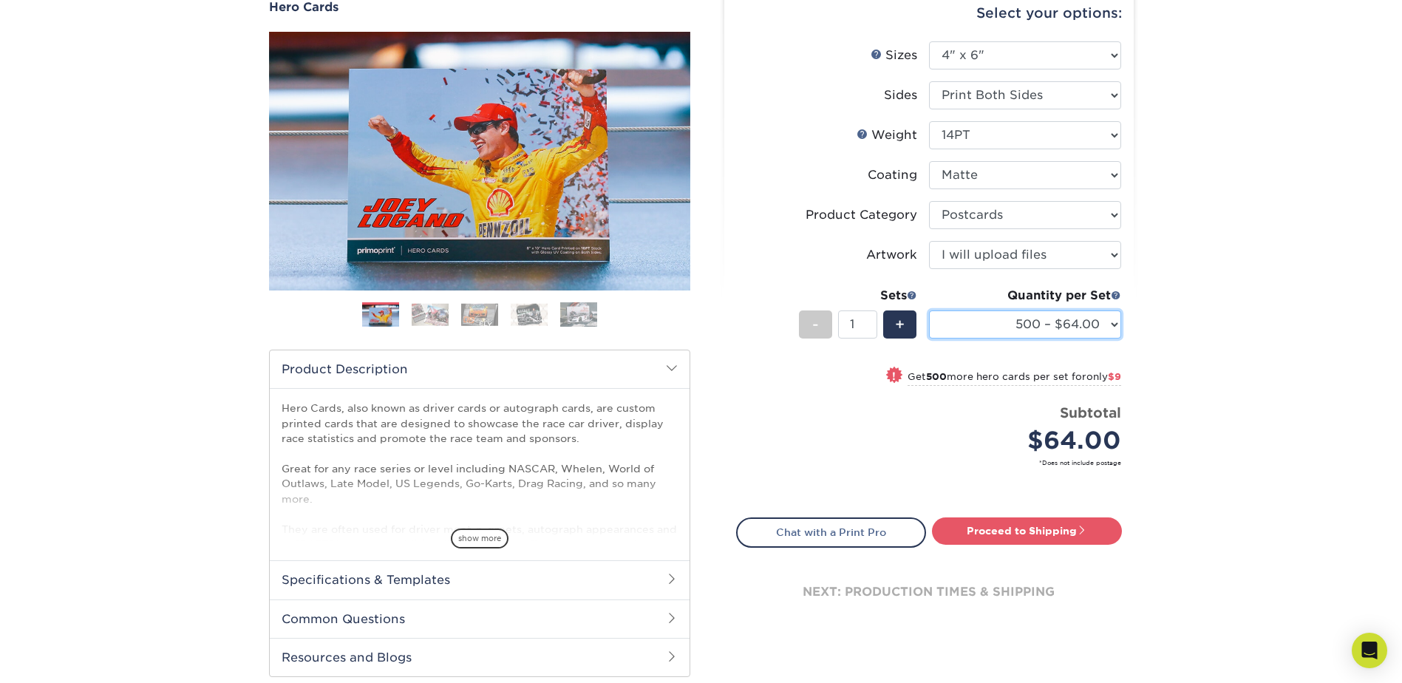
click at [1057, 328] on select "100 – $30.00 250 – $54.00 500 – $64.00 1000 – $73.00 2500 – $149.00 5000 – $222…" at bounding box center [1025, 324] width 192 height 28
select select "1000 – $73.00"
click at [929, 310] on select "100 – $30.00 250 – $54.00 500 – $64.00 1000 – $73.00 2500 – $149.00 5000 – $222…" at bounding box center [1025, 324] width 192 height 28
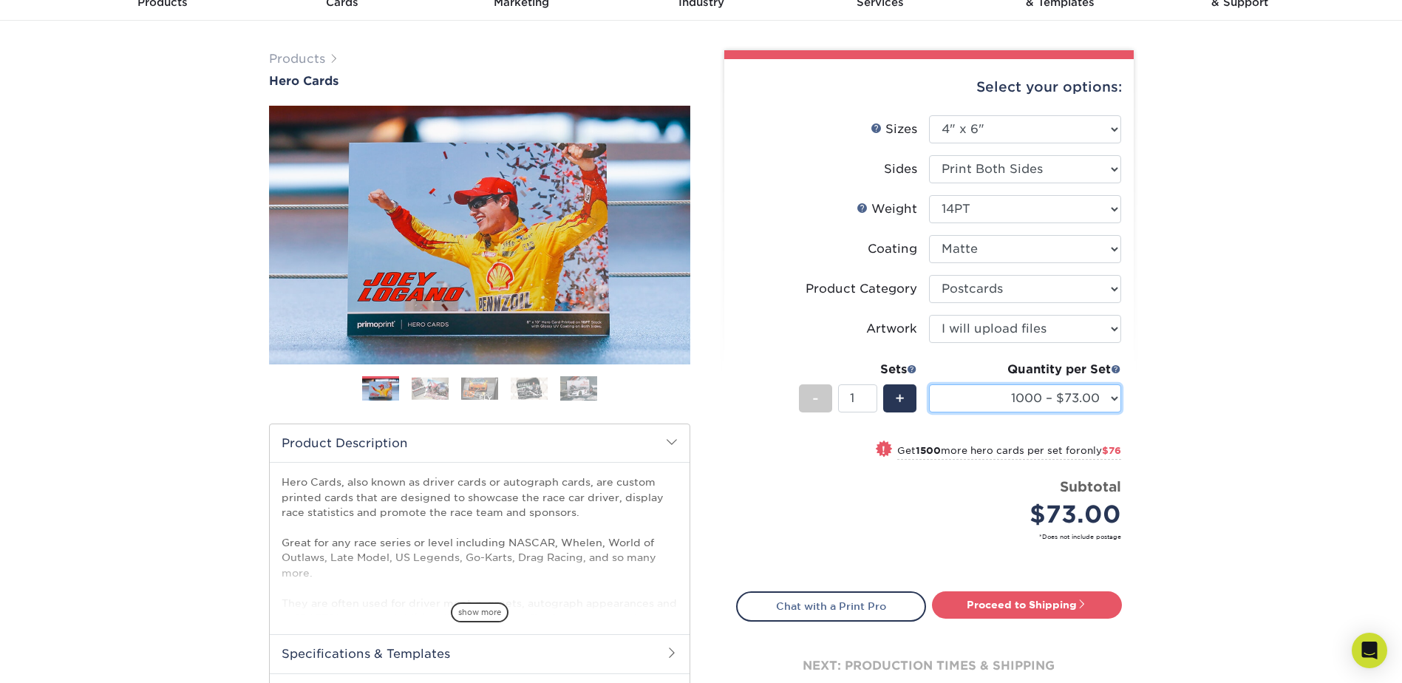
scroll to position [0, 0]
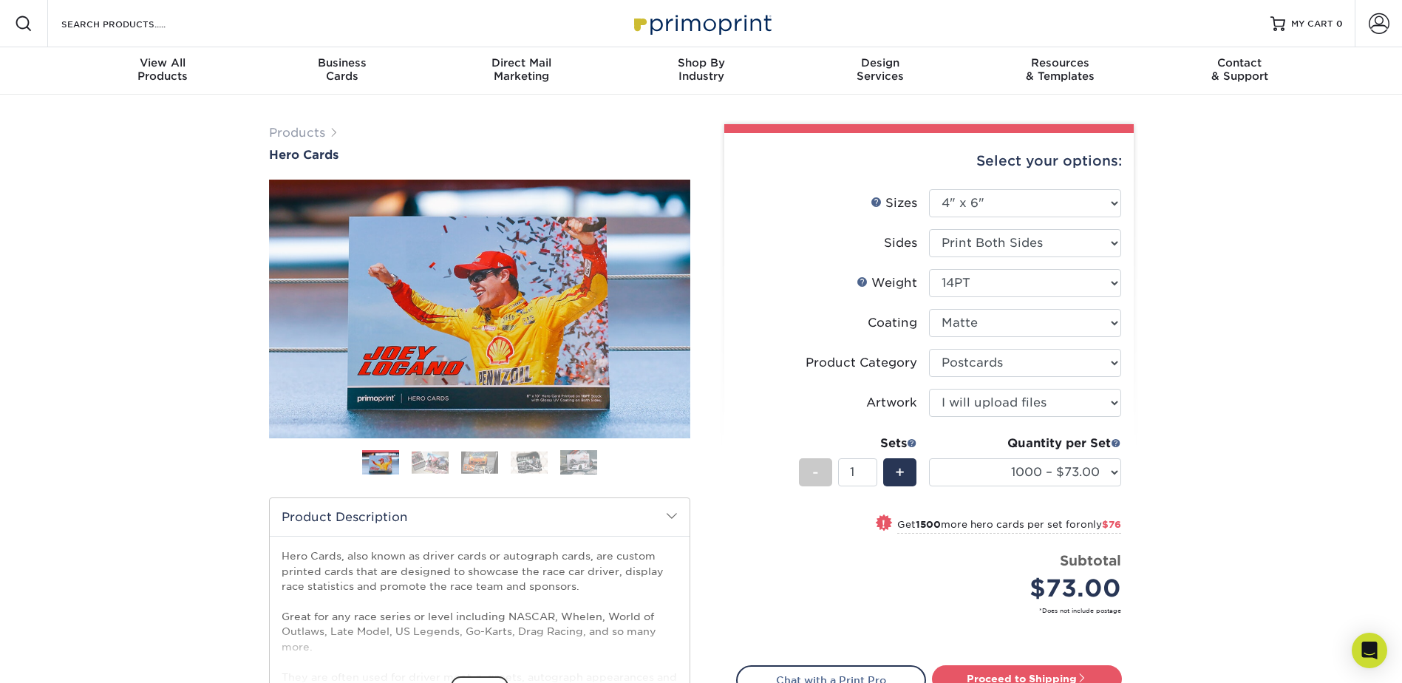
click at [475, 468] on img at bounding box center [479, 462] width 37 height 23
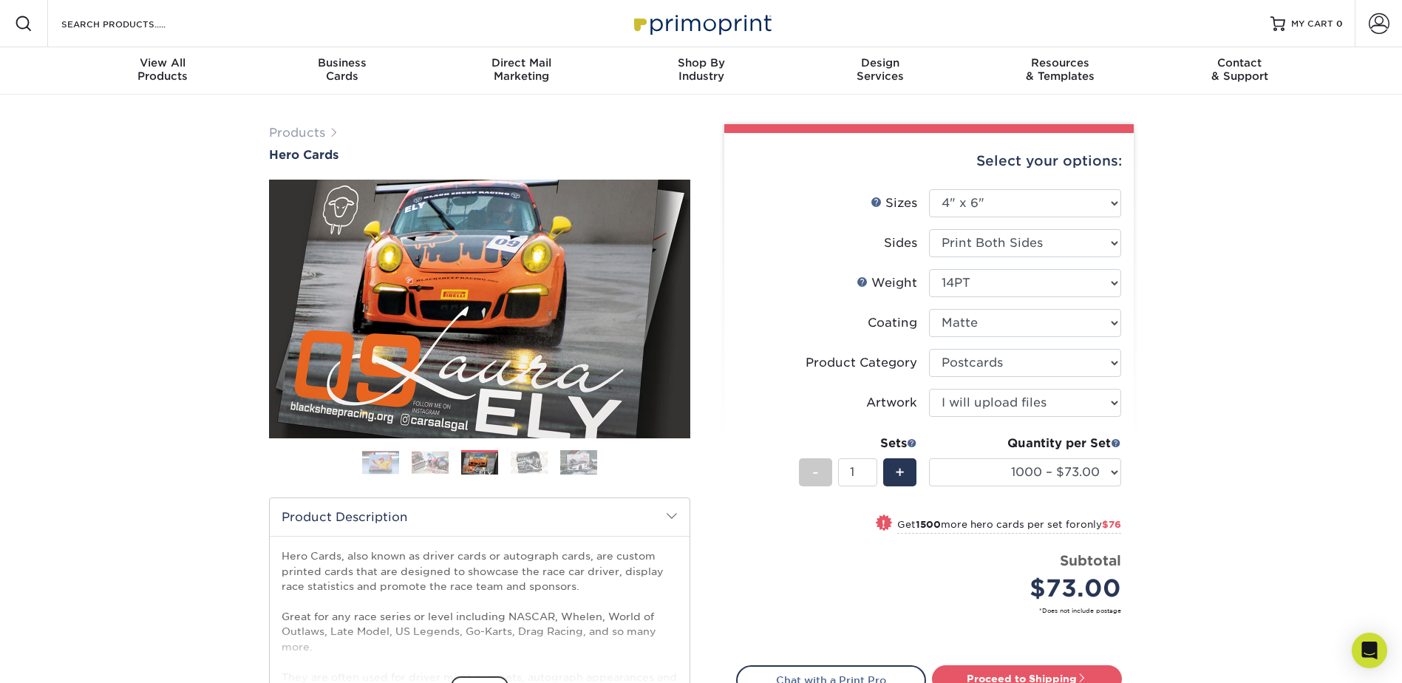
click at [522, 470] on img at bounding box center [529, 462] width 37 height 23
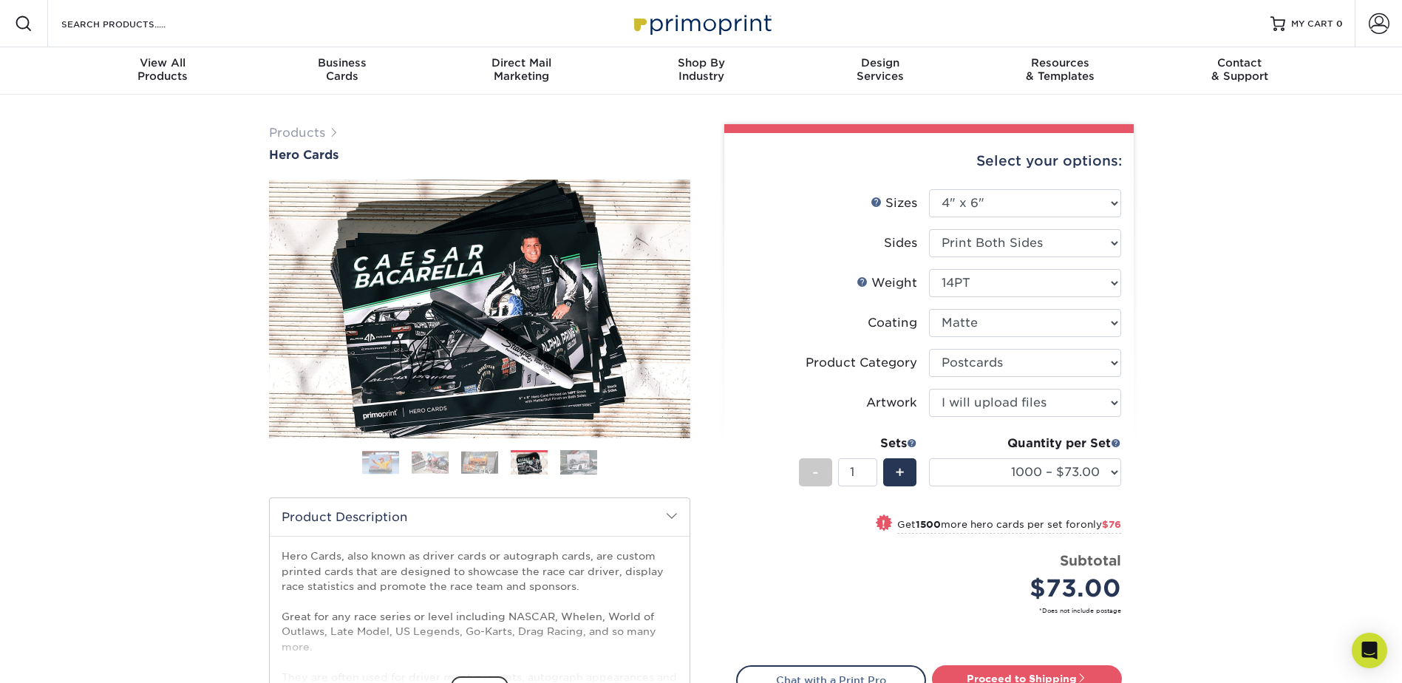
click at [582, 462] on img at bounding box center [578, 462] width 37 height 26
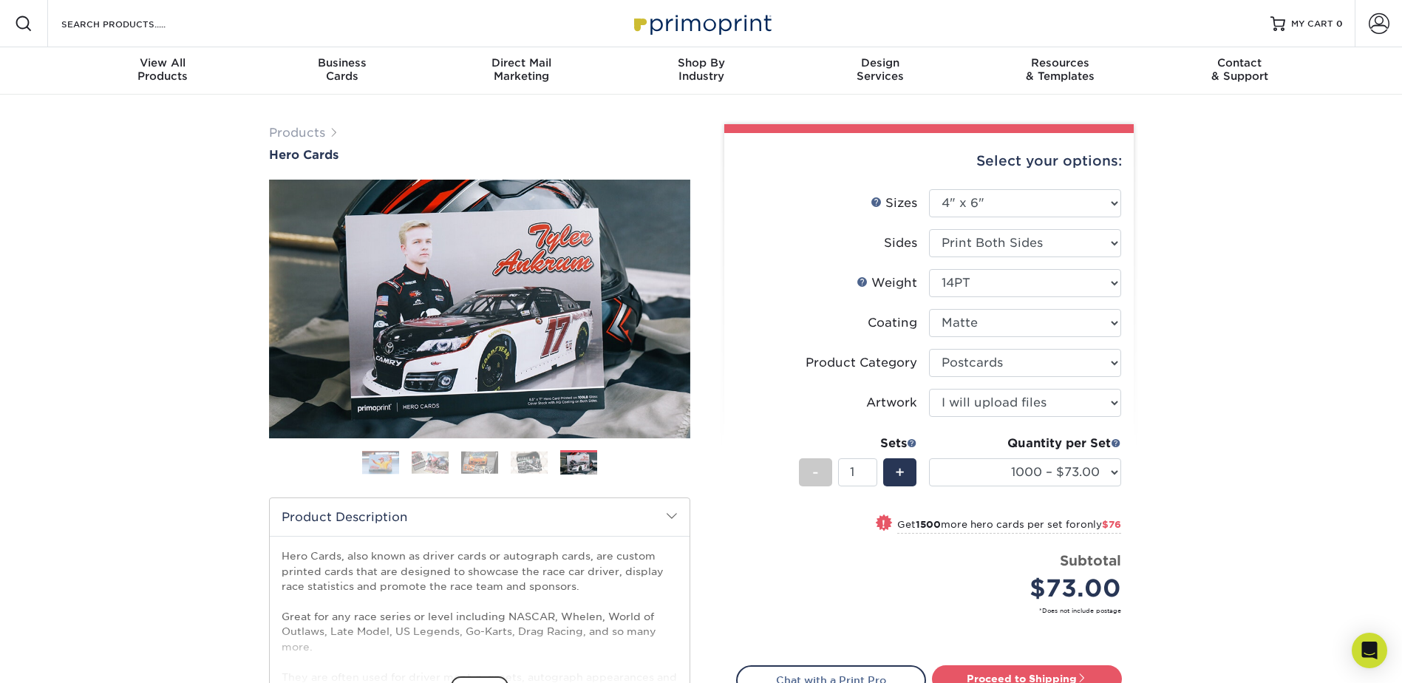
click at [425, 460] on img at bounding box center [430, 462] width 37 height 23
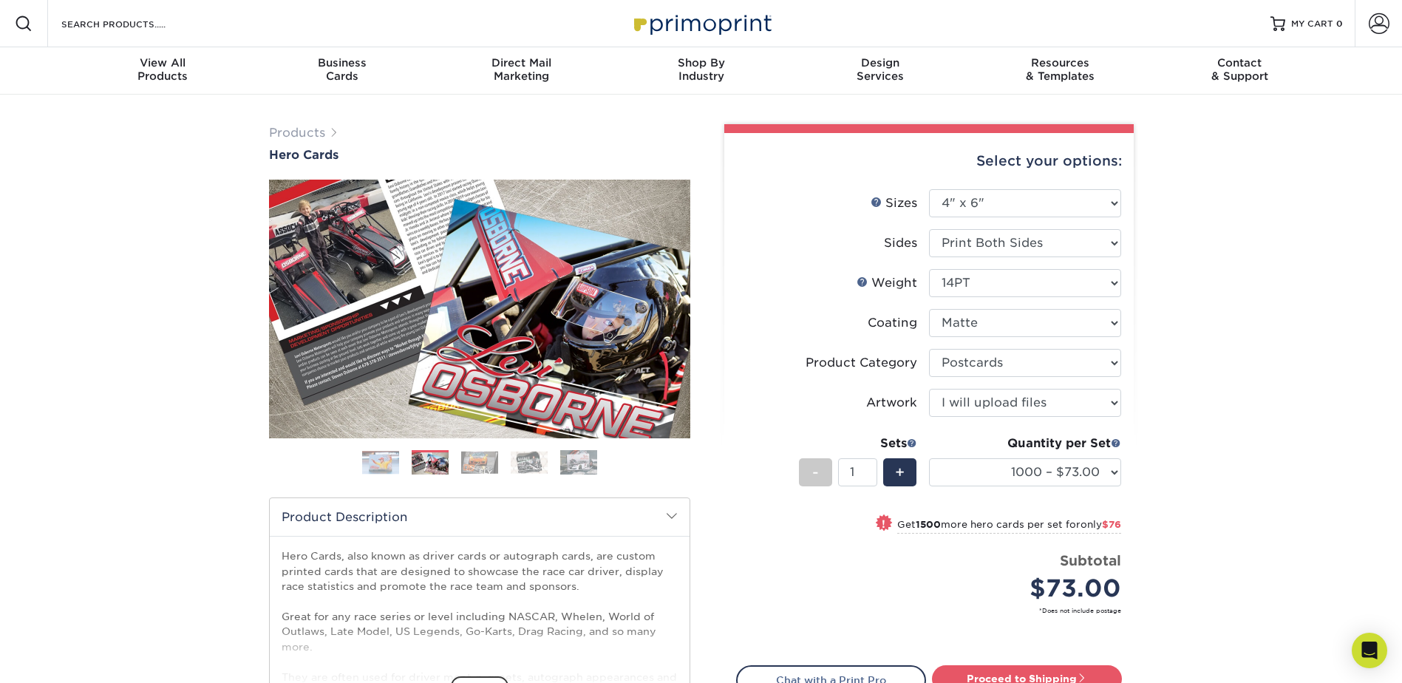
click at [387, 465] on img at bounding box center [380, 463] width 37 height 24
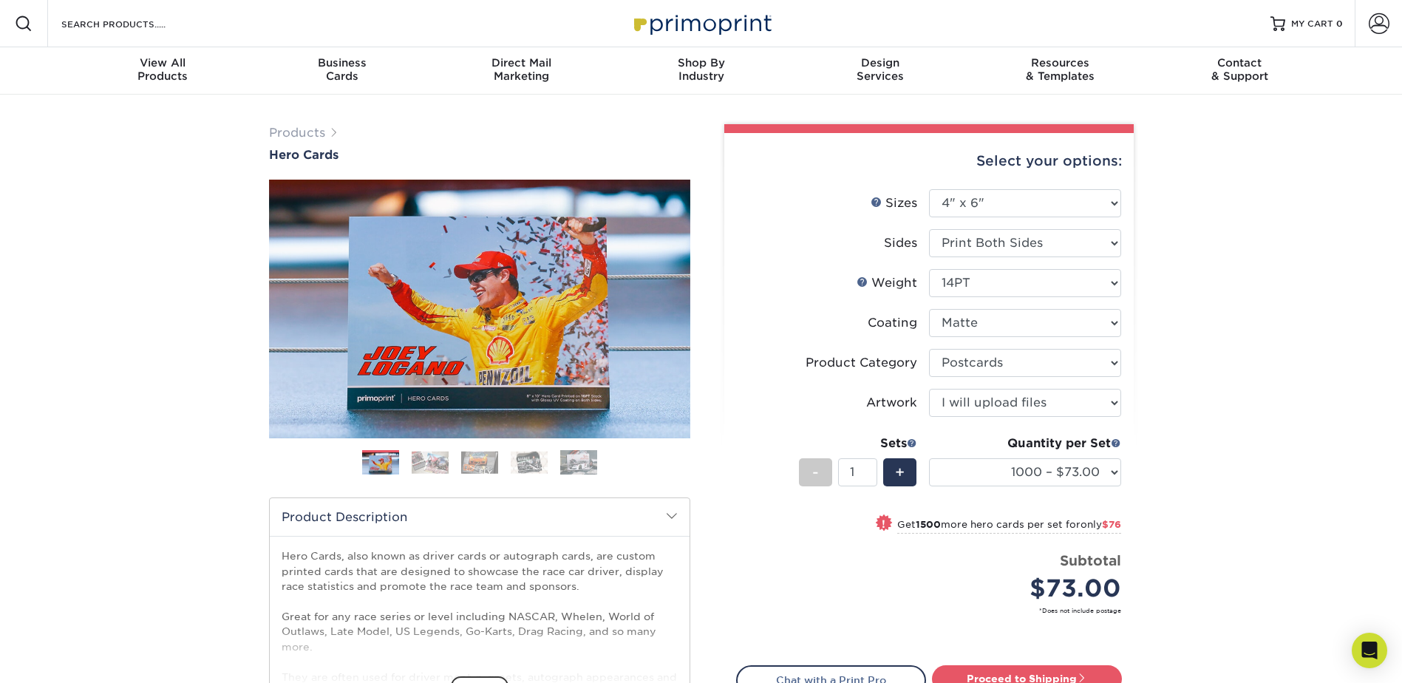
click at [429, 466] on img at bounding box center [430, 462] width 37 height 23
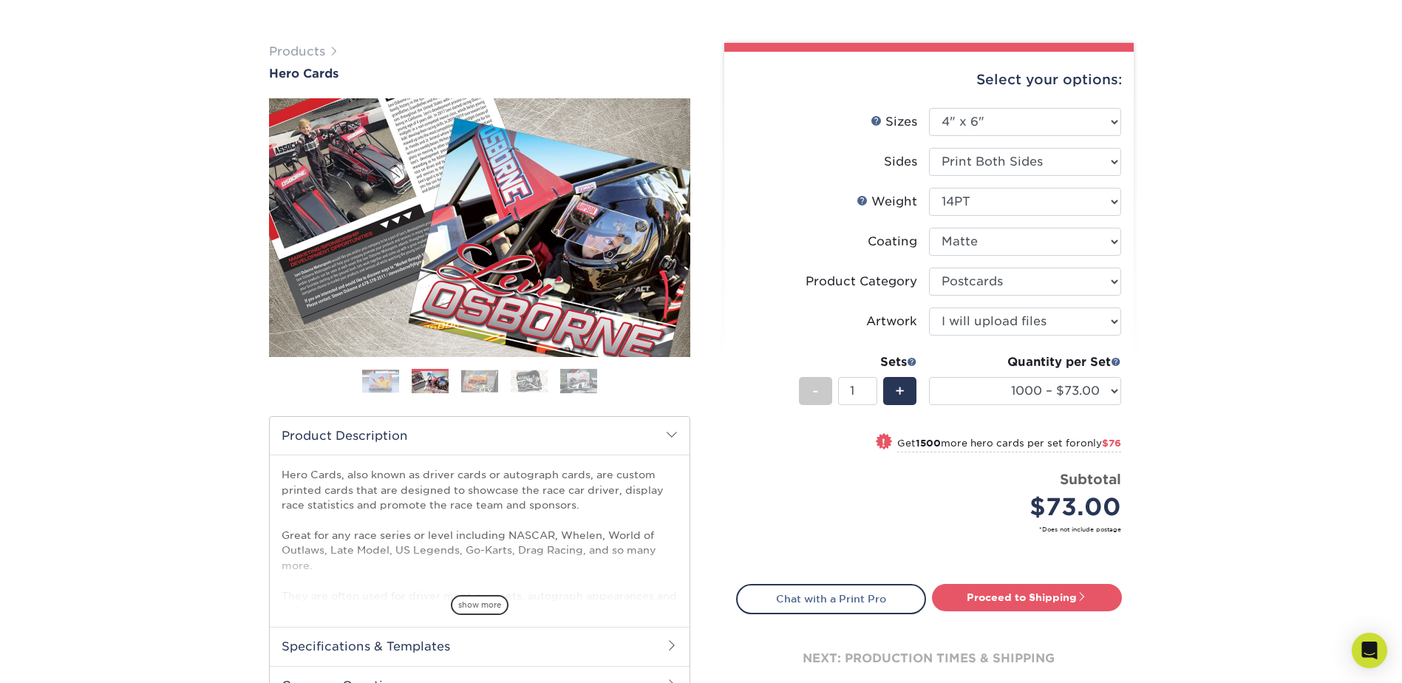
scroll to position [222, 0]
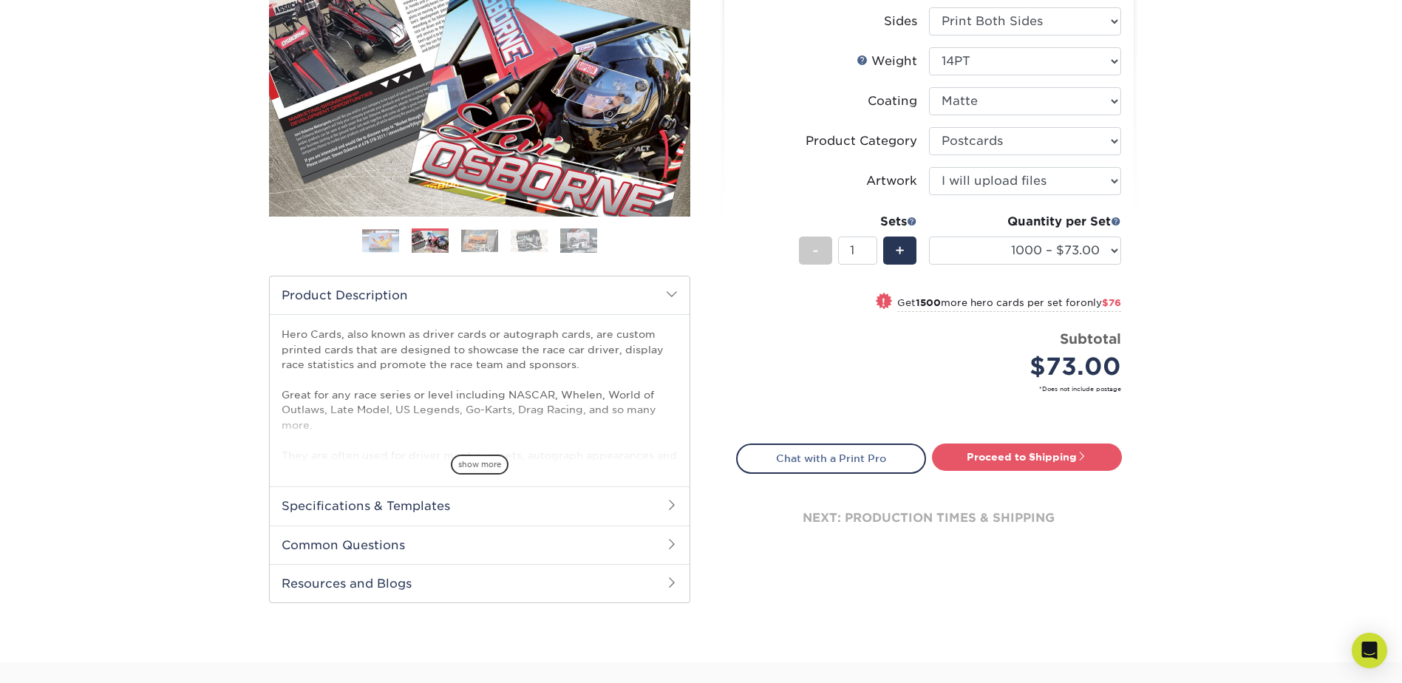
click at [452, 504] on h2 "Specifications & Templates" at bounding box center [480, 505] width 420 height 38
click at [386, 544] on link "See All Sizes" at bounding box center [366, 544] width 61 height 11
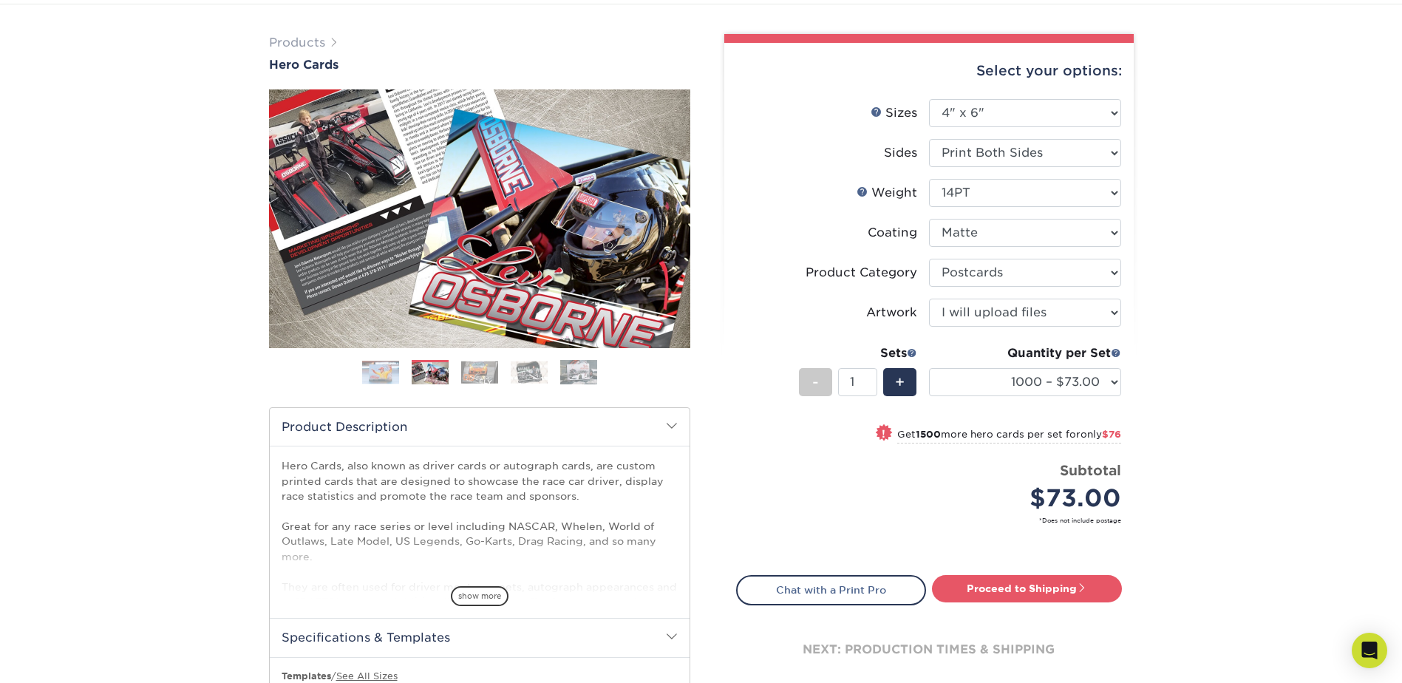
scroll to position [74, 0]
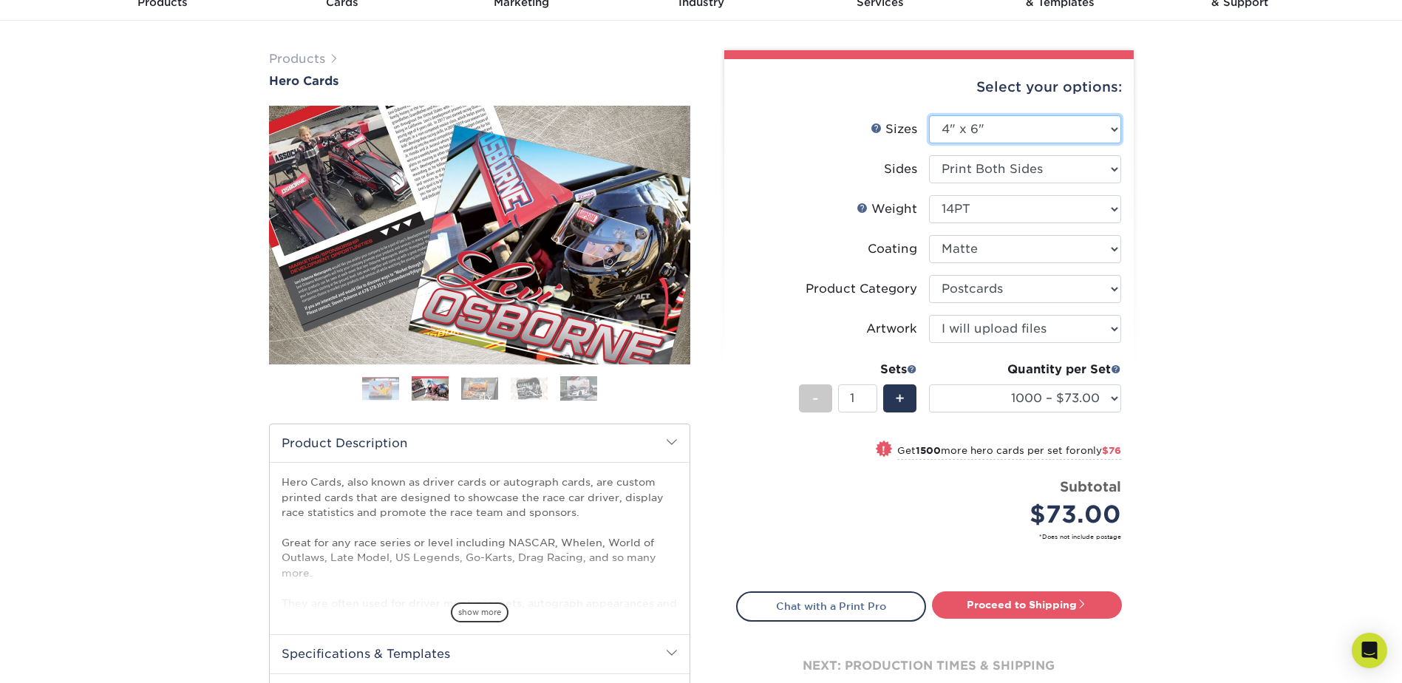
click at [972, 134] on select "Please Select 1.5" x 7" 4" x 6" 5" x 7" 6" x 8" 6" x 8.5" 6" x 9" 7" x 8.5" 7.5…" at bounding box center [1025, 129] width 192 height 28
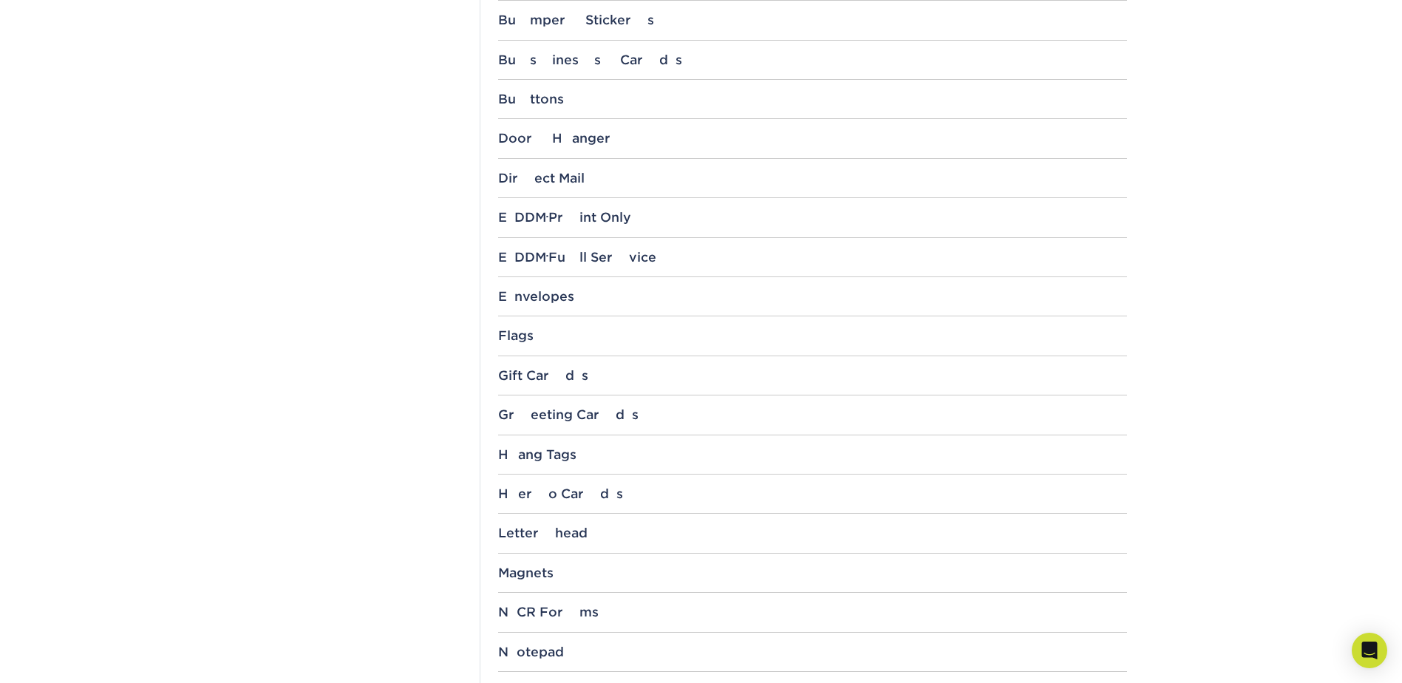
scroll to position [887, 0]
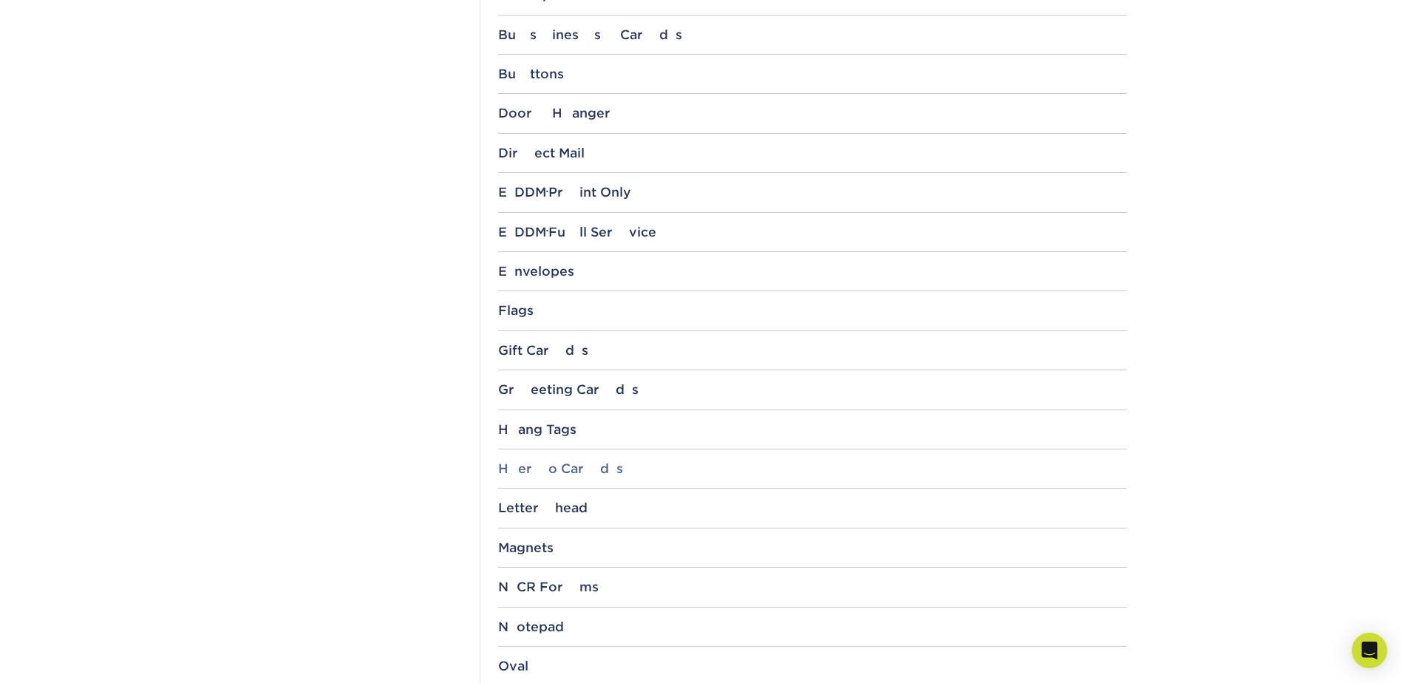
click at [641, 467] on div "Hero Cards" at bounding box center [812, 468] width 629 height 15
click at [664, 468] on div "Hero Cards" at bounding box center [812, 468] width 629 height 15
click at [539, 522] on link "5" x 7"" at bounding box center [527, 523] width 35 height 12
click at [521, 510] on link "4" x 6"" at bounding box center [528, 508] width 36 height 12
